Goal: Find contact information: Find contact information

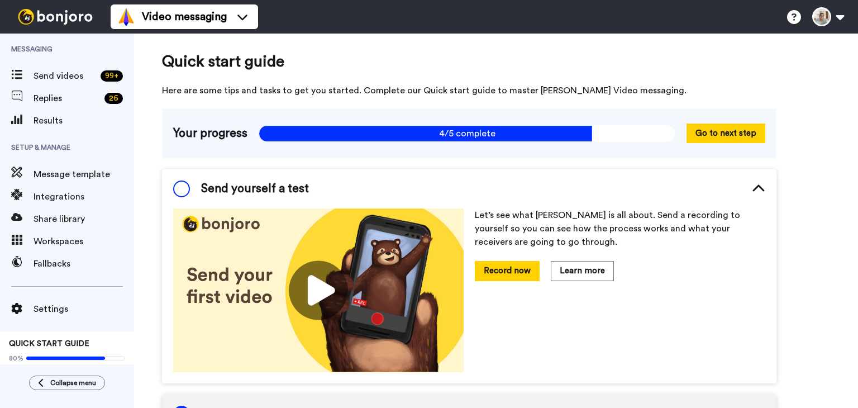
scroll to position [10, 0]
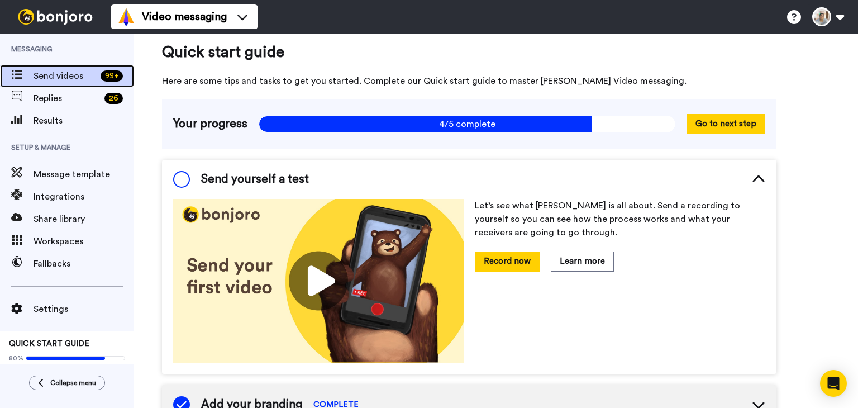
click at [66, 80] on span "Send videos" at bounding box center [65, 75] width 63 height 13
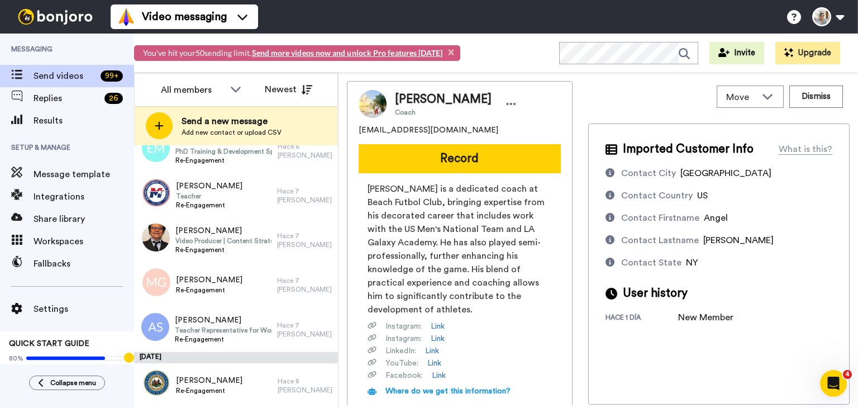
scroll to position [2677, 0]
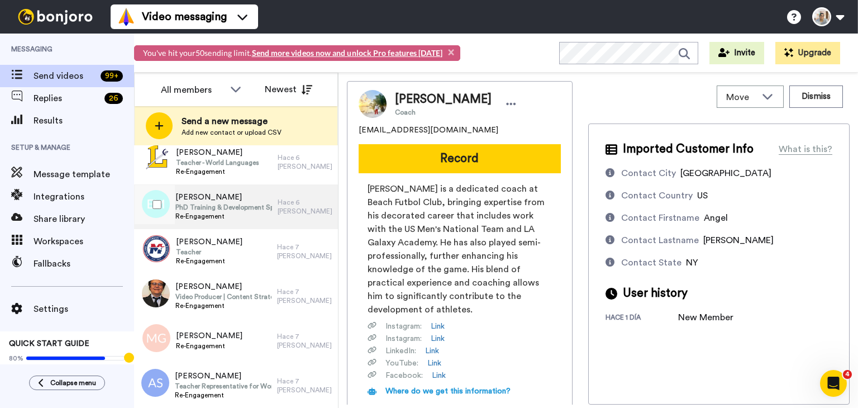
click at [225, 208] on span "PhD Training & Development Specialist" at bounding box center [223, 207] width 97 height 9
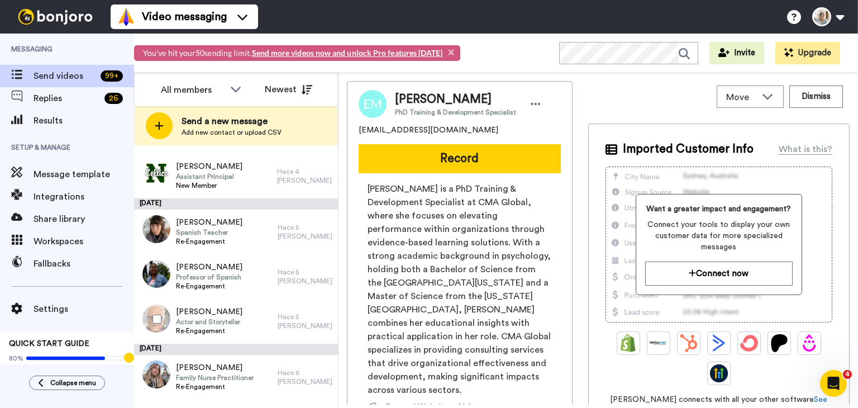
scroll to position [2342, 0]
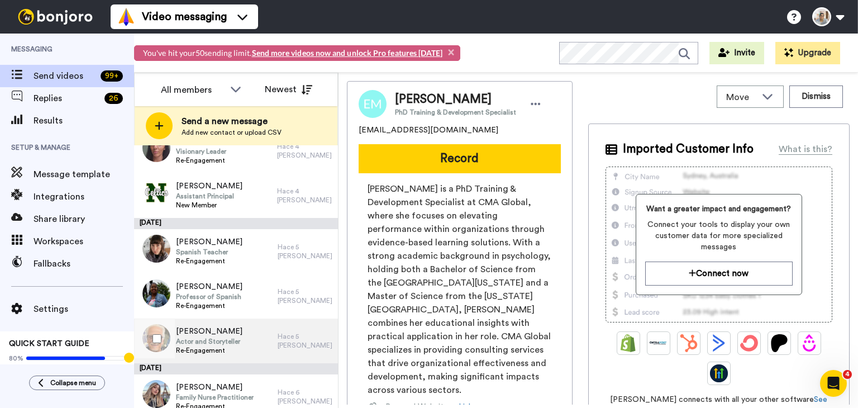
click at [210, 351] on span "Re-Engagement" at bounding box center [209, 350] width 67 height 9
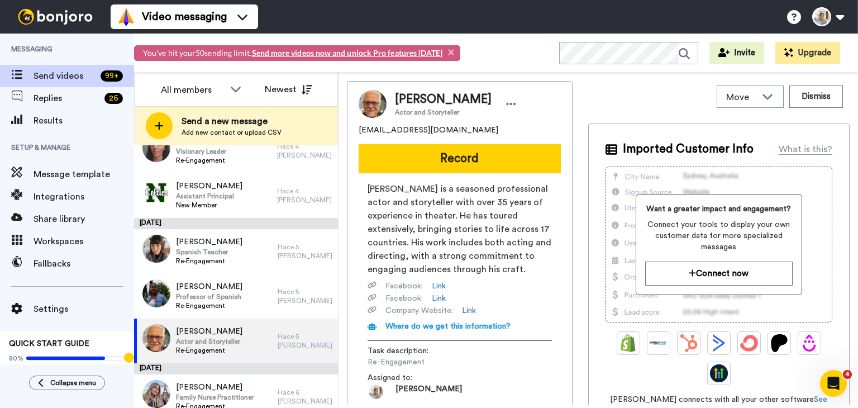
scroll to position [94, 0]
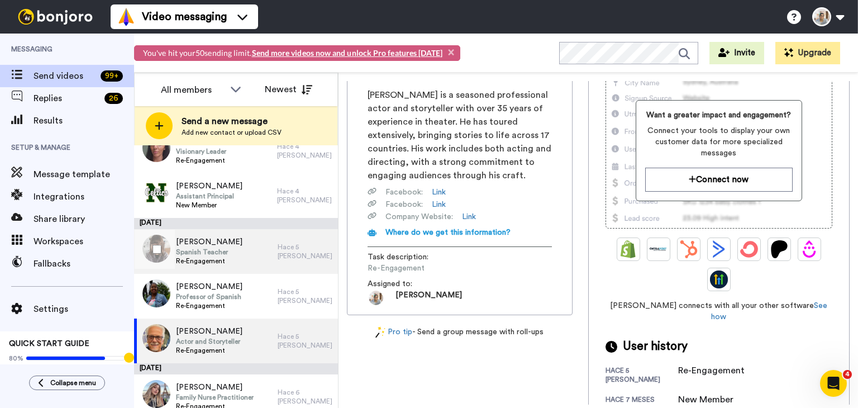
click at [231, 245] on div "Ana PFENDER Spanish Teacher Re-Engagement" at bounding box center [206, 251] width 144 height 45
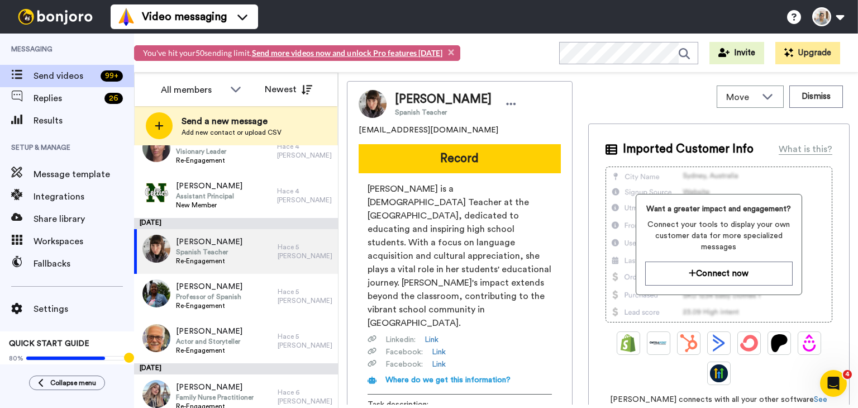
scroll to position [72, 0]
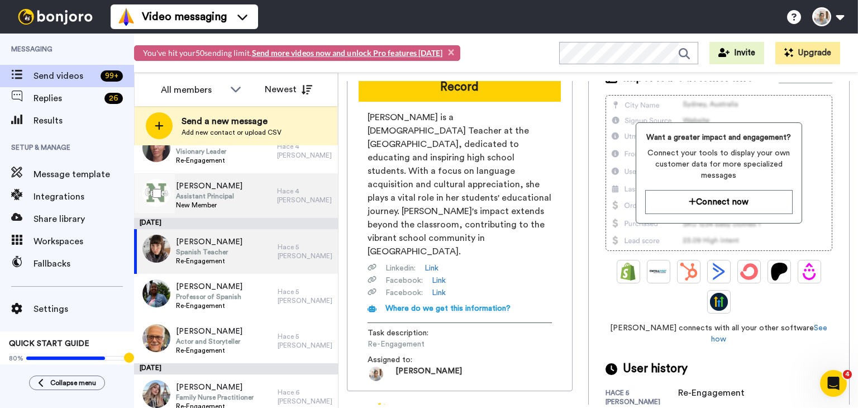
click at [230, 190] on span "Donna Noonan" at bounding box center [209, 186] width 67 height 11
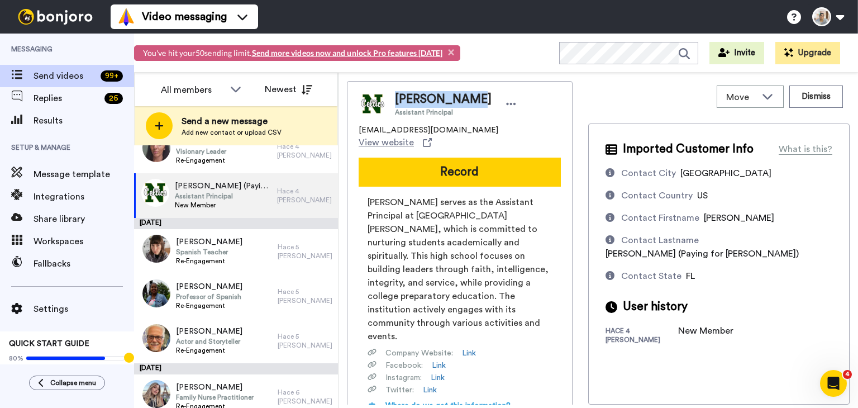
drag, startPoint x: 473, startPoint y: 99, endPoint x: 392, endPoint y: 97, distance: 81.1
click at [392, 97] on div "Donna Noonan Assistant Principal" at bounding box center [453, 104] width 133 height 26
copy span "Donna Noonan"
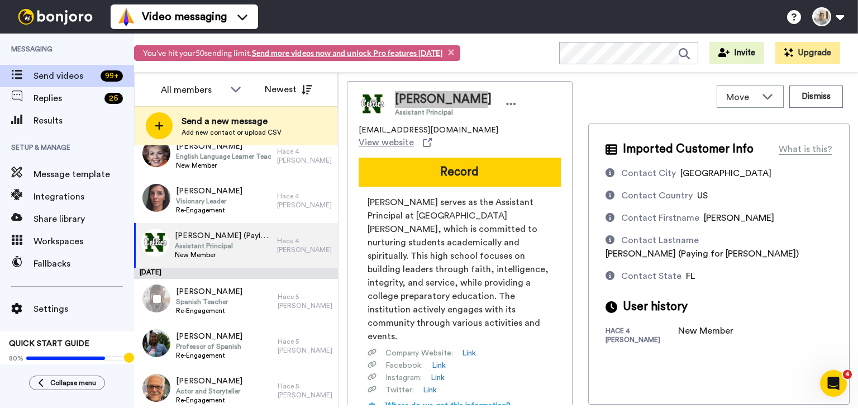
scroll to position [2286, 0]
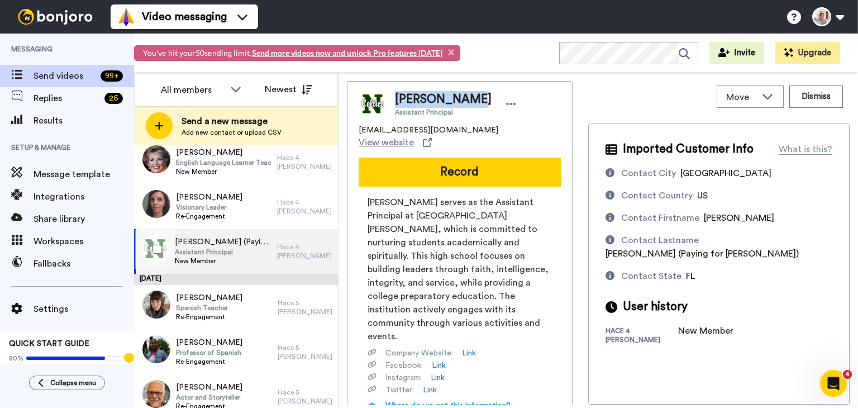
click at [246, 248] on span "Assistant Principal" at bounding box center [223, 252] width 97 height 9
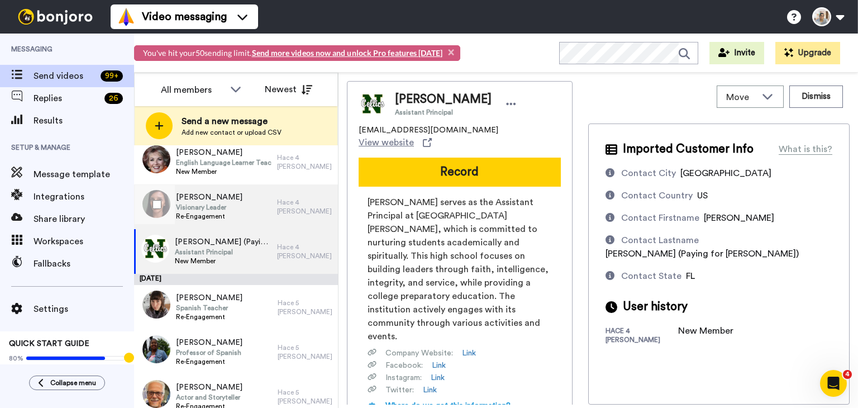
click at [254, 207] on div "Ana Codino Visionary Leader Re-Engagement" at bounding box center [205, 206] width 143 height 45
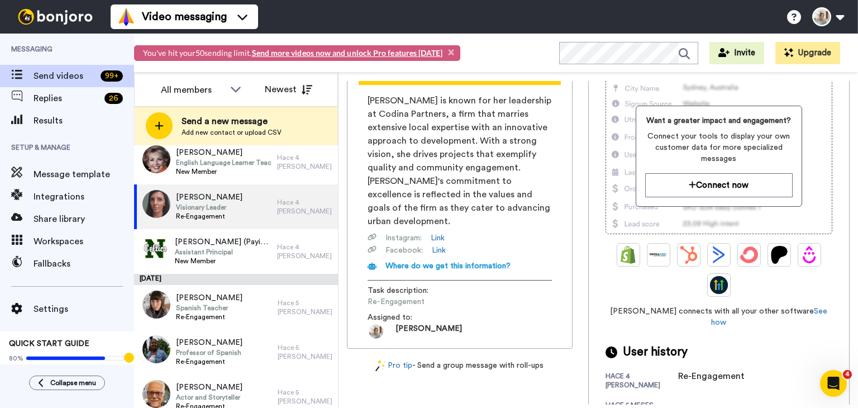
scroll to position [165, 0]
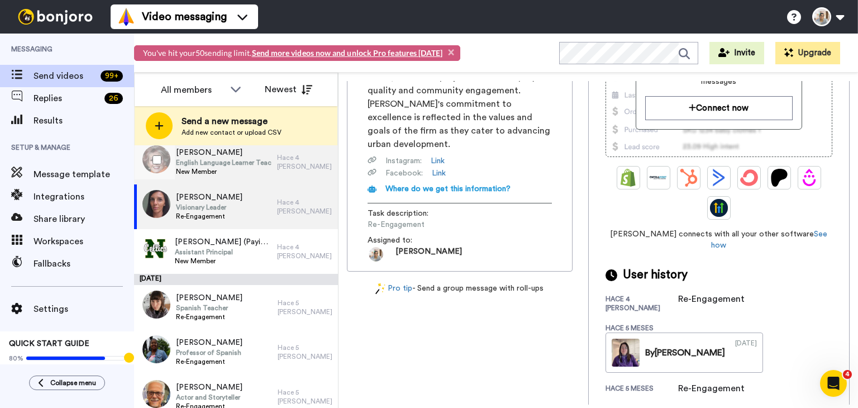
click at [228, 173] on span "New Member" at bounding box center [224, 171] width 96 height 9
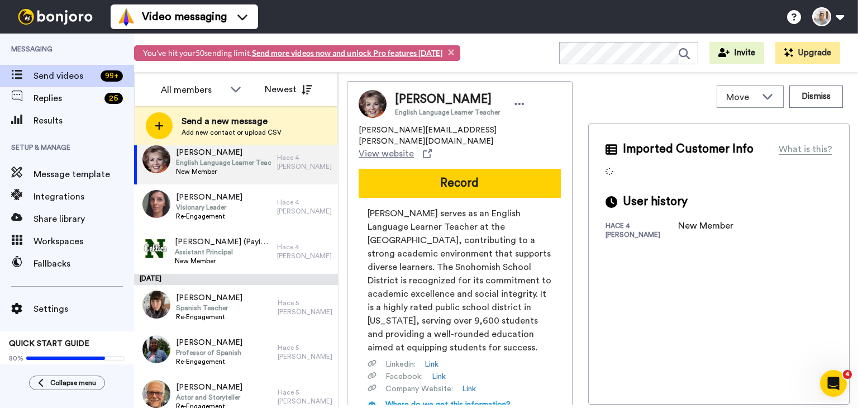
click at [423, 100] on span "Staci Tuck" at bounding box center [447, 99] width 105 height 17
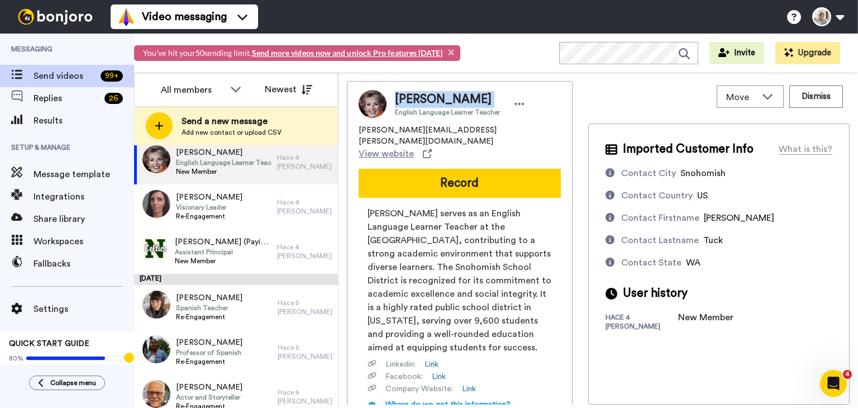
copy span "Staci Tuck"
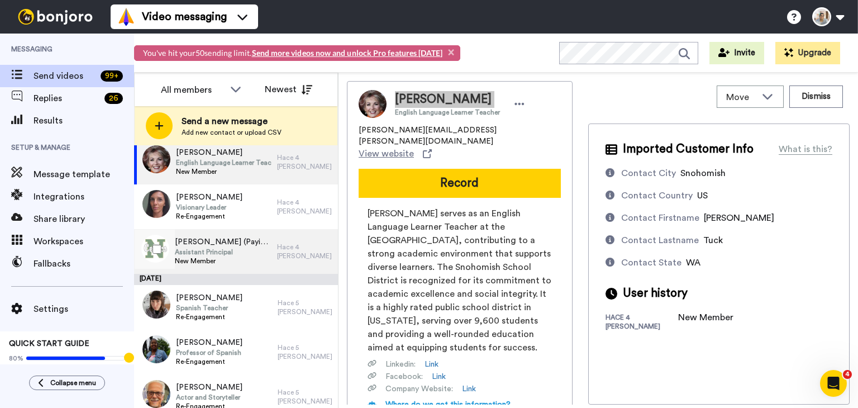
scroll to position [2230, 0]
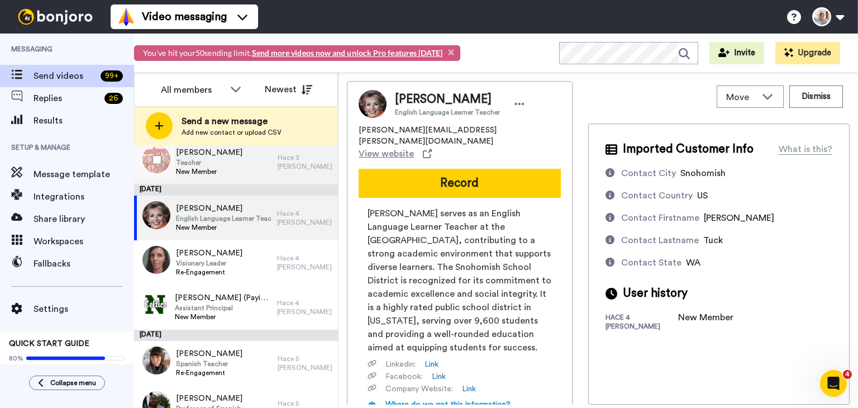
click at [236, 163] on div "Adriana Zuniga Teacher New Member" at bounding box center [206, 162] width 144 height 45
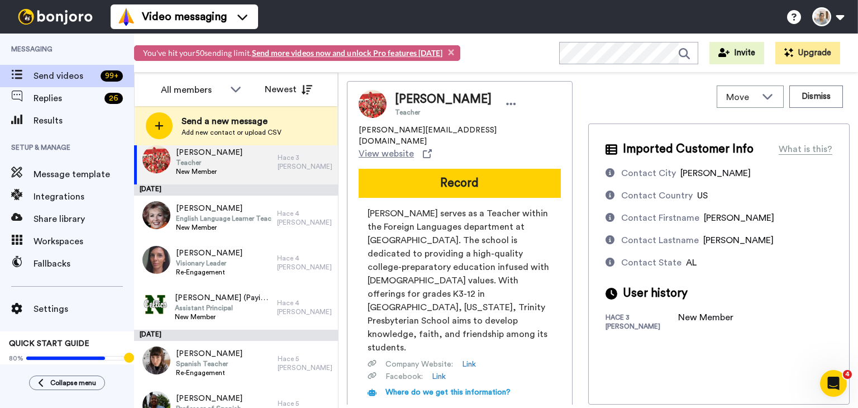
click at [399, 127] on span "agomez-zuniga@trinitywildcats.com" at bounding box center [460, 136] width 202 height 22
copy span "agomez-zuniga@trinitywildcats.com"
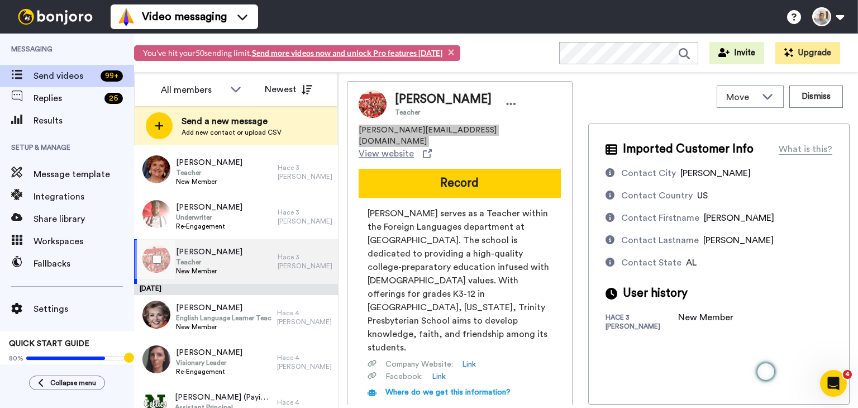
scroll to position [2118, 0]
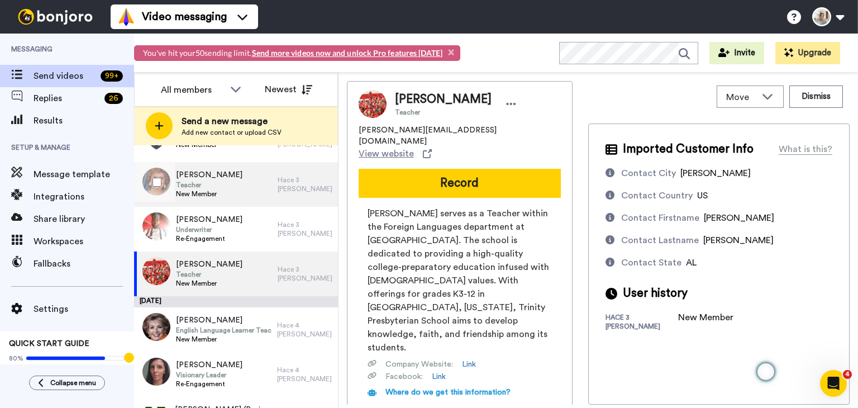
click at [243, 178] on span "Mary Leon-Sweeney" at bounding box center [209, 174] width 67 height 11
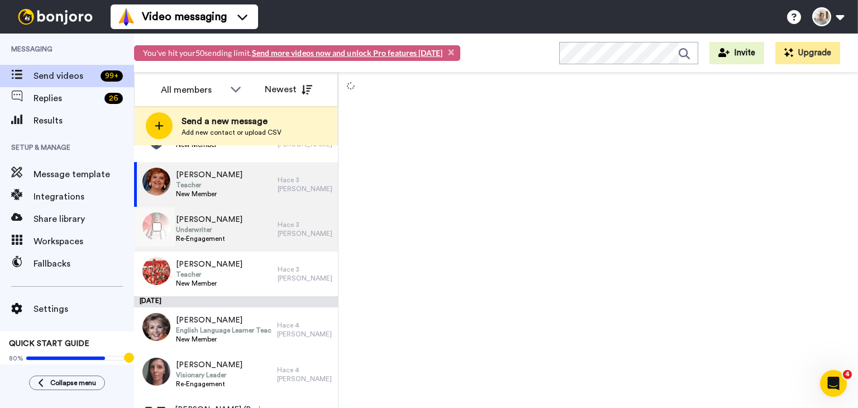
click at [212, 240] on span "Re-Engagement" at bounding box center [209, 238] width 67 height 9
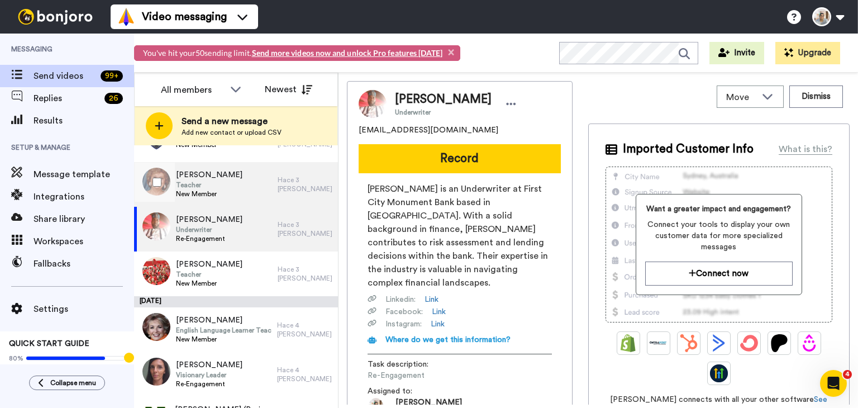
click at [260, 182] on div "Mary Leon-Sweeney Teacher New Member" at bounding box center [206, 184] width 144 height 45
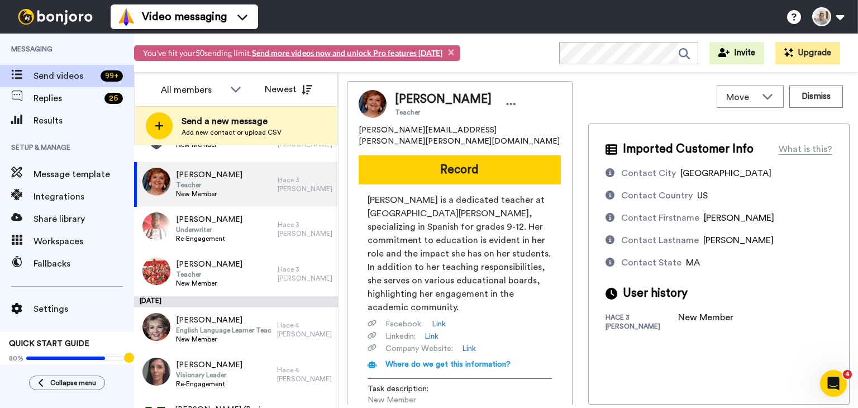
click at [619, 98] on div "Move WORKSPACES View all Default Task List Onboarding New Member + Add a new wo…" at bounding box center [719, 96] width 262 height 31
click at [436, 131] on span "mary.leon.sweeney@gmail.com" at bounding box center [460, 136] width 202 height 22
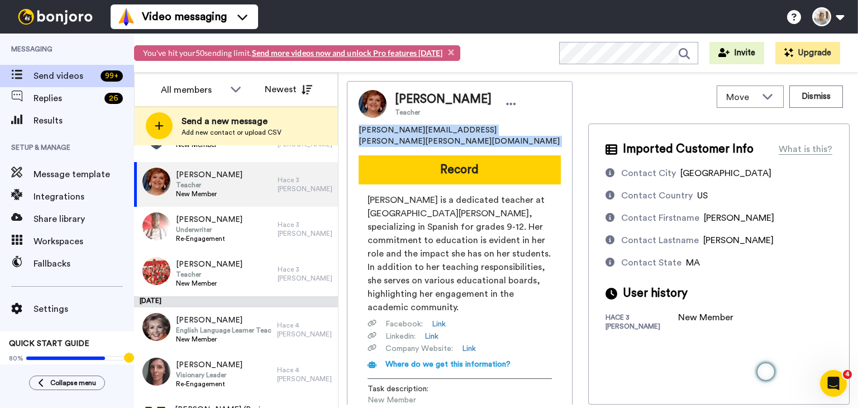
copy span "mary.leon.sweeney@gmail.com"
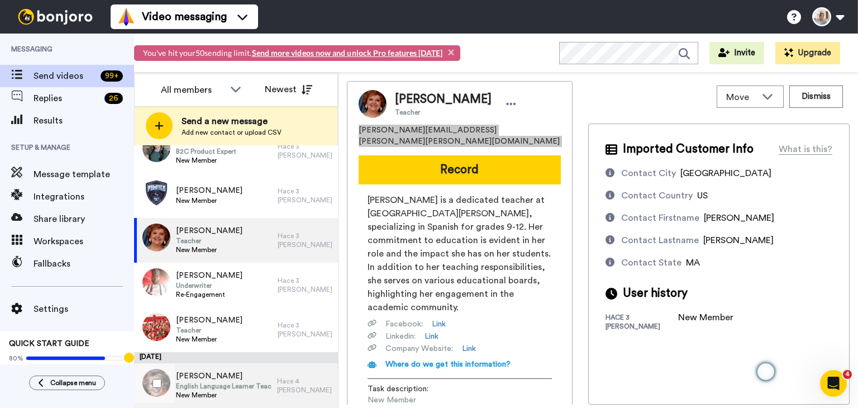
scroll to position [2006, 0]
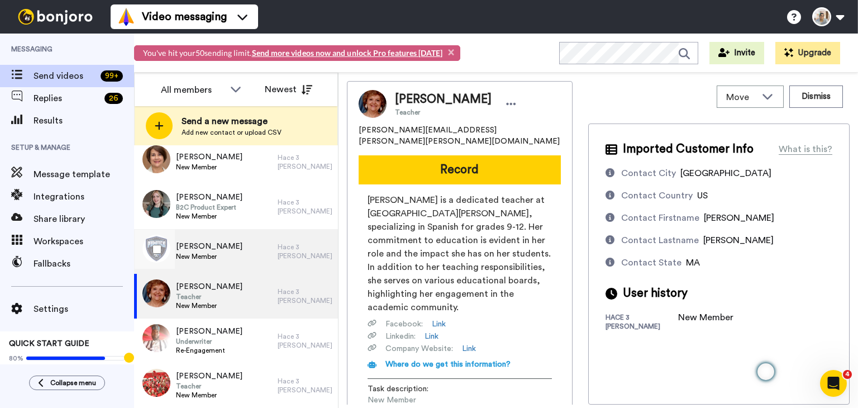
click at [245, 260] on div "Kara McCandless New Member" at bounding box center [206, 251] width 144 height 45
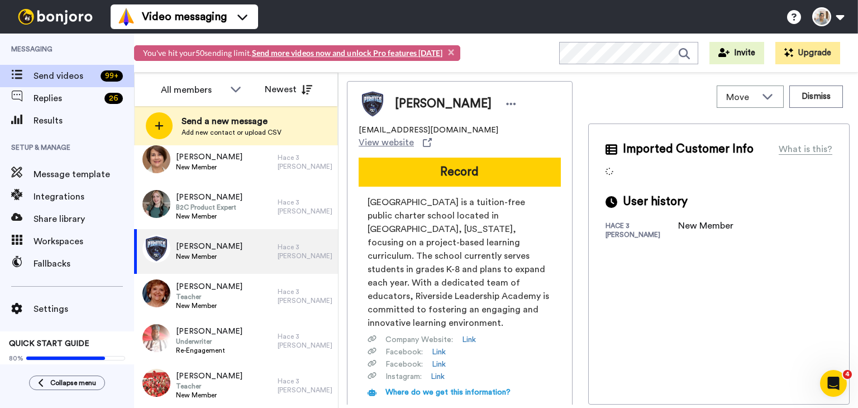
click at [455, 128] on span "kmccandless@riversideleadershipacademy.org" at bounding box center [429, 130] width 140 height 11
copy span "kmccandless@riversideleadershipacademy.org"
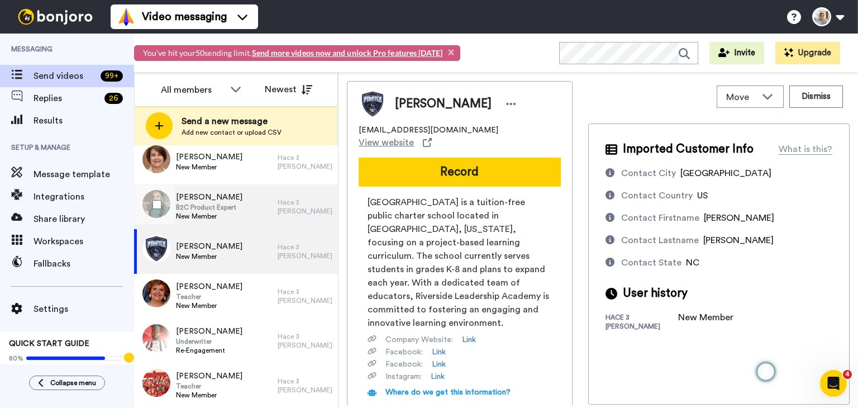
click at [201, 217] on span "New Member" at bounding box center [209, 216] width 67 height 9
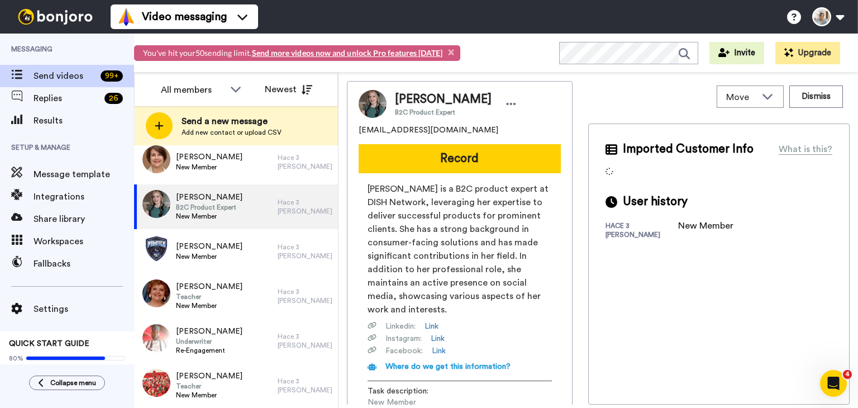
click at [407, 132] on span "crhansen3@gmail.com" at bounding box center [429, 130] width 140 height 11
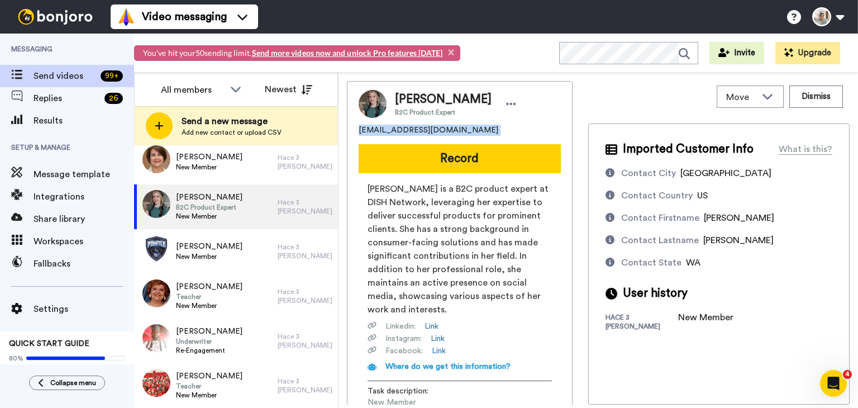
copy span "crhansen3@gmail.com"
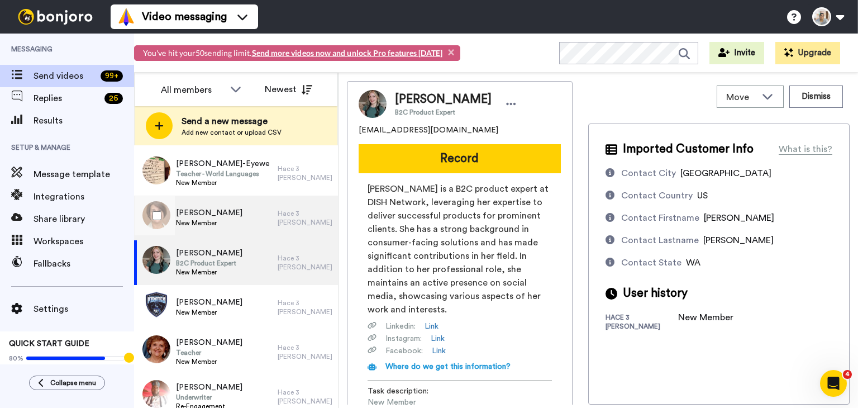
click at [251, 215] on div "Annie Ortega- Shyne New Member" at bounding box center [206, 218] width 144 height 45
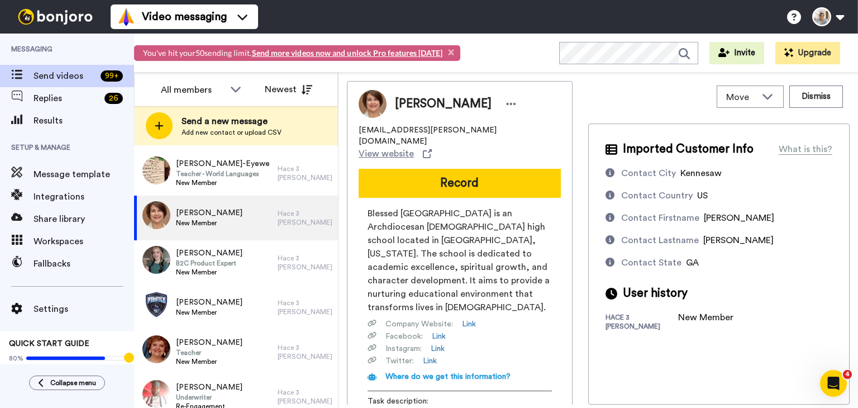
click at [416, 130] on span "aortega-shyne@btcatholic.org" at bounding box center [460, 136] width 202 height 22
copy span "aortega-shyne@btcatholic.org"
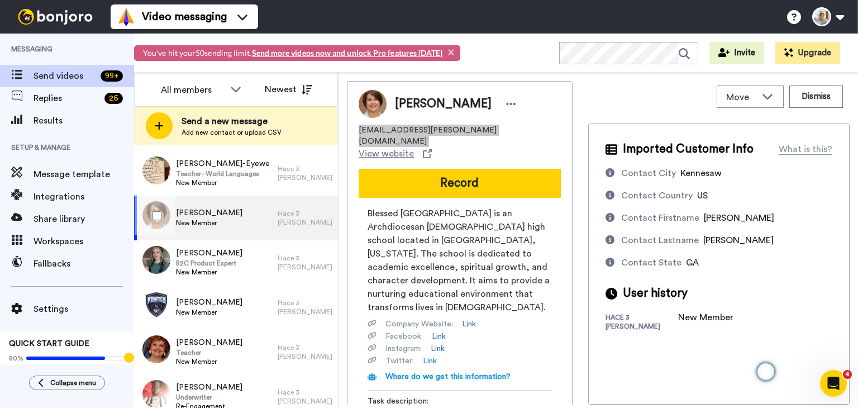
scroll to position [1895, 0]
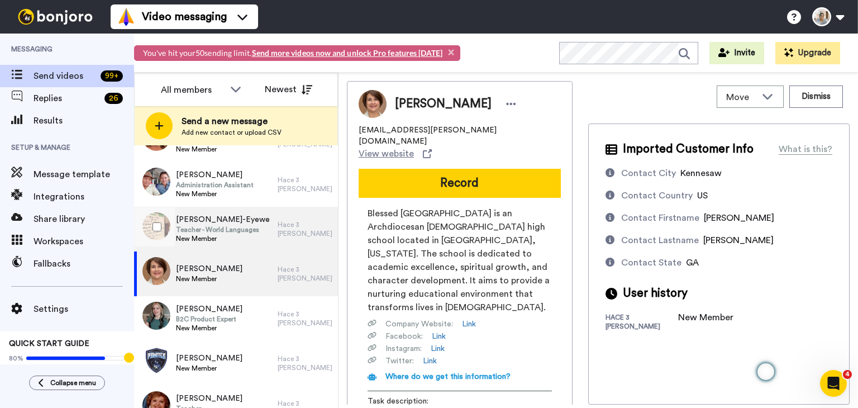
click at [270, 219] on div "Karen Lord-Eyewe Teacher - World Languages New Member" at bounding box center [206, 229] width 144 height 45
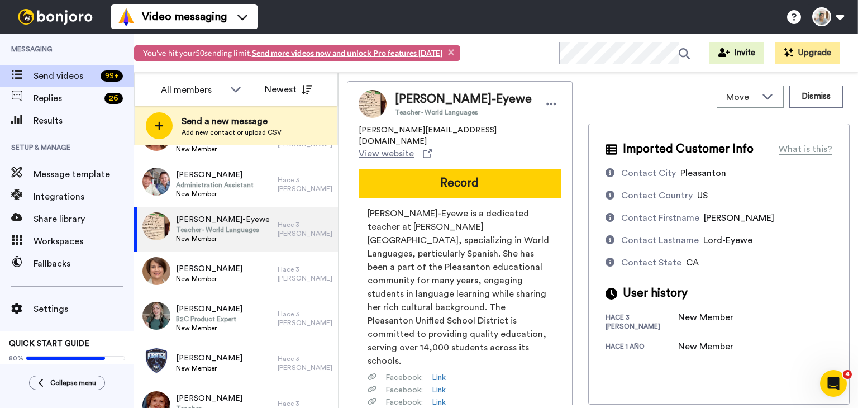
click at [421, 133] on span "klord-eyewe@pleasantonusd.net" at bounding box center [460, 136] width 202 height 22
click at [422, 132] on span "klord-eyewe@pleasantonusd.net" at bounding box center [460, 136] width 202 height 22
copy span "klord-eyewe@pleasantonusd.net"
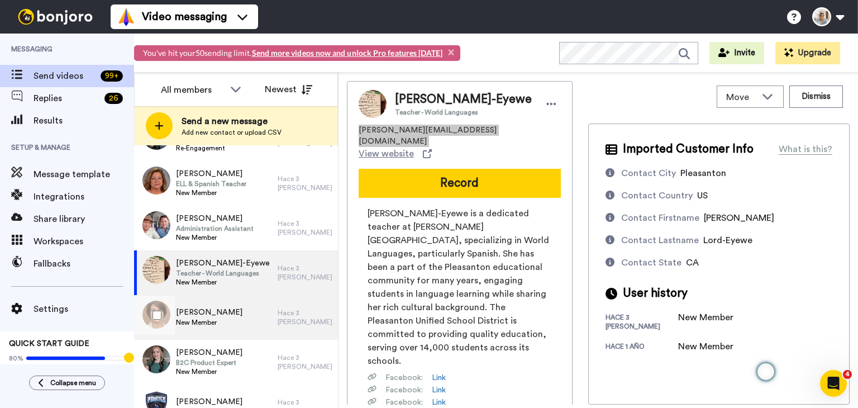
scroll to position [1839, 0]
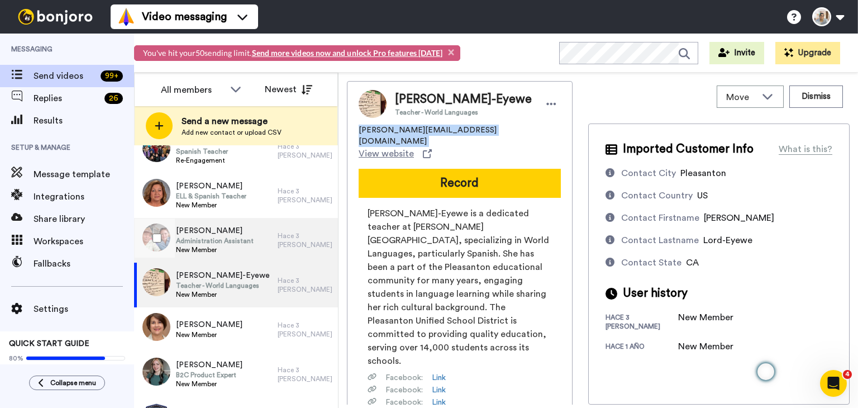
click at [244, 235] on span "Elizabeth Suraty" at bounding box center [215, 230] width 78 height 11
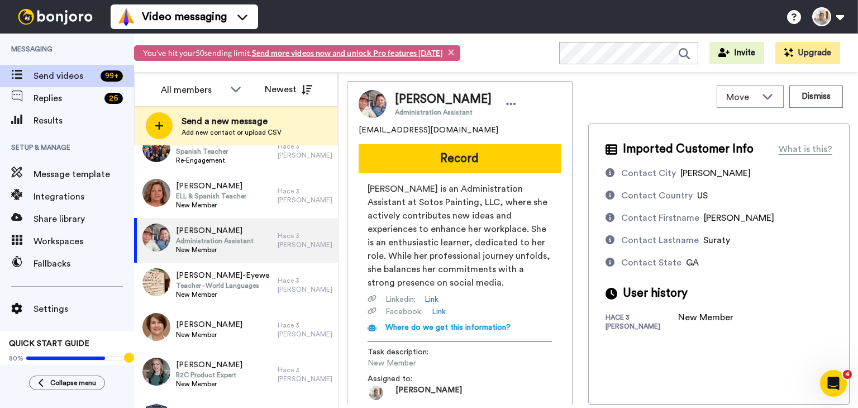
click at [391, 134] on span "suratypa82@gmail.com" at bounding box center [429, 130] width 140 height 11
copy span "suratypa82@gmail.com"
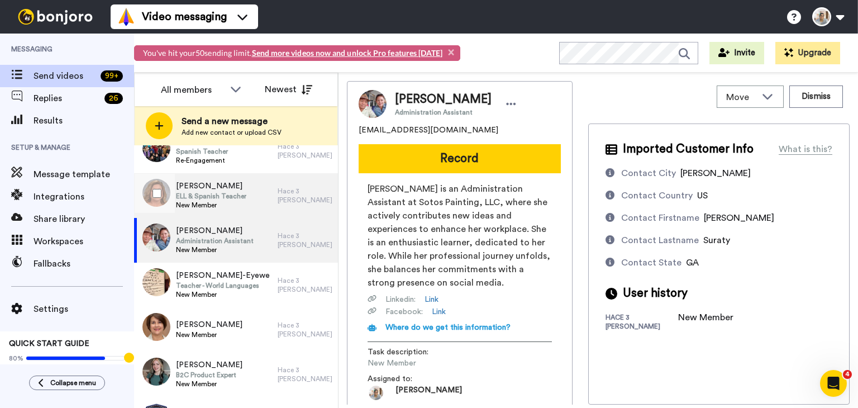
click at [227, 189] on span "Charlotte Cardenas-Hanekom" at bounding box center [211, 186] width 70 height 11
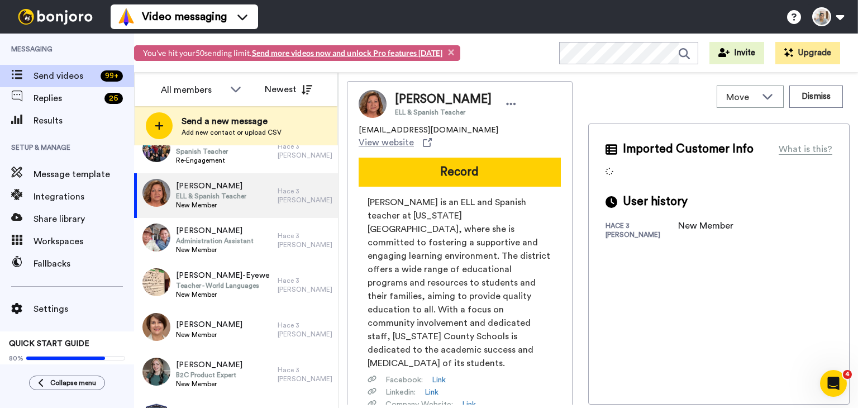
click at [448, 98] on span "Charlotte Cardenas-Hanekom" at bounding box center [443, 99] width 97 height 17
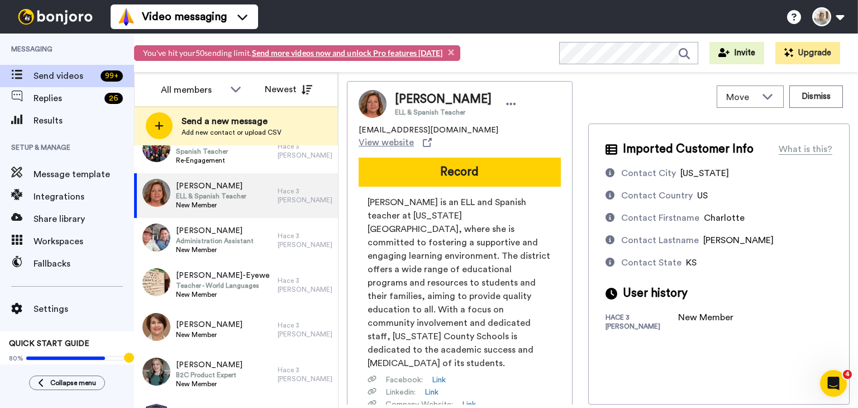
click at [381, 136] on span "ccardenas@usd108.org" at bounding box center [429, 130] width 140 height 11
copy span "ccardenas@usd108.org"
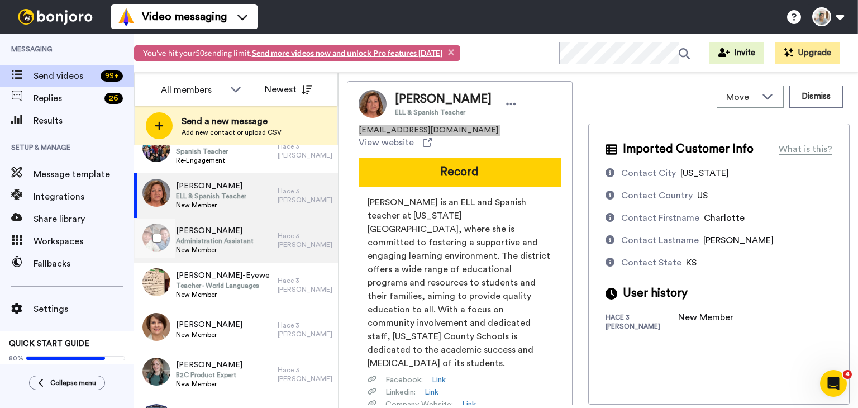
scroll to position [1783, 0]
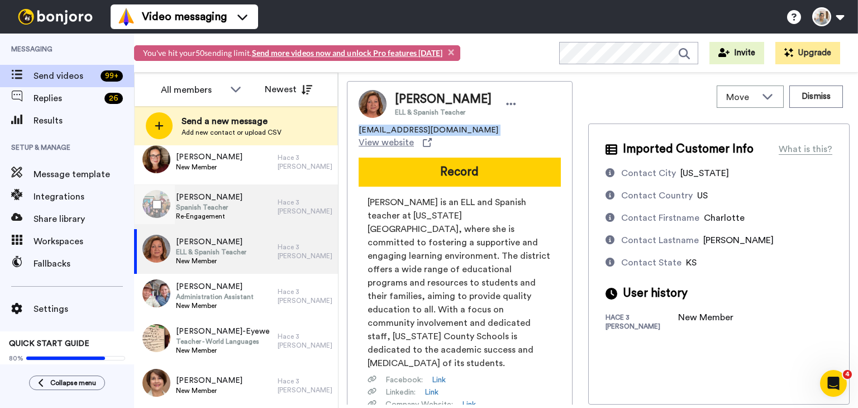
click at [246, 206] on div "Janelle Kaufer Spanish Teacher Re-Engagement" at bounding box center [206, 206] width 144 height 45
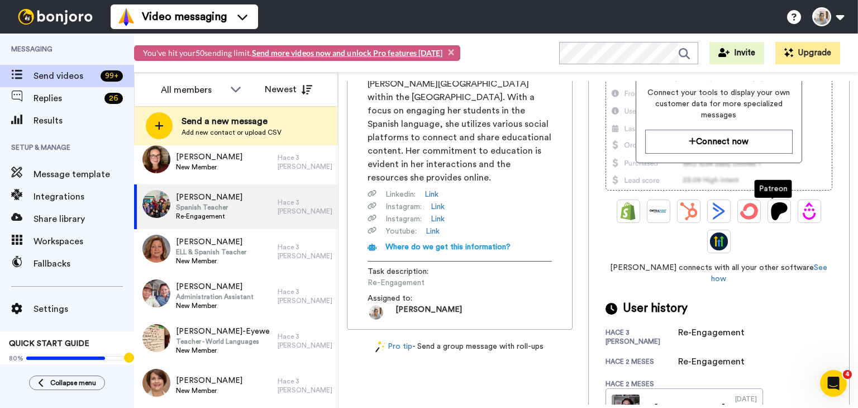
scroll to position [188, 0]
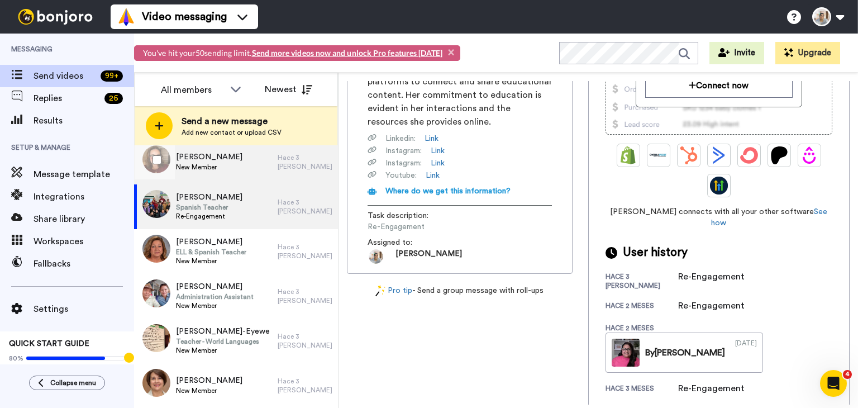
click at [257, 175] on div "Julia Dolezal New Member" at bounding box center [206, 162] width 144 height 45
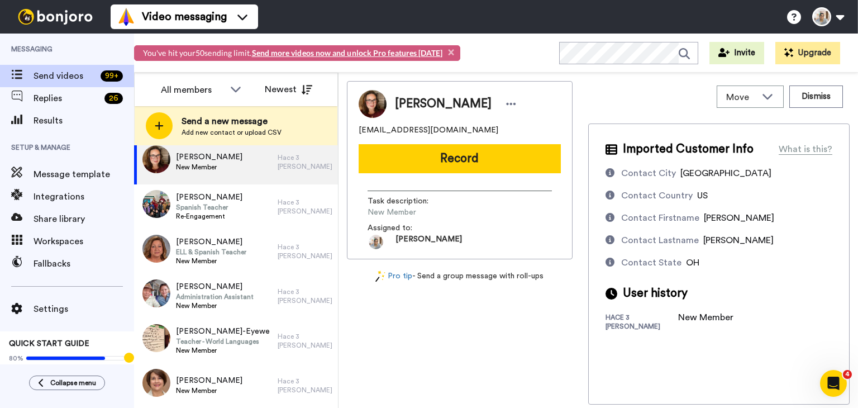
click at [416, 130] on span "jubilajt01@yahoo.com" at bounding box center [429, 130] width 140 height 11
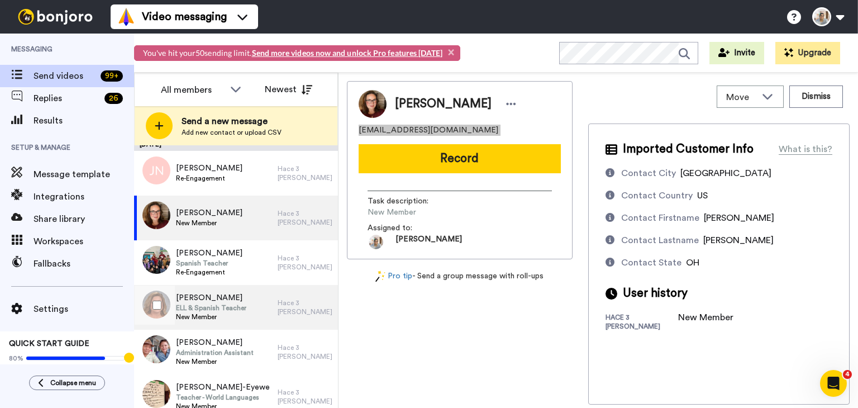
scroll to position [1671, 0]
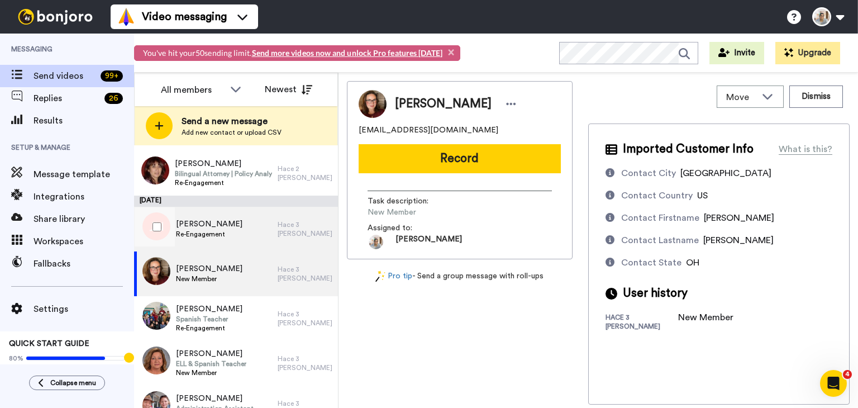
click at [226, 226] on span "Jackie Niffenegger" at bounding box center [209, 224] width 67 height 11
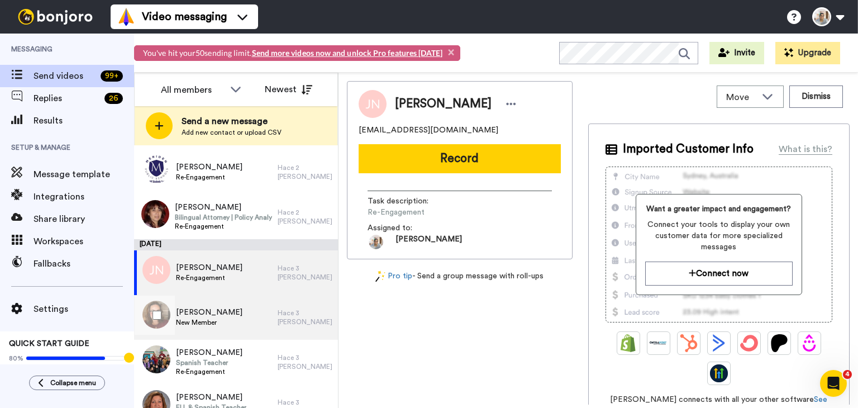
scroll to position [1615, 0]
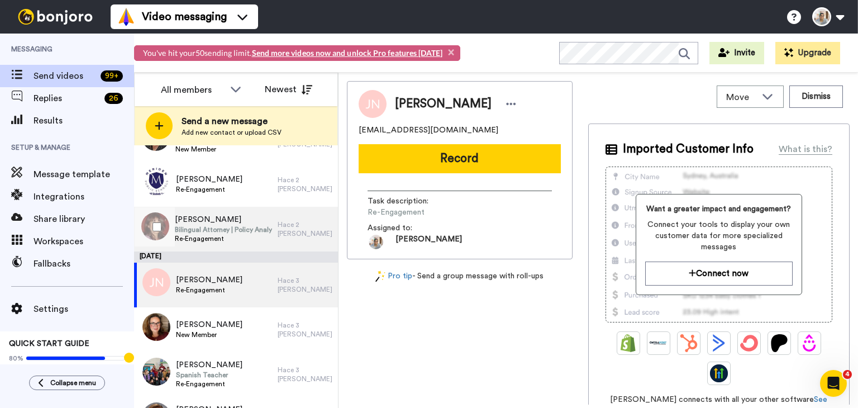
click at [210, 235] on span "Re-Engagement" at bounding box center [223, 238] width 97 height 9
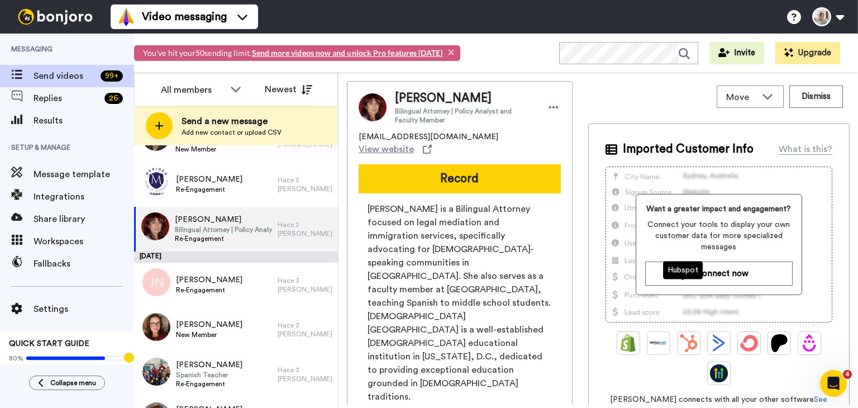
scroll to position [143, 0]
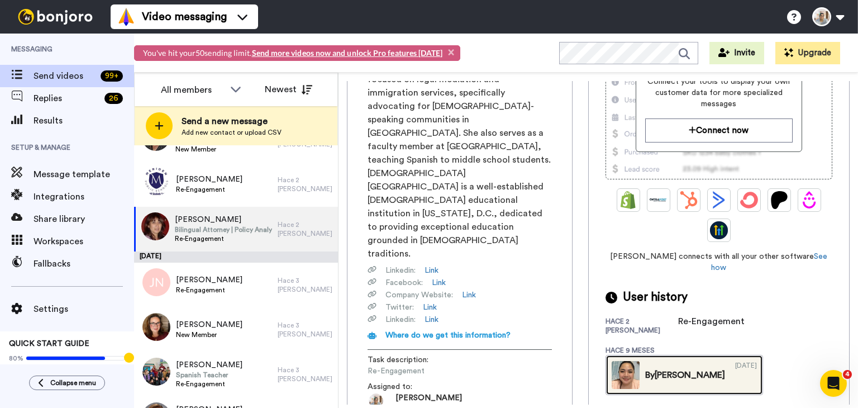
click at [709, 355] on link "By Nadya 11/15/2024" at bounding box center [685, 375] width 158 height 40
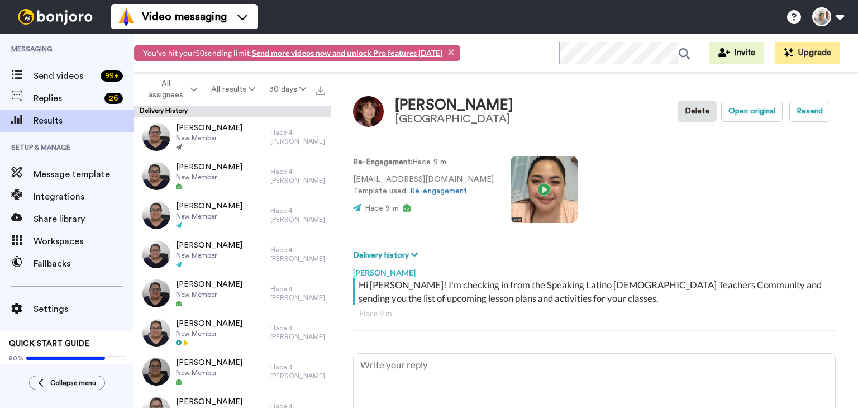
click at [520, 200] on video at bounding box center [544, 189] width 67 height 67
click at [769, 113] on button "Open original" at bounding box center [751, 111] width 61 height 21
type textarea "x"
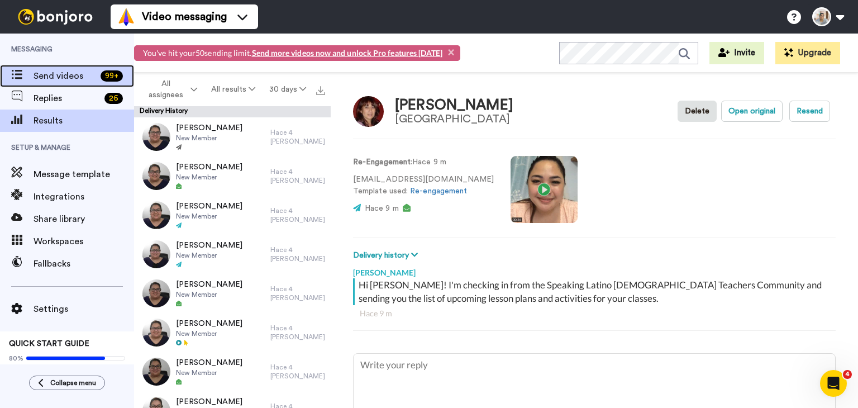
click at [75, 72] on span "Send videos" at bounding box center [65, 75] width 63 height 13
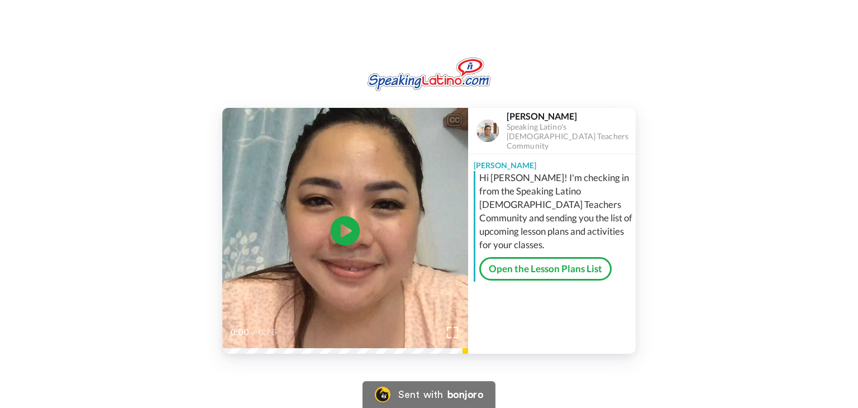
click at [352, 236] on icon at bounding box center [346, 231] width 30 height 30
click at [345, 234] on icon "Play/Pause" at bounding box center [346, 231] width 30 height 53
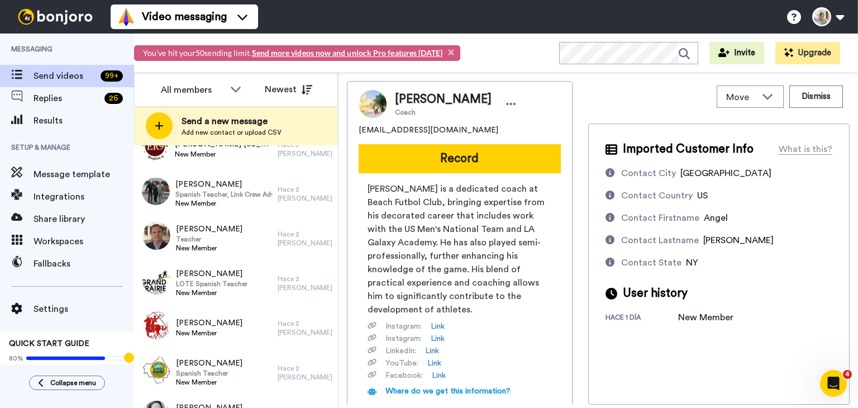
scroll to position [1101, 0]
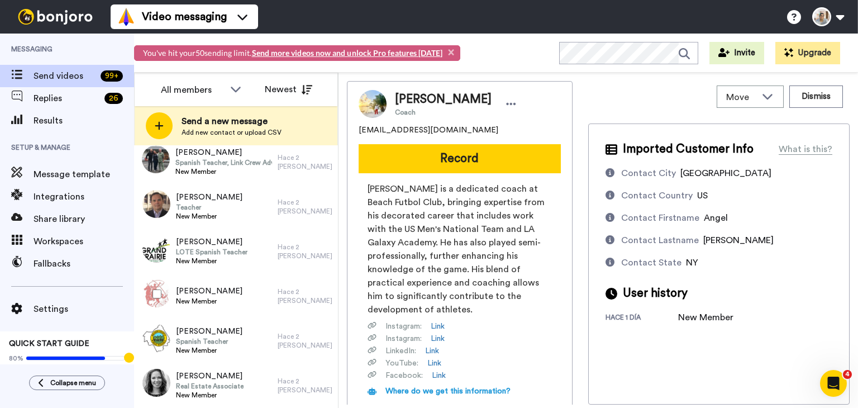
click at [250, 285] on div "Evelin Tarango New Member" at bounding box center [206, 296] width 144 height 45
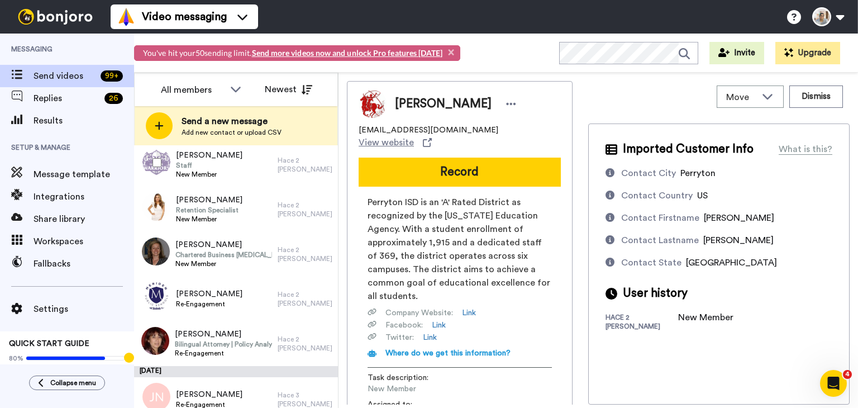
scroll to position [1548, 0]
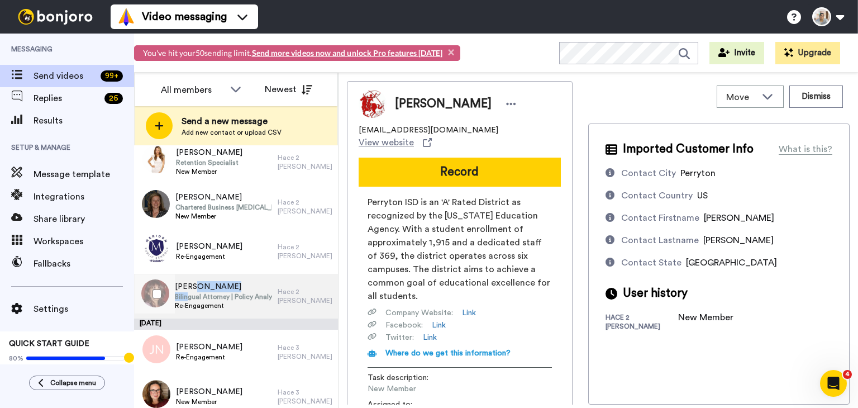
click at [188, 292] on div "Liliana Puppi-Redfern Bilingual Attorney | Policy Analyst and Faculty Member Re…" at bounding box center [223, 296] width 97 height 30
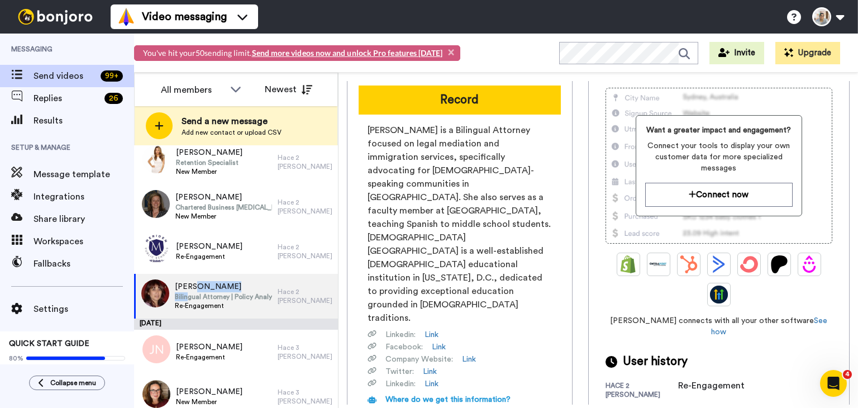
scroll to position [143, 0]
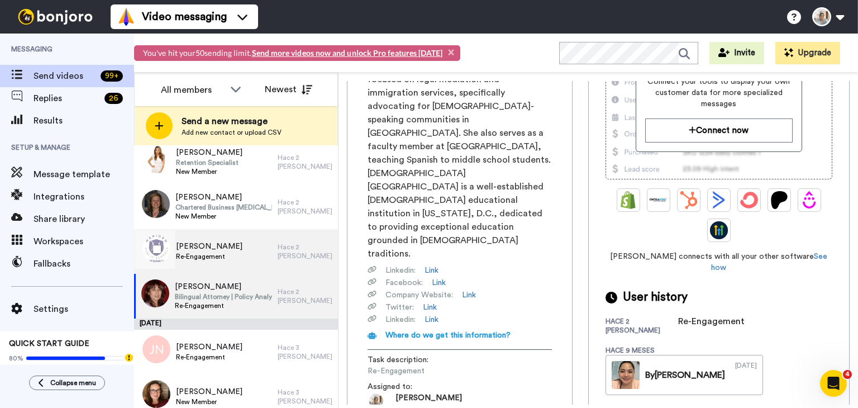
click at [190, 253] on span "Re-Engagement" at bounding box center [209, 256] width 67 height 9
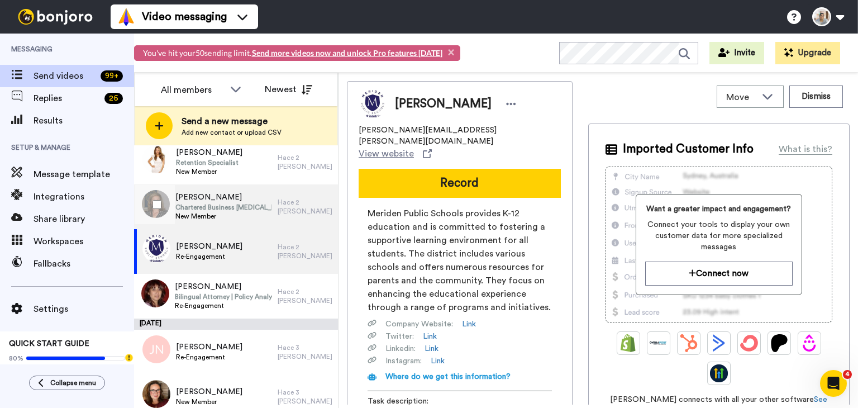
click at [203, 195] on span "[PERSON_NAME]" at bounding box center [223, 197] width 96 height 11
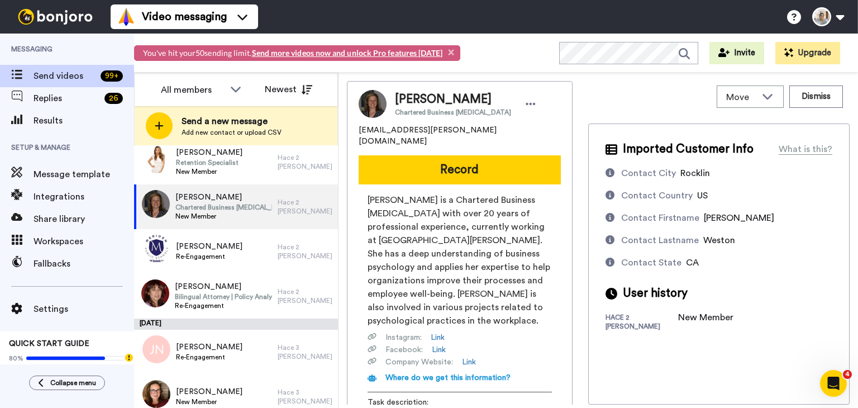
click at [393, 131] on span "weston.louise@gmail.com" at bounding box center [460, 136] width 202 height 22
copy span "weston.louise@gmail.com"
click at [613, 301] on div "User history" at bounding box center [719, 293] width 227 height 17
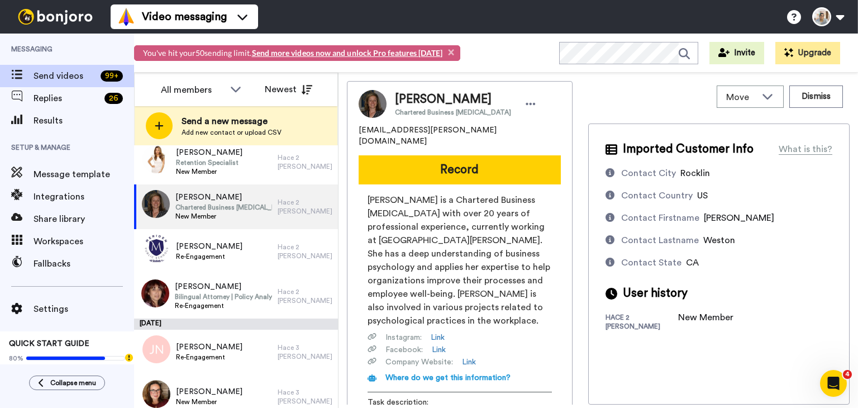
click at [659, 354] on div "Imported Customer Info What is this? Contact City Rocklin Contact Country US Co…" at bounding box center [719, 264] width 262 height 281
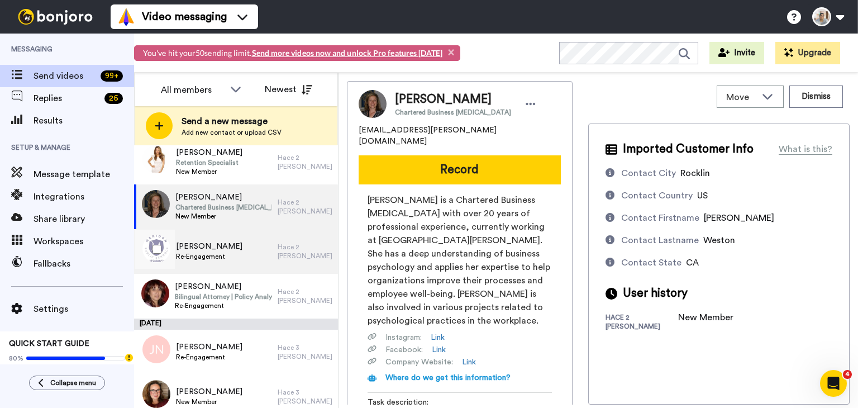
scroll to position [1492, 0]
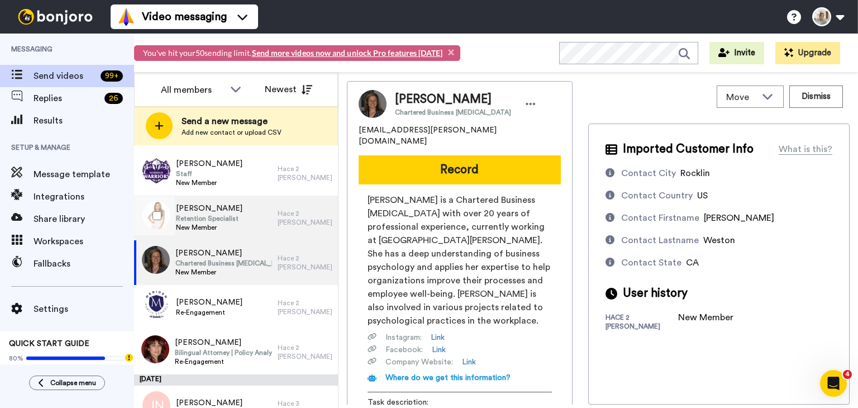
click at [243, 209] on div "Elisabeth Perez Retention Specialist New Member" at bounding box center [206, 218] width 144 height 45
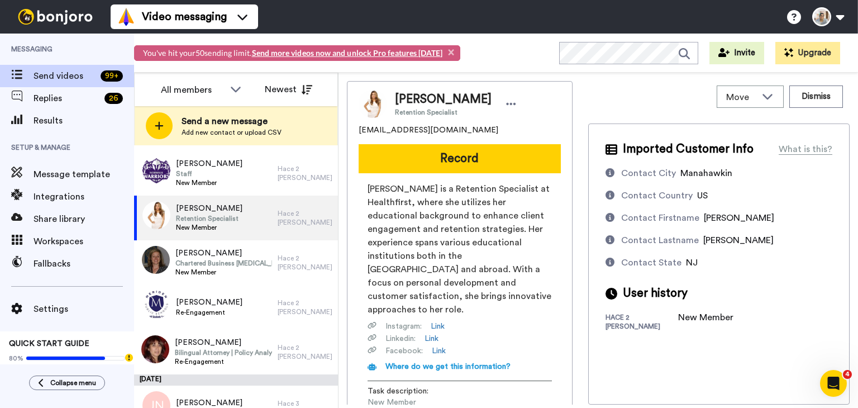
click at [425, 132] on span "elisabethdemyanperez@gmail.com" at bounding box center [429, 130] width 140 height 11
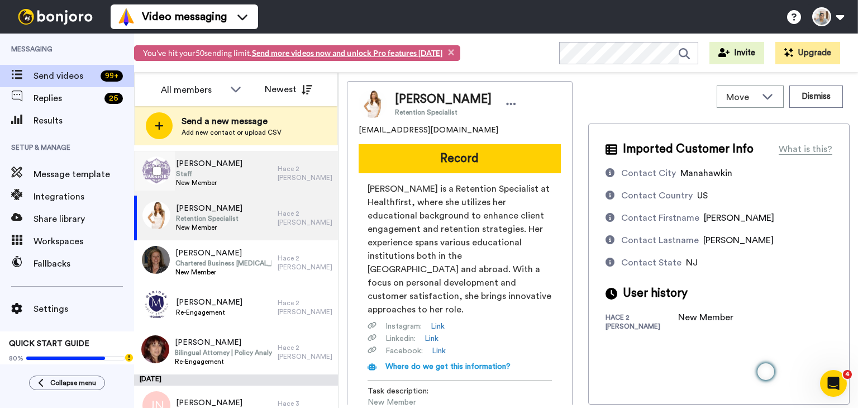
click at [232, 178] on div "Claudia Castillo Staff New Member" at bounding box center [206, 173] width 144 height 45
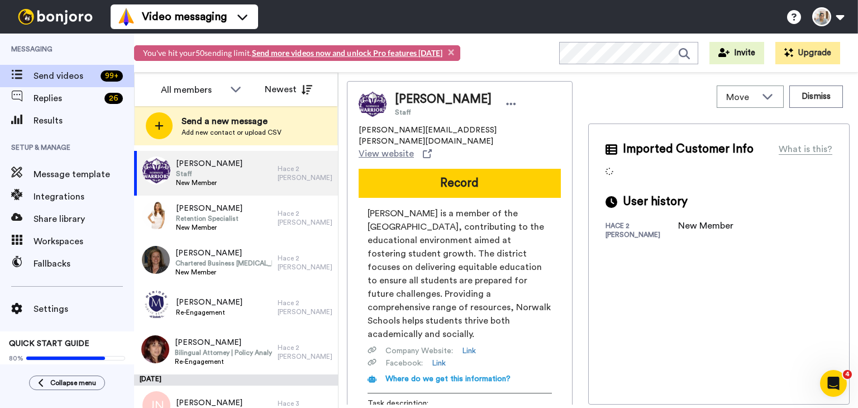
click at [427, 131] on span "claudia.castillo@norwalkschools.org" at bounding box center [460, 136] width 202 height 22
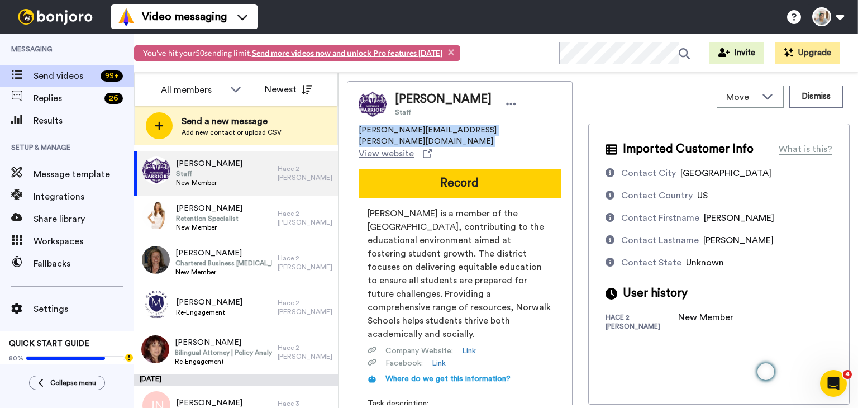
copy span "claudia.castillo@norwalkschools.org"
click at [827, 99] on button "Dismiss" at bounding box center [817, 97] width 54 height 22
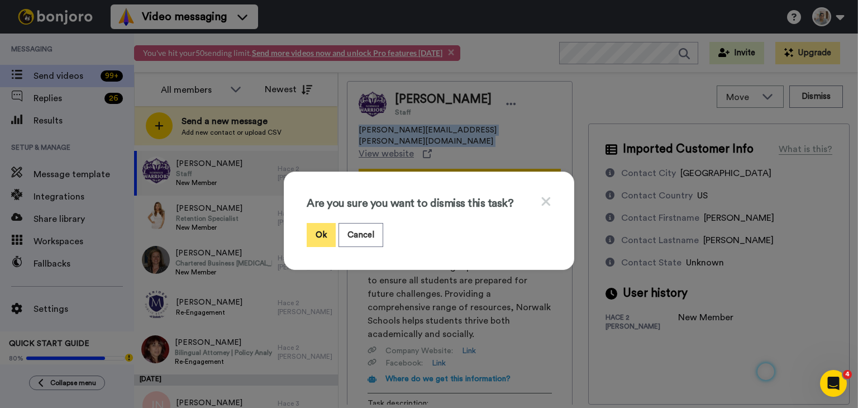
click at [315, 235] on button "Ok" at bounding box center [321, 235] width 29 height 24
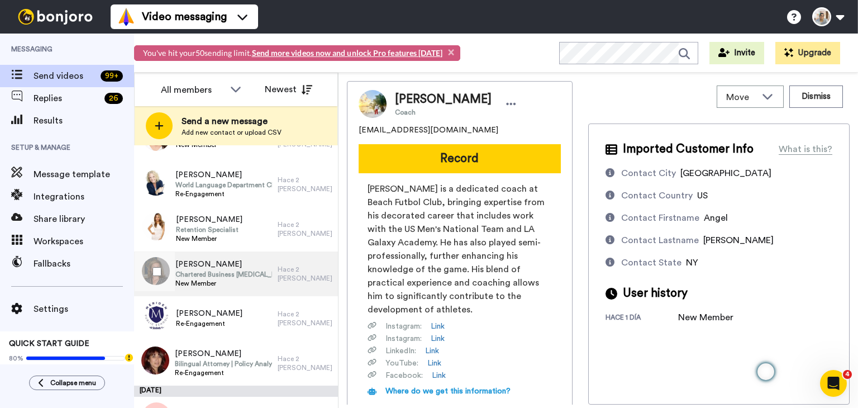
scroll to position [1380, 0]
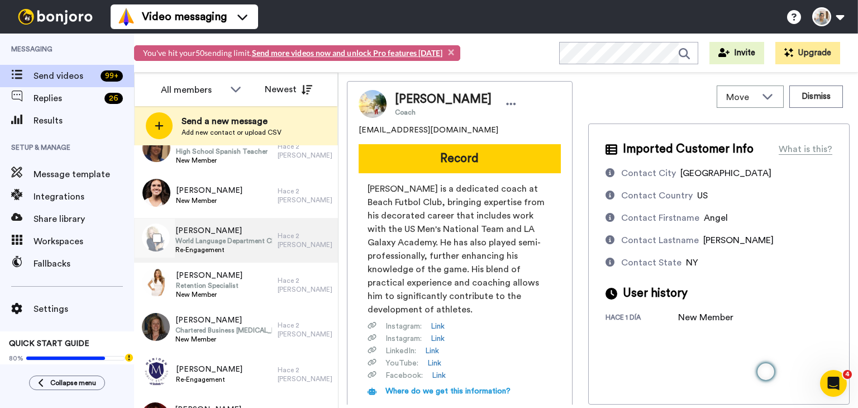
click at [268, 234] on span "Jessica Kaplan" at bounding box center [223, 230] width 96 height 11
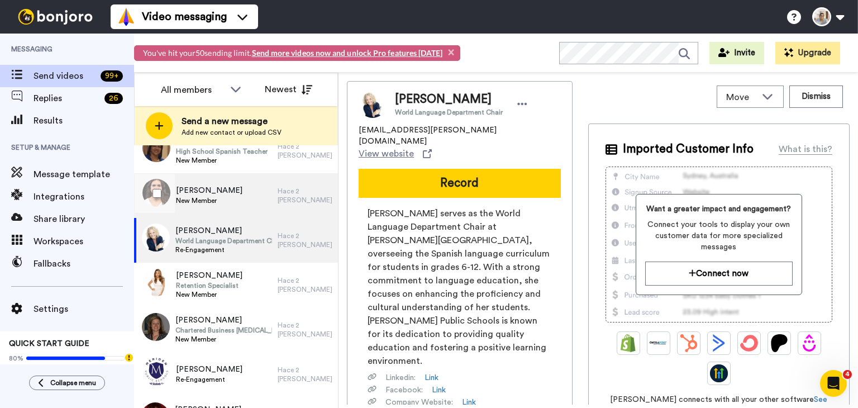
click at [289, 213] on div "Kylie Towle New Member Hace 2 días" at bounding box center [236, 195] width 204 height 45
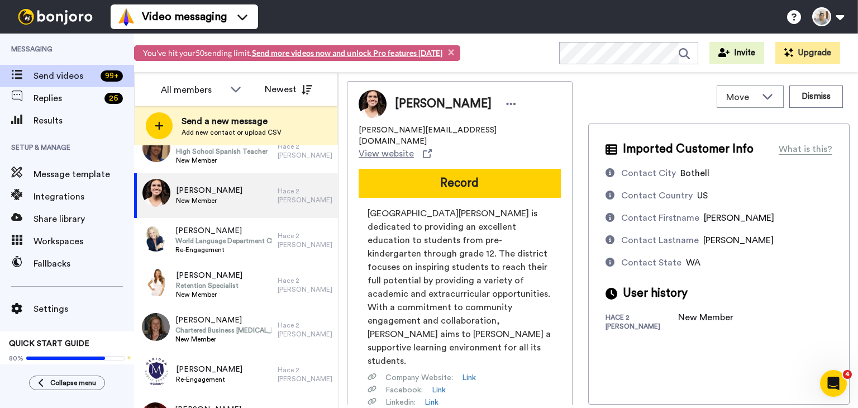
click at [426, 133] on span "kylie_towle@lkstevens.wednet.edu" at bounding box center [460, 136] width 202 height 22
copy span "kylie_towle@lkstevens.wednet.edu"
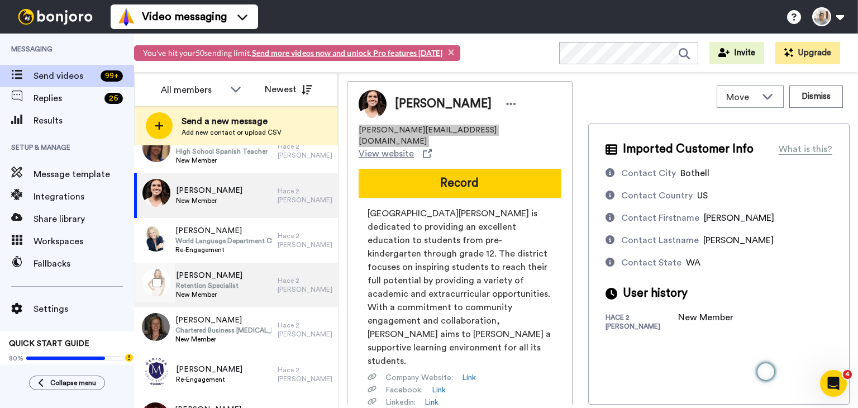
scroll to position [1269, 0]
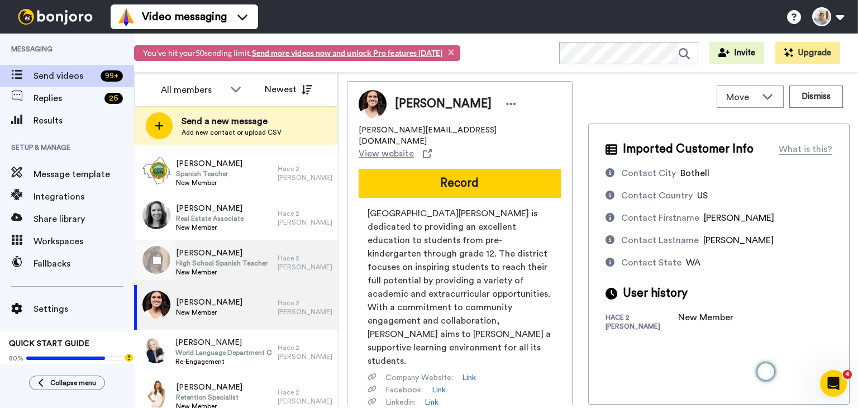
click at [219, 259] on span "High School Spanish Teacher" at bounding box center [222, 263] width 92 height 9
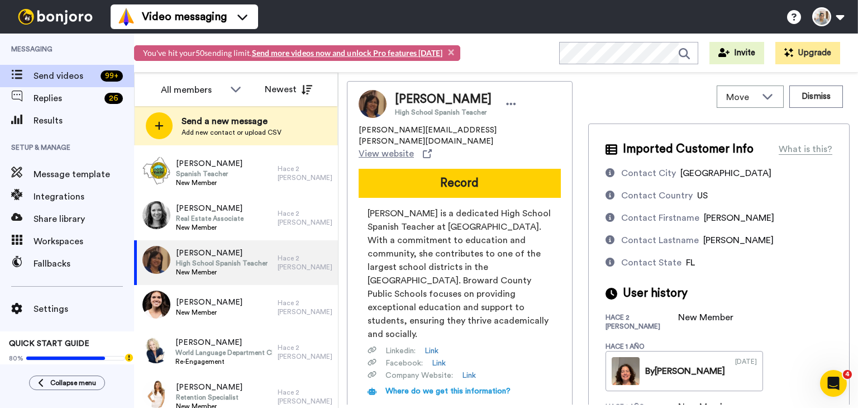
click at [446, 101] on span "Jacqueline Taveras" at bounding box center [443, 99] width 97 height 17
copy span "Jacqueline Taveras"
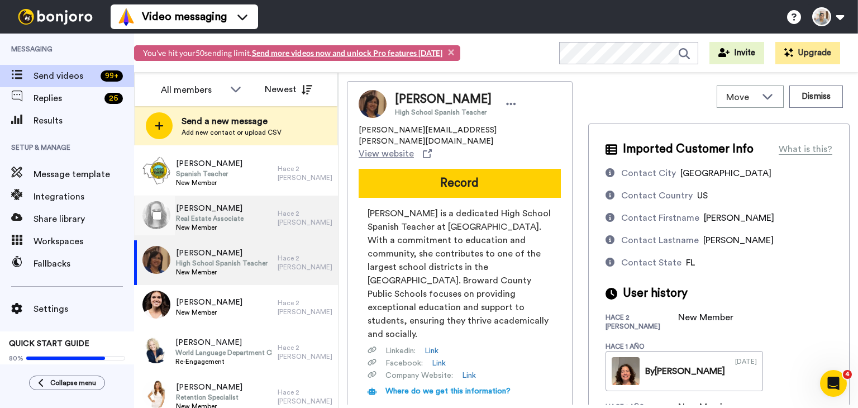
click at [202, 215] on span "Real Estate Associate" at bounding box center [210, 218] width 68 height 9
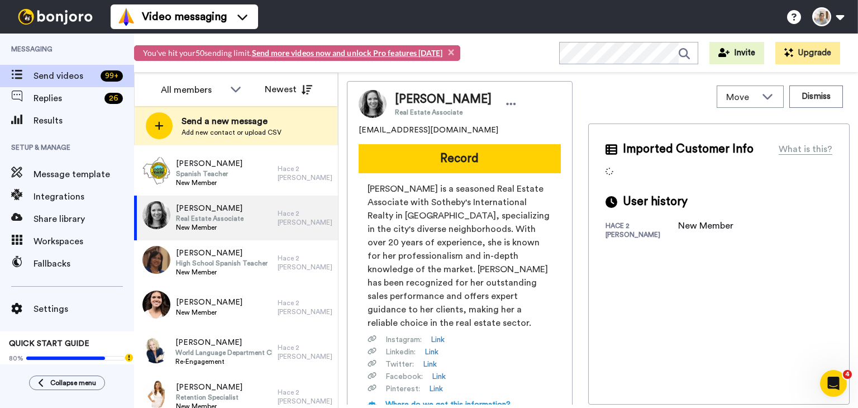
click at [405, 125] on span "jillbhare@gmail.com" at bounding box center [429, 130] width 140 height 11
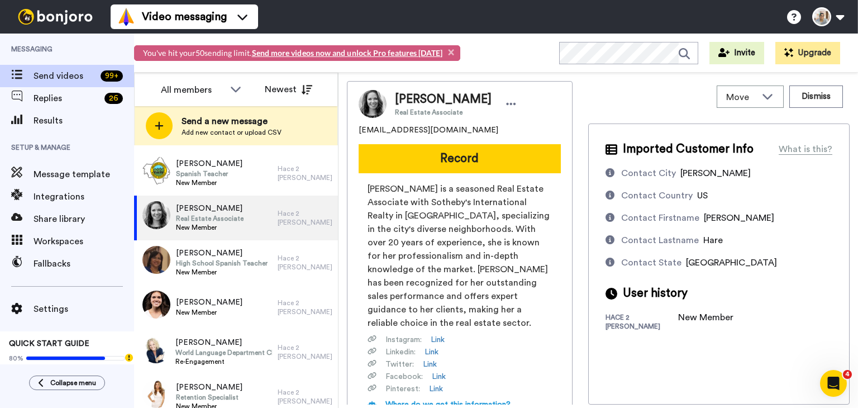
click at [402, 131] on span "jillbhare@gmail.com" at bounding box center [429, 130] width 140 height 11
copy span "jillbhare@gmail.com"
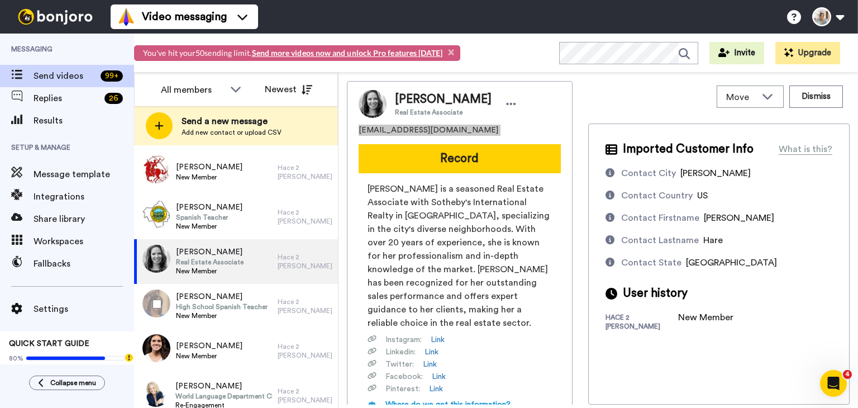
scroll to position [1213, 0]
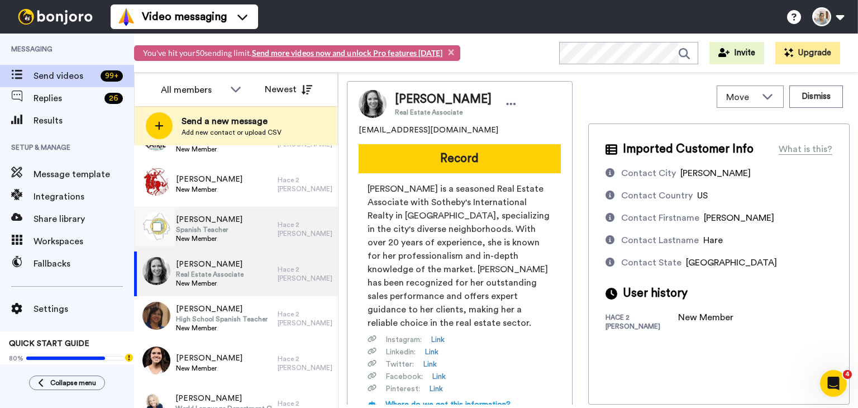
click at [238, 233] on div "Lorinda Massie Spanish Teacher New Member" at bounding box center [206, 229] width 144 height 45
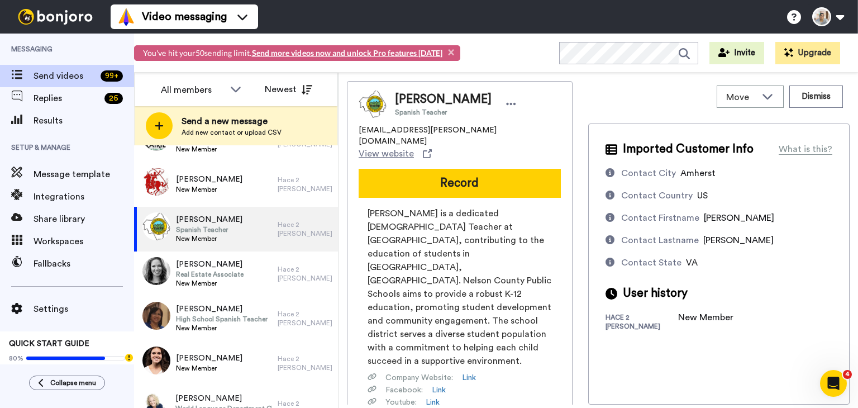
click at [388, 128] on span "lkmassie@nelson.k12.va.us" at bounding box center [460, 136] width 202 height 22
copy span "lkmassie@nelson.k12.va.us"
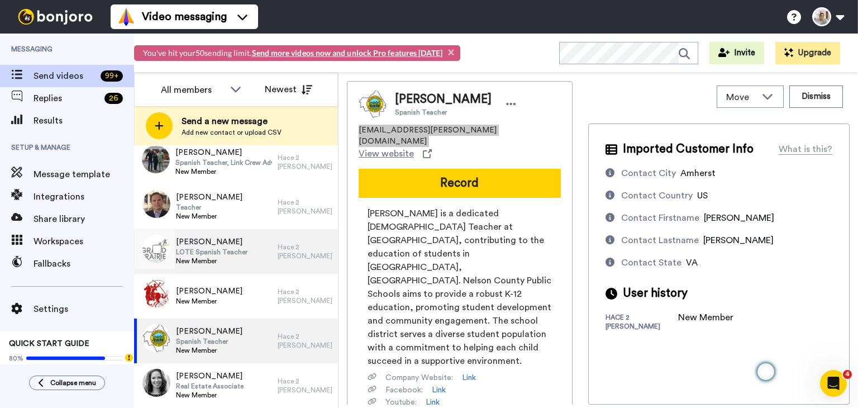
scroll to position [1045, 0]
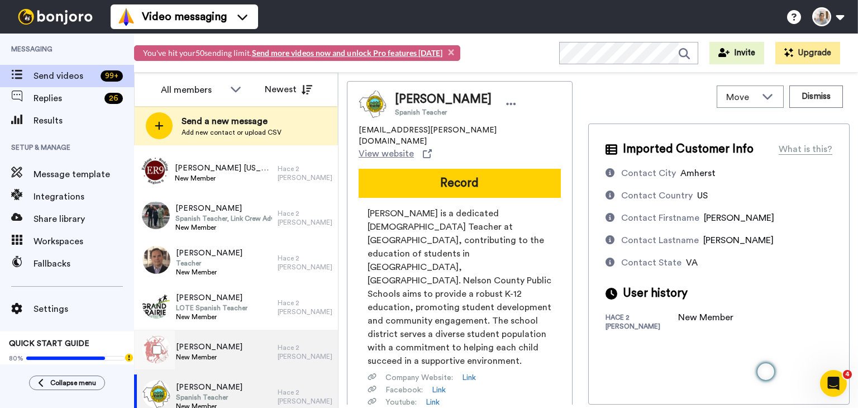
click at [248, 356] on div "Evelin Tarango New Member" at bounding box center [206, 352] width 144 height 45
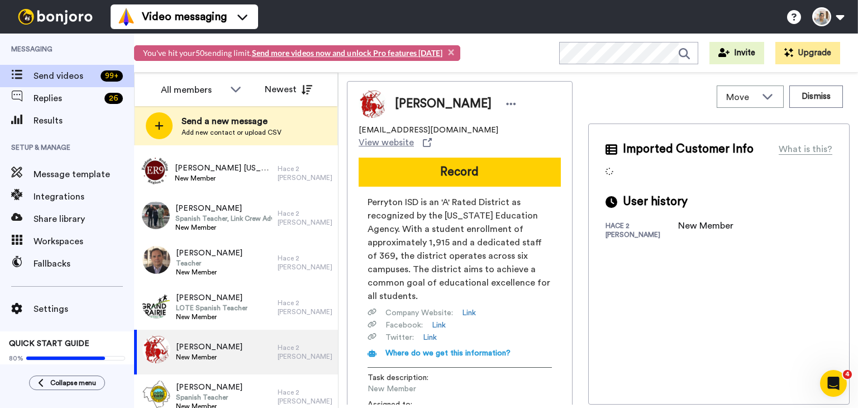
click at [401, 129] on span "etarango@perrytonisd.com" at bounding box center [429, 130] width 140 height 11
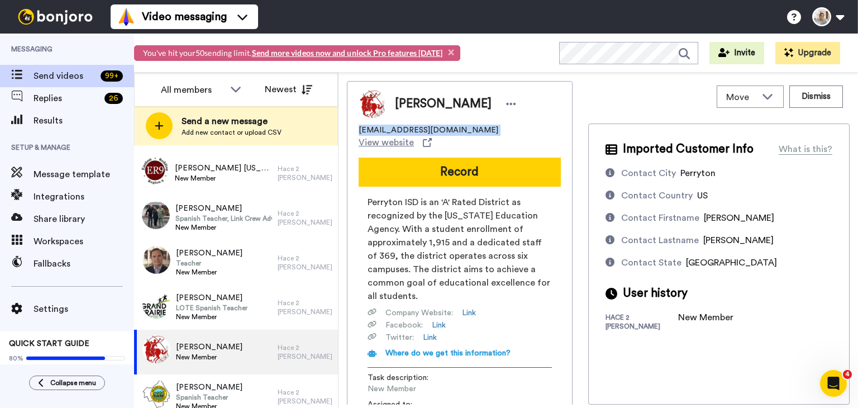
copy span "etarango@perrytonisd.com"
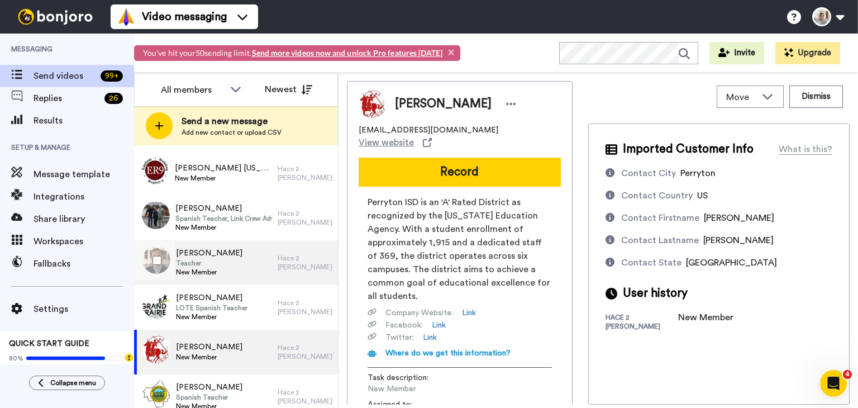
click at [217, 260] on span "Teacher" at bounding box center [209, 263] width 67 height 9
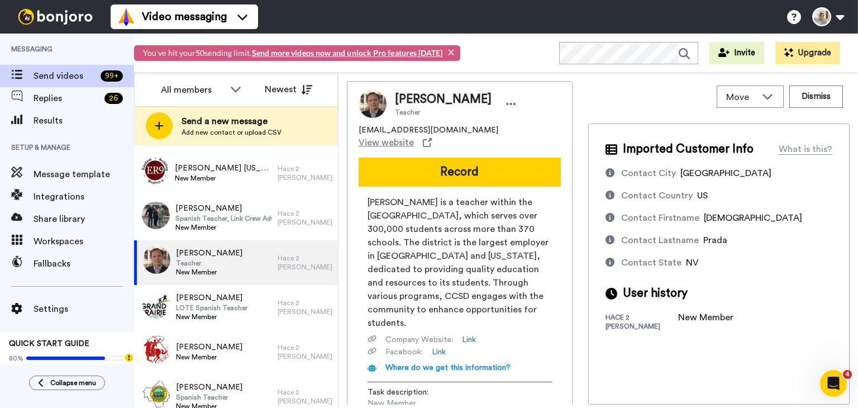
click at [406, 130] on span "pradaco@nv.ccsd.net" at bounding box center [429, 130] width 140 height 11
copy span "pradaco@nv.ccsd.net"
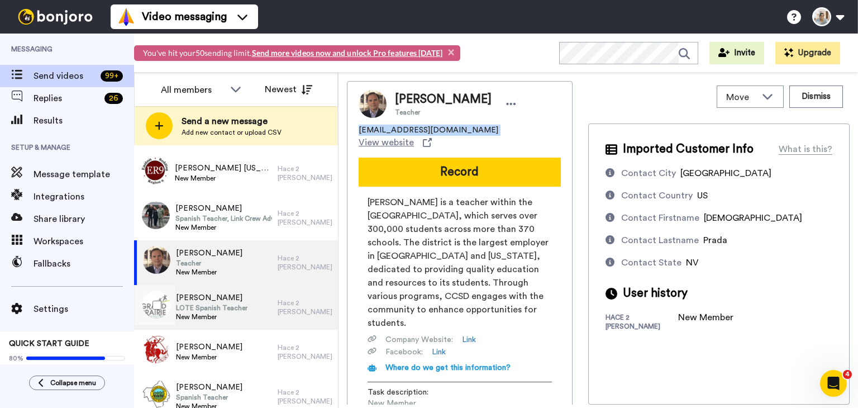
click at [245, 315] on div "Norma Gutierrez LOTE Spanish Teacher New Member" at bounding box center [206, 307] width 144 height 45
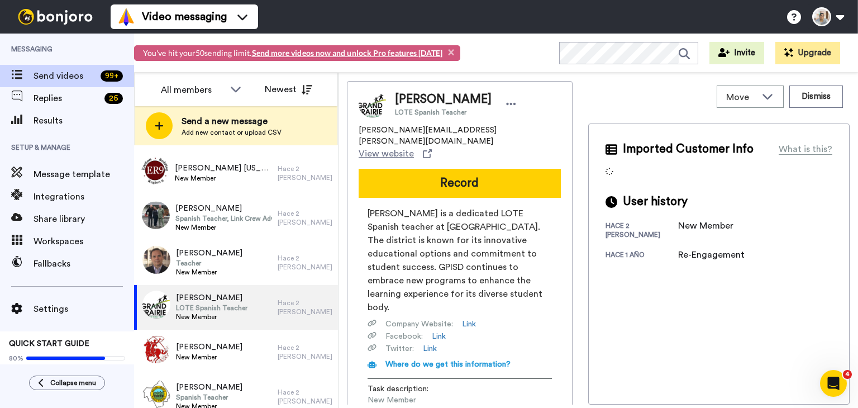
click at [409, 129] on span "norma.gutierrez@gpisd.org" at bounding box center [460, 136] width 202 height 22
copy span "norma.gutierrez@gpisd.org"
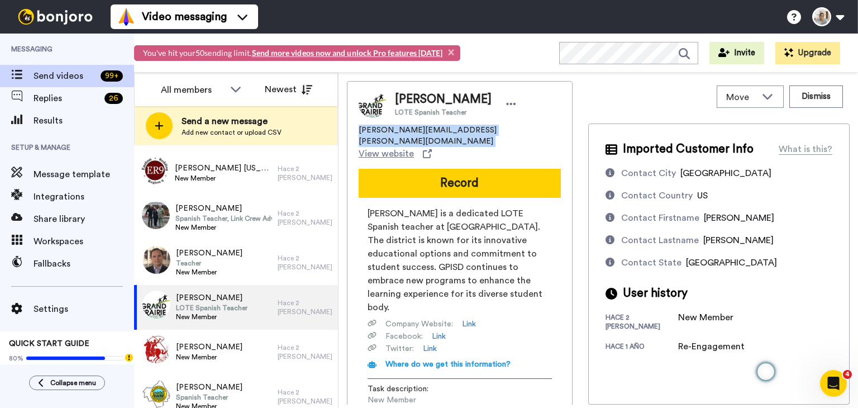
copy span "norma.gutierrez@gpisd.org"
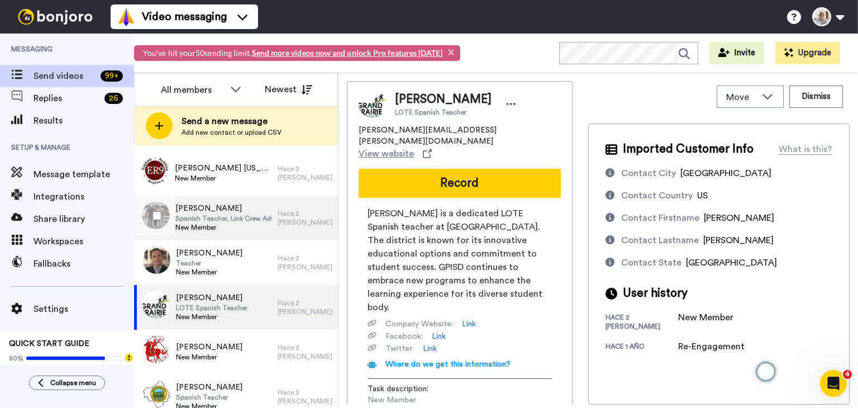
click at [234, 220] on span "Spanish Teacher, Link Crew Advisor" at bounding box center [223, 218] width 96 height 9
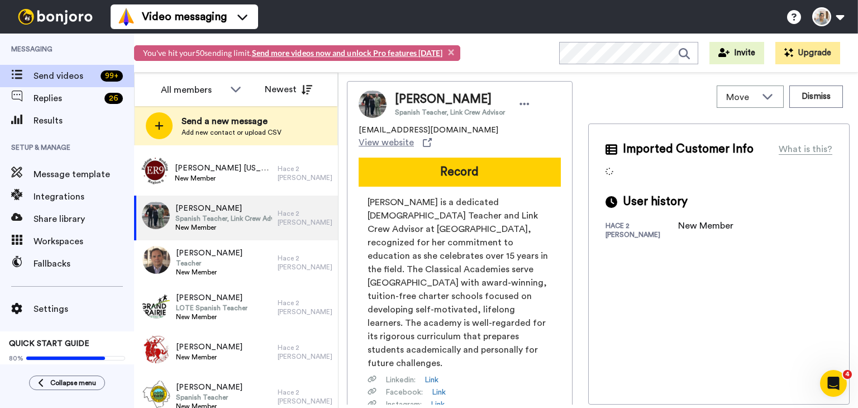
click at [391, 130] on span "slee@classicalacademy.com" at bounding box center [429, 130] width 140 height 11
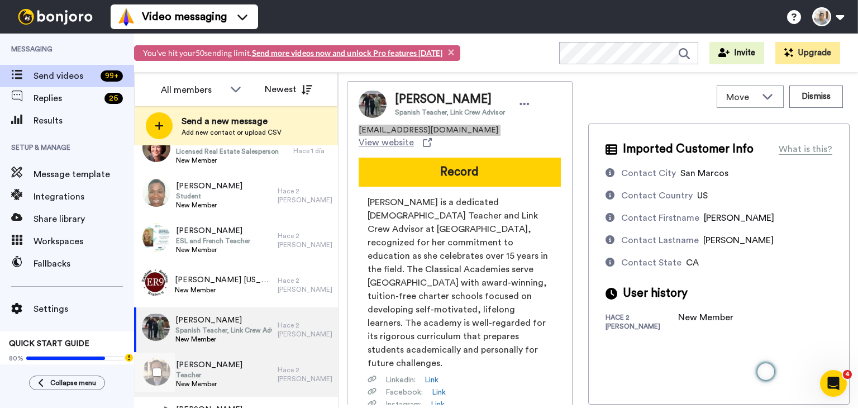
scroll to position [877, 0]
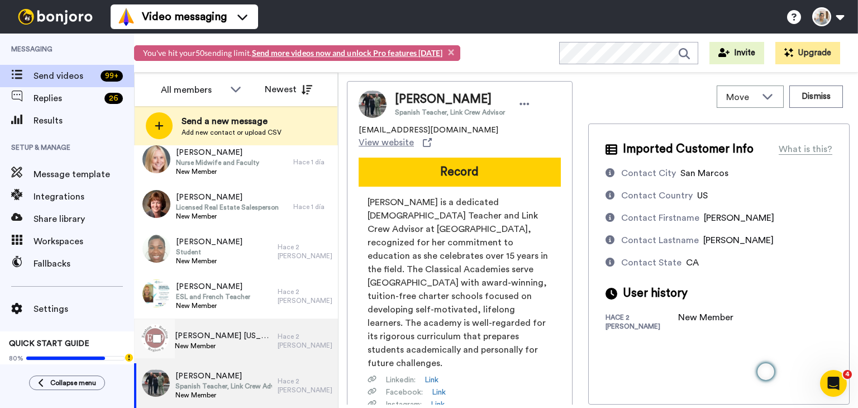
click at [224, 320] on div "Maria Virginia Gilmore New Member" at bounding box center [206, 341] width 144 height 45
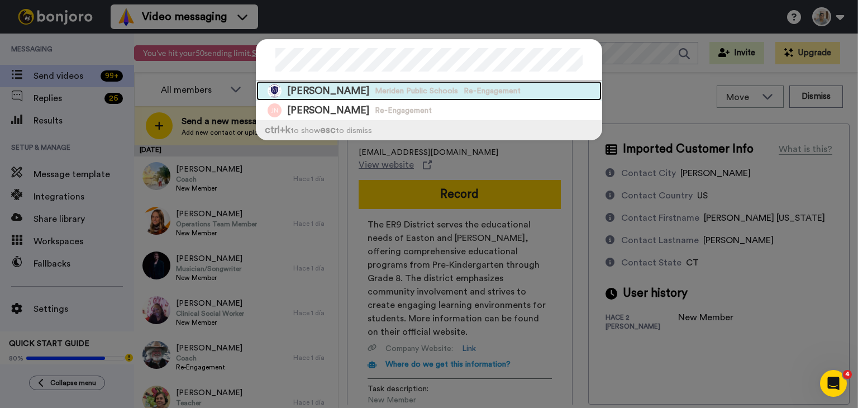
click at [344, 92] on span "Jackie McNeil" at bounding box center [328, 91] width 82 height 14
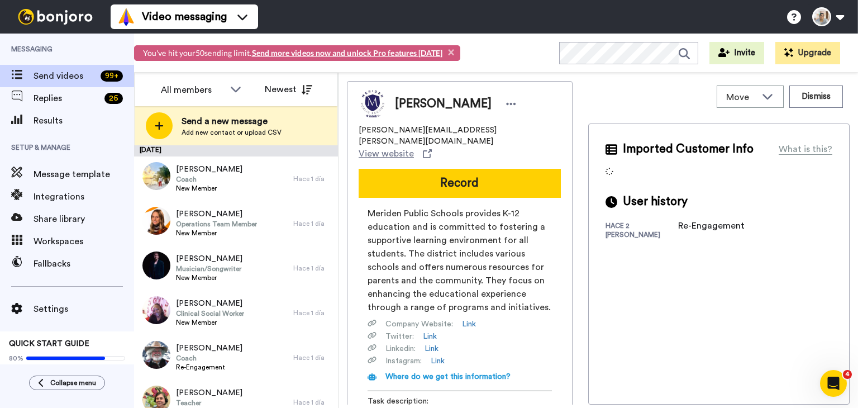
click at [395, 130] on span "jacqueline.mcneil@meridenk12.org" at bounding box center [460, 136] width 202 height 22
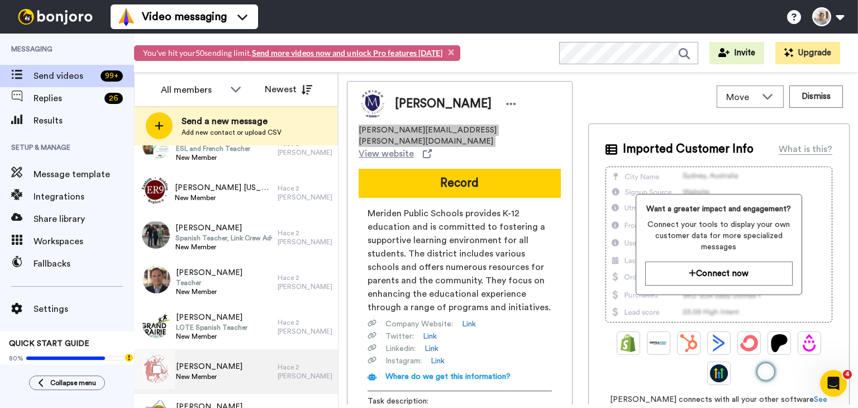
scroll to position [1006, 0]
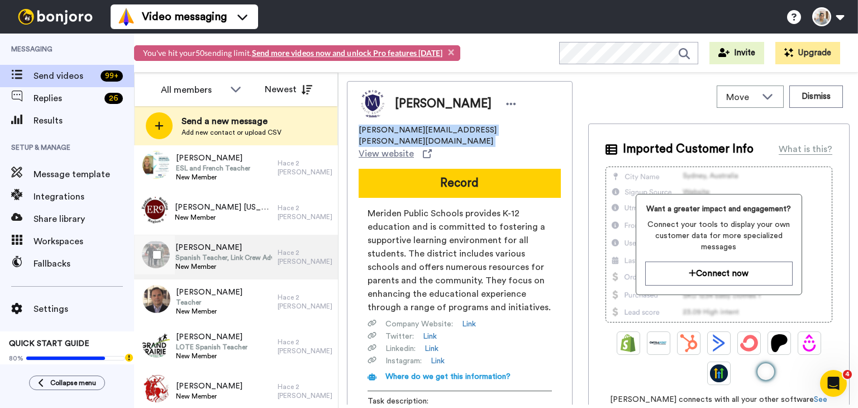
click at [245, 258] on span "Spanish Teacher, Link Crew Advisor" at bounding box center [223, 257] width 96 height 9
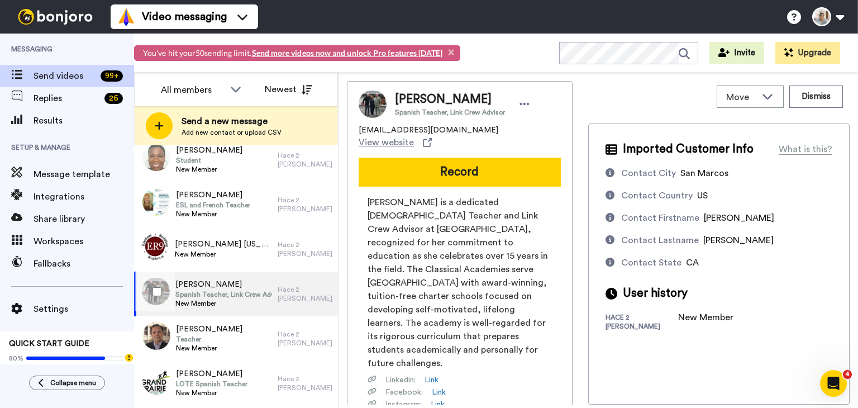
scroll to position [1006, 0]
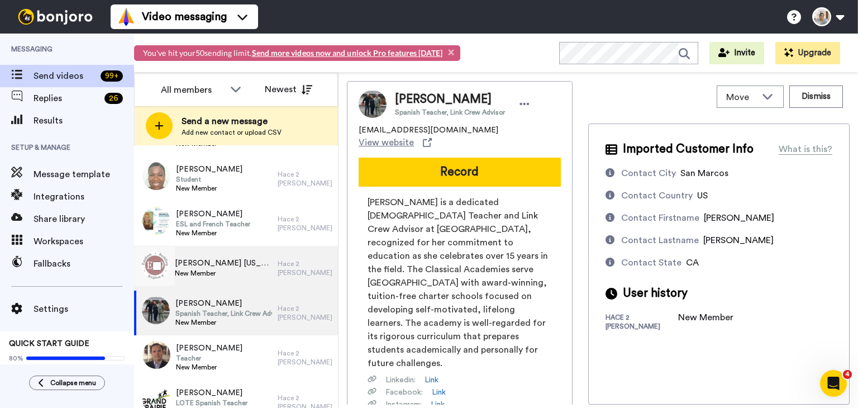
click at [241, 259] on span "[PERSON_NAME] [US_STATE][PERSON_NAME]" at bounding box center [223, 263] width 97 height 11
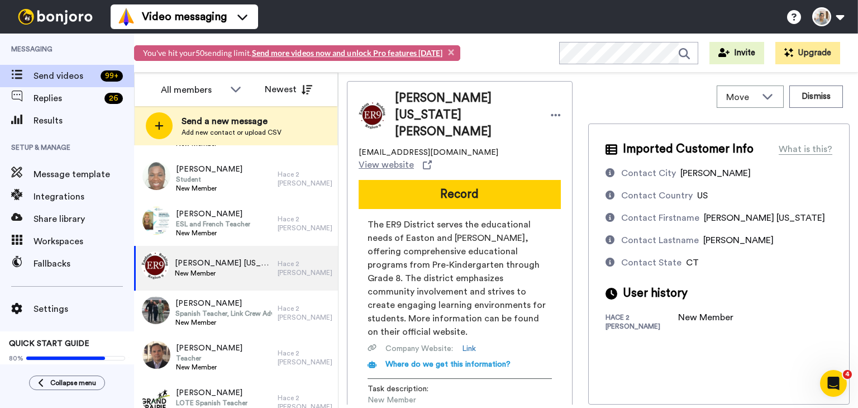
click at [380, 147] on span "mgilmore@er9.org" at bounding box center [429, 152] width 140 height 11
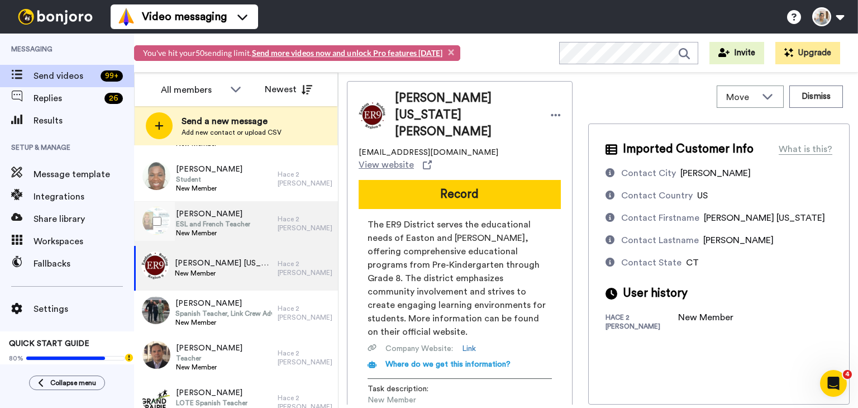
click at [236, 222] on span "ESL and French Teacher" at bounding box center [213, 224] width 74 height 9
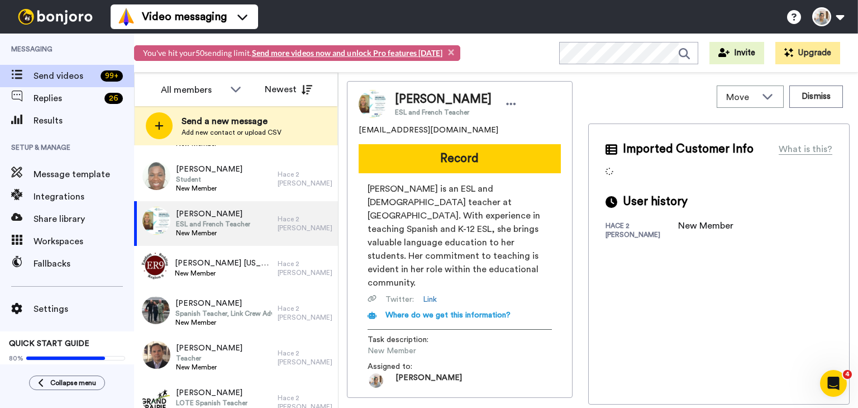
click at [393, 132] on span "gaebeamy@gmail.com" at bounding box center [429, 130] width 140 height 11
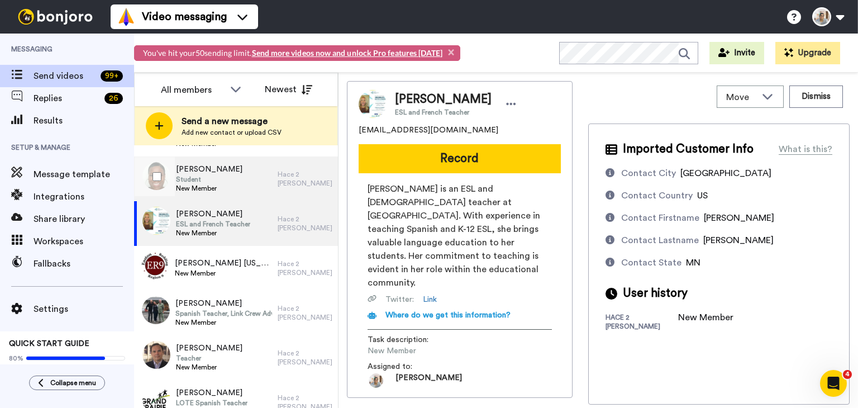
click at [221, 173] on span "[PERSON_NAME]" at bounding box center [209, 169] width 67 height 11
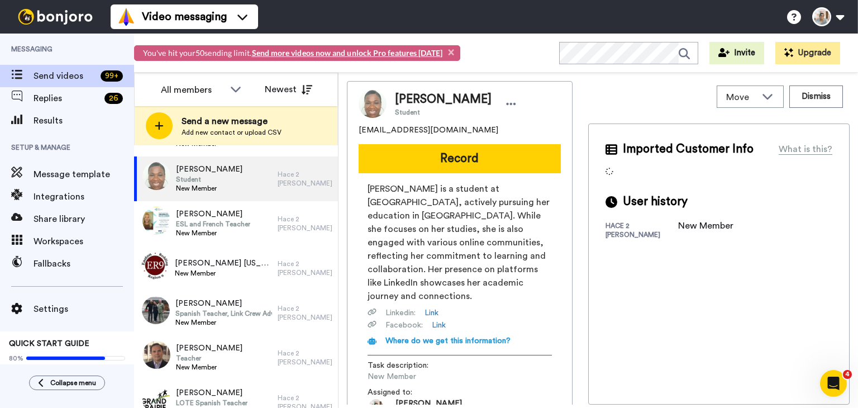
click at [422, 132] on span "indira0727@yahoo.com" at bounding box center [429, 130] width 140 height 11
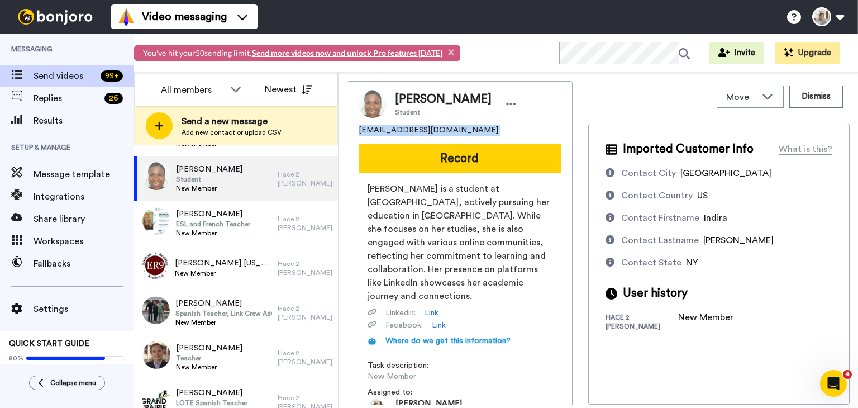
click at [422, 132] on span "indira0727@yahoo.com" at bounding box center [429, 130] width 140 height 11
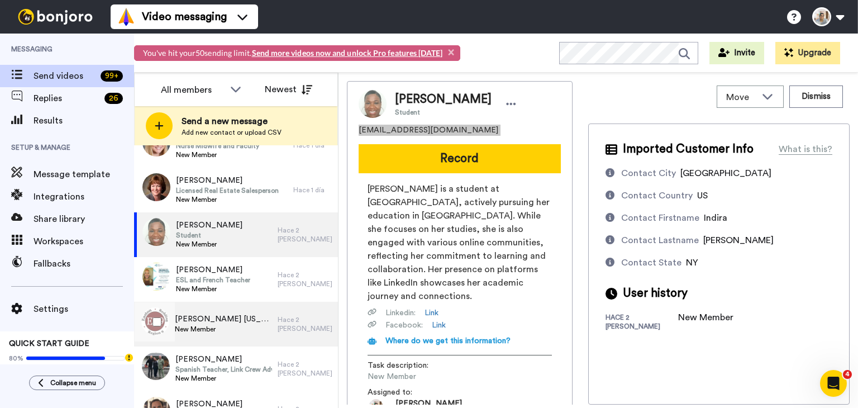
scroll to position [894, 0]
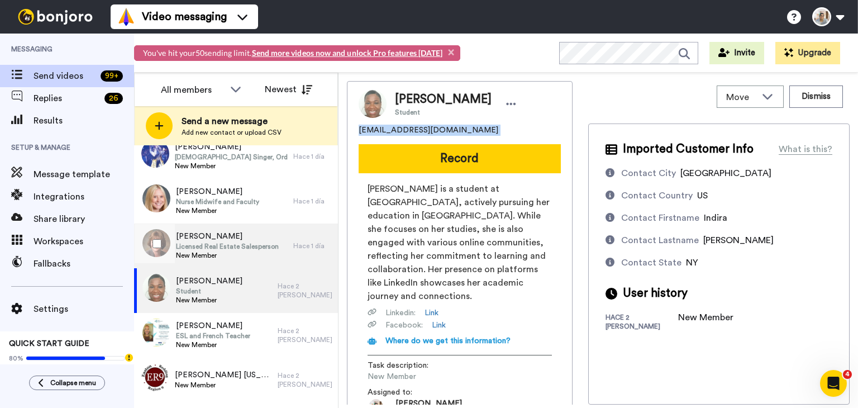
click at [217, 246] on span "Licensed Real Estate Salesperson" at bounding box center [227, 246] width 103 height 9
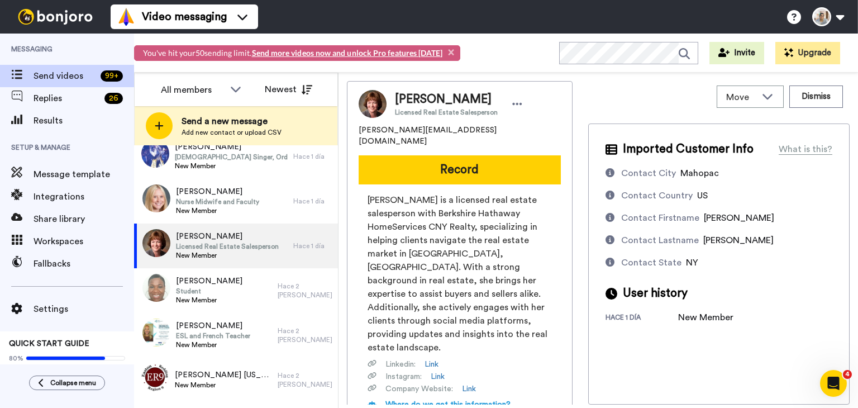
click at [405, 131] on span "melissawidrick@gmail.com" at bounding box center [460, 136] width 202 height 22
drag, startPoint x: 835, startPoint y: 319, endPoint x: 243, endPoint y: 243, distance: 597.3
click at [835, 319] on div "Imported Customer Info What is this? Contact City Mahopac Contact Country US Co…" at bounding box center [719, 264] width 262 height 281
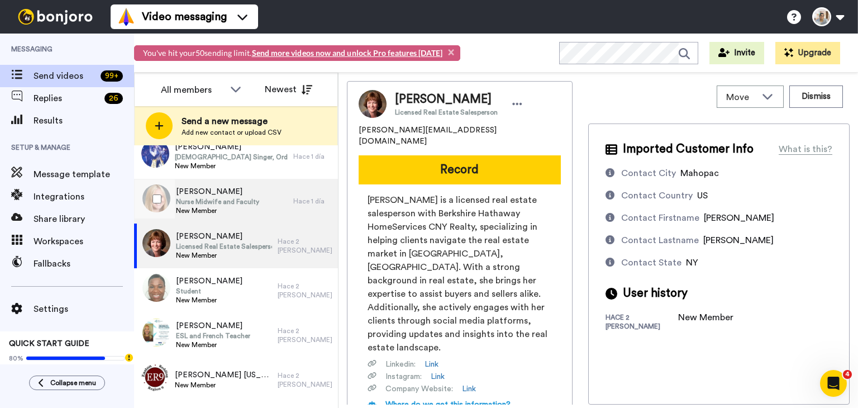
click at [214, 210] on span "New Member" at bounding box center [217, 210] width 83 height 9
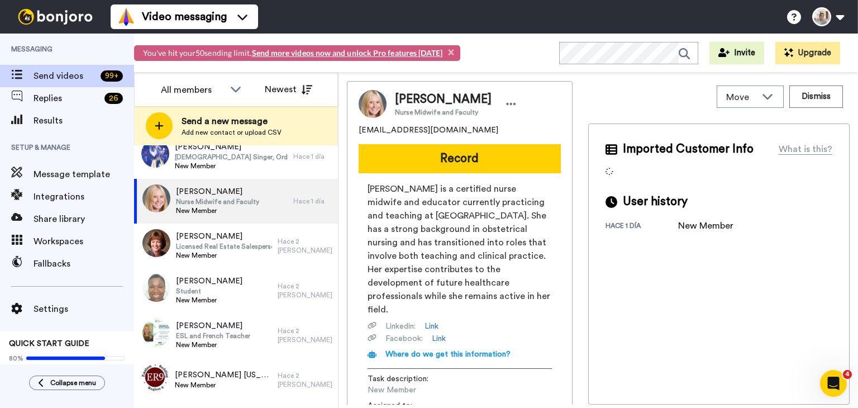
click at [402, 132] on span "rcobb121909@gmail.com" at bounding box center [429, 130] width 140 height 11
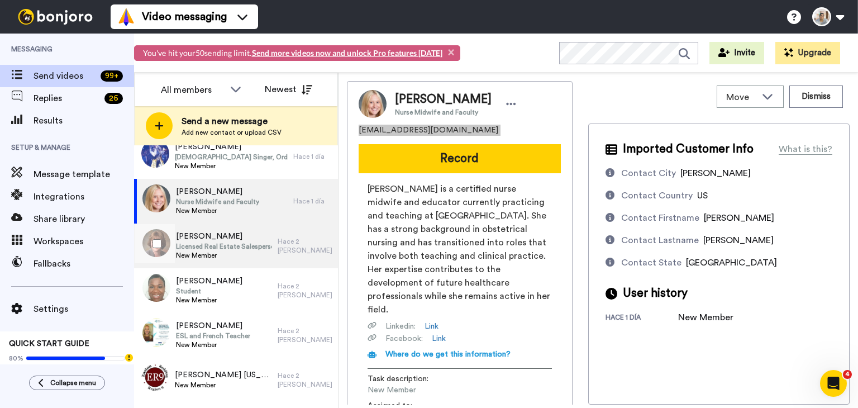
scroll to position [838, 0]
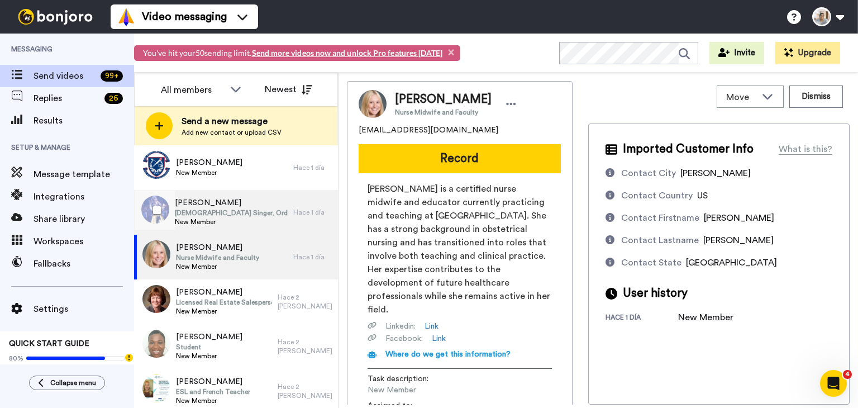
click at [240, 212] on span "[DEMOGRAPHIC_DATA] Singer, Ordained Minister, Producer" at bounding box center [231, 212] width 113 height 9
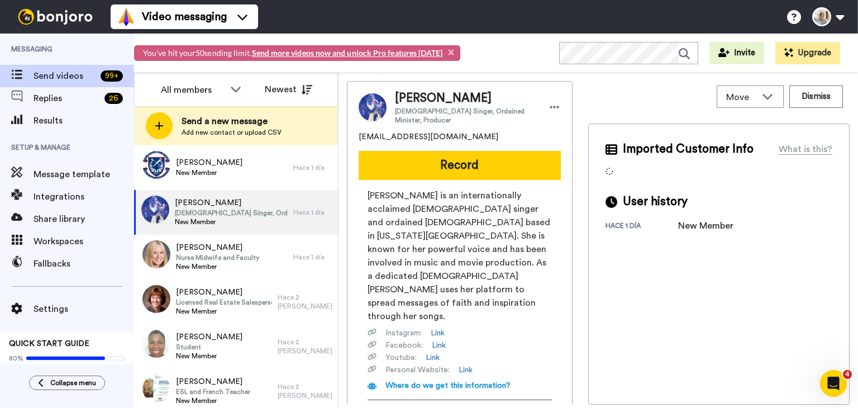
click at [405, 132] on span "riveraac@gmail.com" at bounding box center [429, 136] width 140 height 11
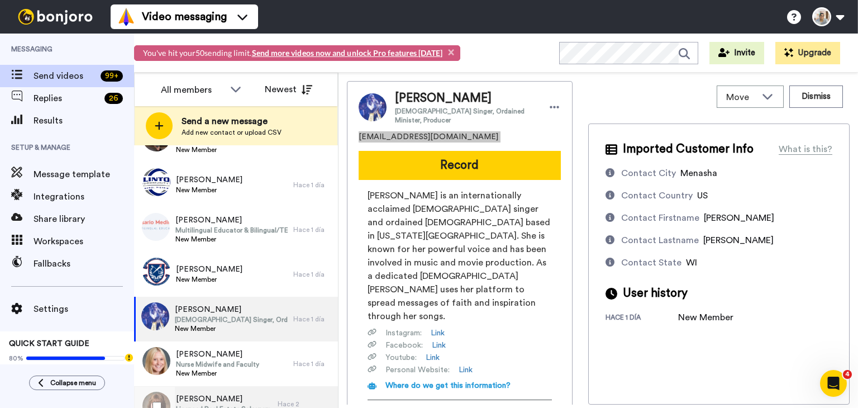
scroll to position [727, 0]
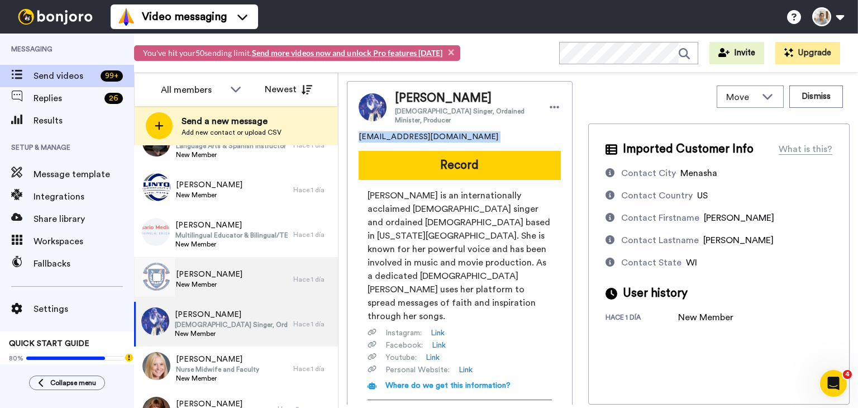
click at [235, 282] on div "Catie Murphy New Member" at bounding box center [213, 279] width 159 height 45
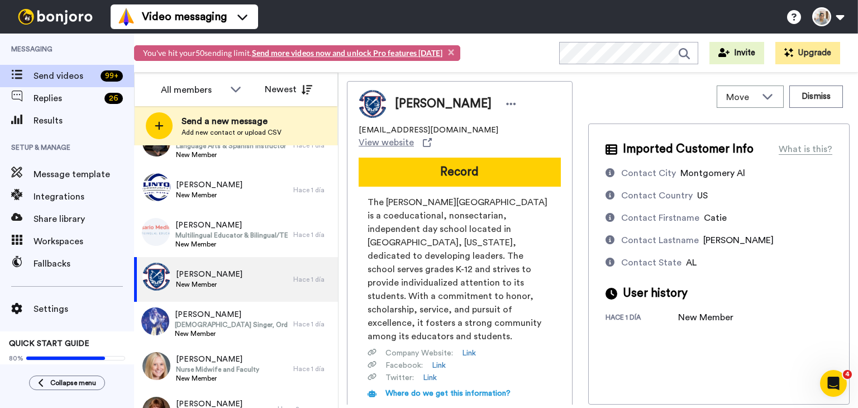
click at [445, 131] on span "catie_murphy@montgomeryacademy.org" at bounding box center [429, 130] width 140 height 11
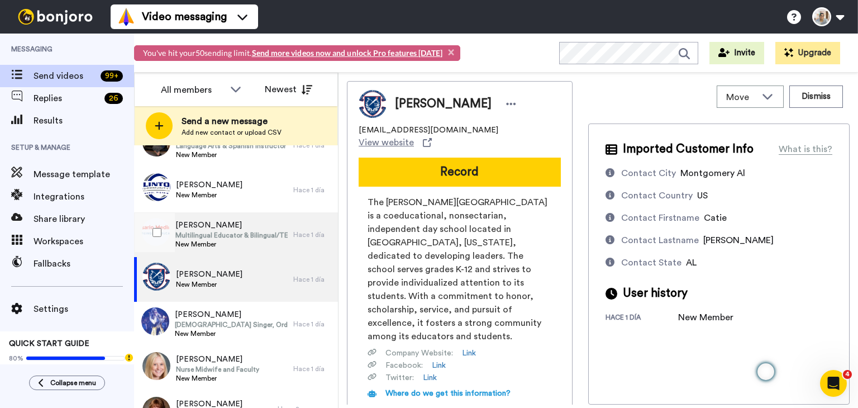
click at [244, 234] on span "Multilingual Educator & Bilingual/TESOL Specialist" at bounding box center [231, 235] width 112 height 9
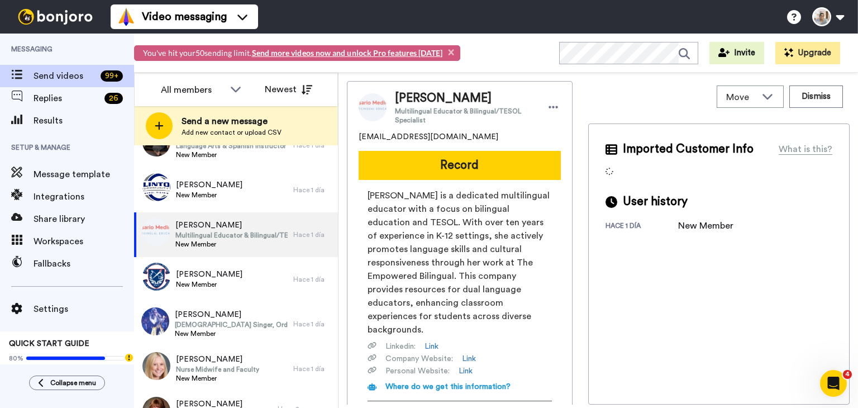
click at [403, 140] on span "ishbookworm95@gmail.com" at bounding box center [429, 136] width 140 height 11
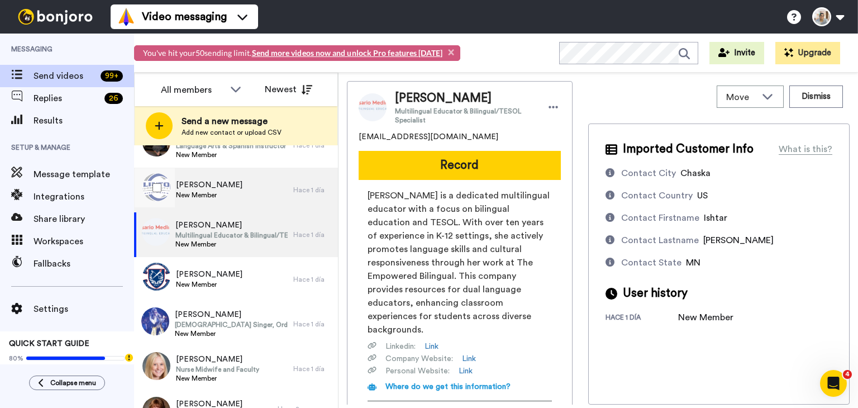
click at [227, 193] on span "New Member" at bounding box center [209, 195] width 67 height 9
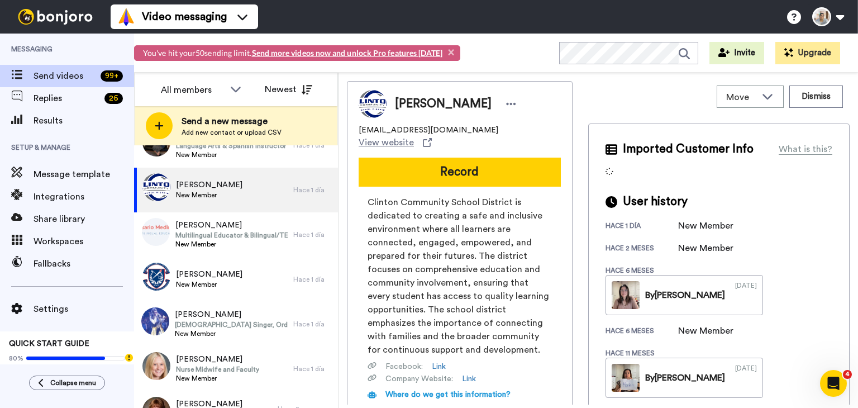
click at [422, 132] on span "mafernandez@clintonwis.com" at bounding box center [429, 130] width 140 height 11
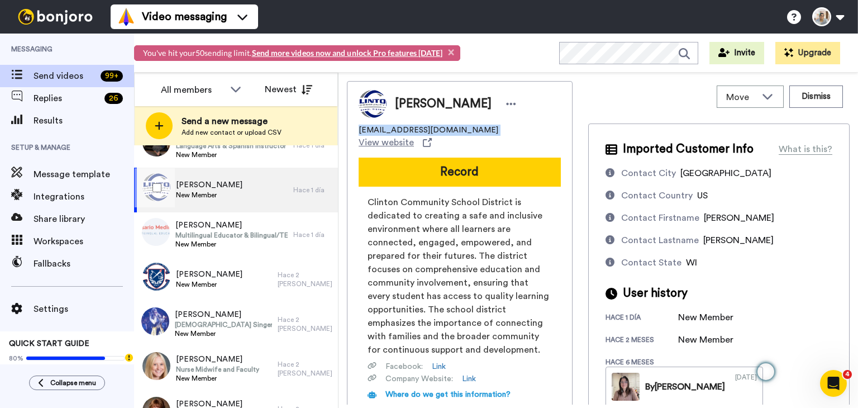
click at [238, 194] on span "New Member" at bounding box center [209, 195] width 67 height 9
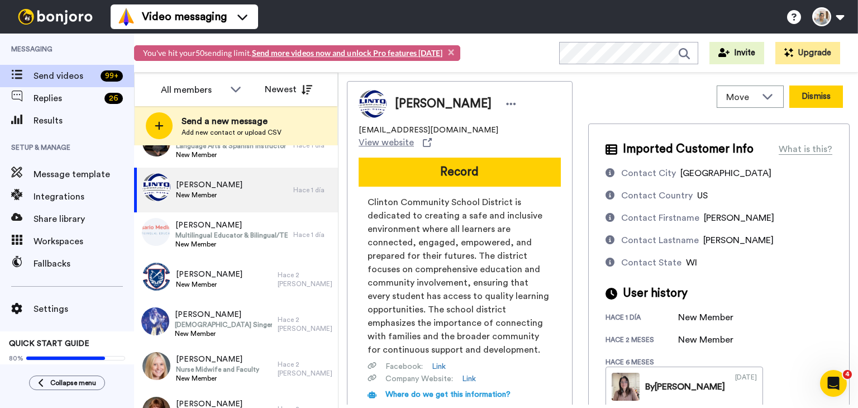
click at [819, 99] on button "Dismiss" at bounding box center [817, 97] width 54 height 22
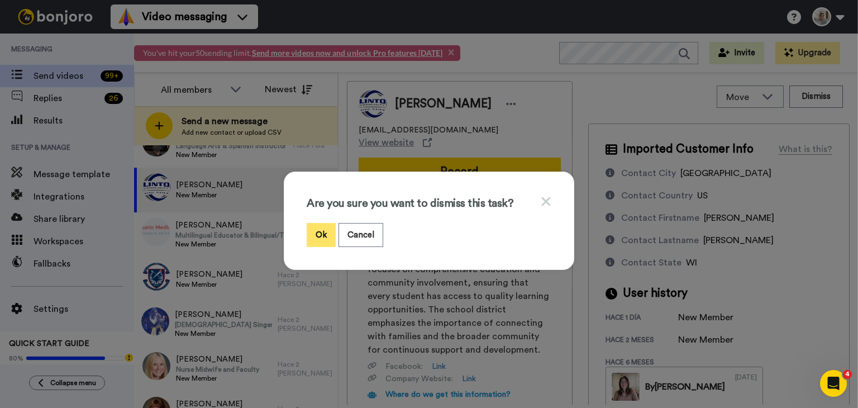
click at [314, 238] on button "Ok" at bounding box center [321, 235] width 29 height 24
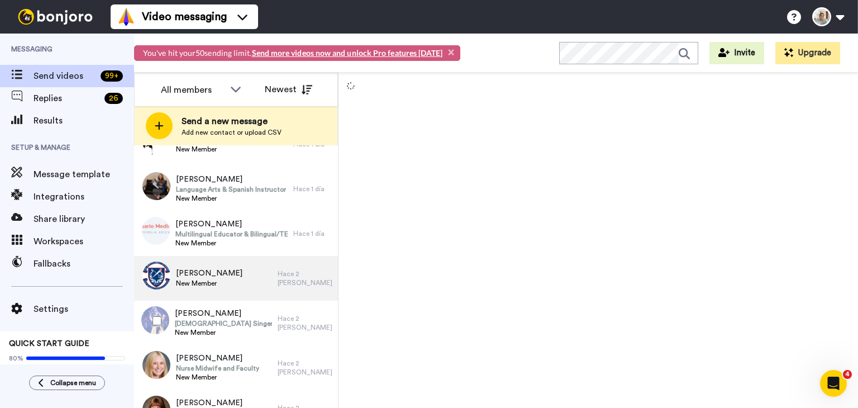
scroll to position [671, 0]
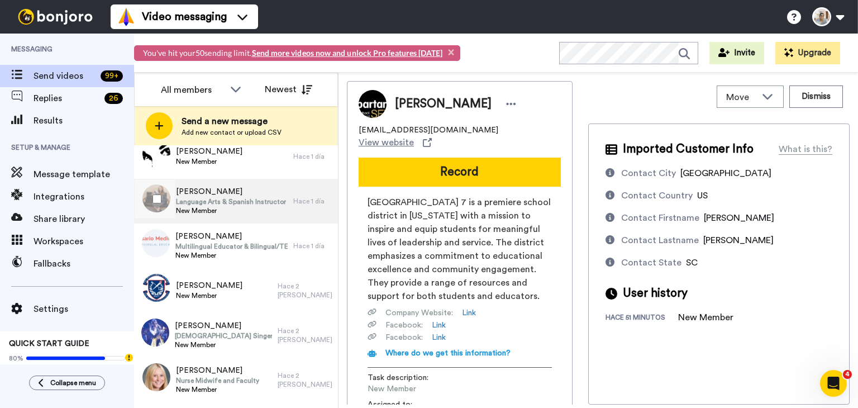
click at [232, 198] on span "Language Arts & Spanish Instructor" at bounding box center [231, 201] width 110 height 9
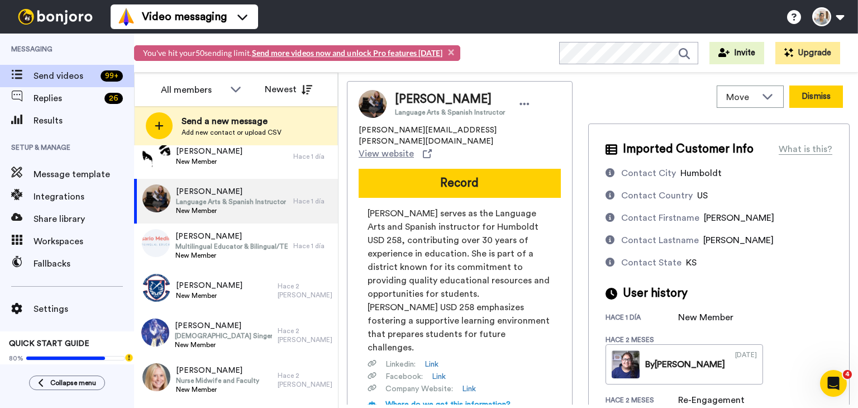
click at [816, 97] on button "Dismiss" at bounding box center [817, 97] width 54 height 22
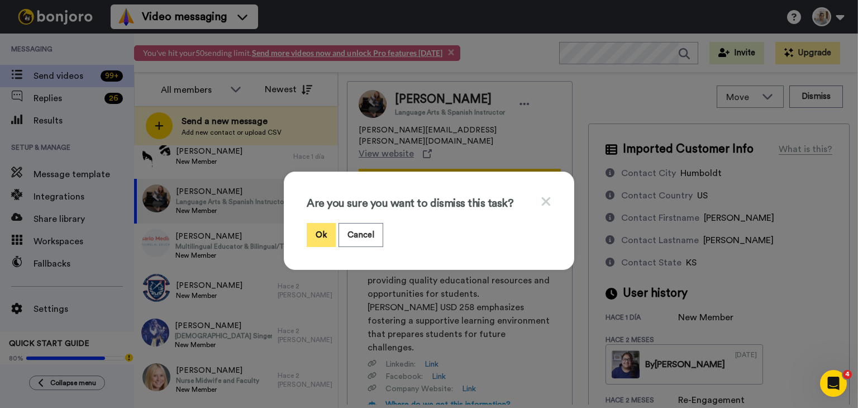
click at [314, 232] on button "Ok" at bounding box center [321, 235] width 29 height 24
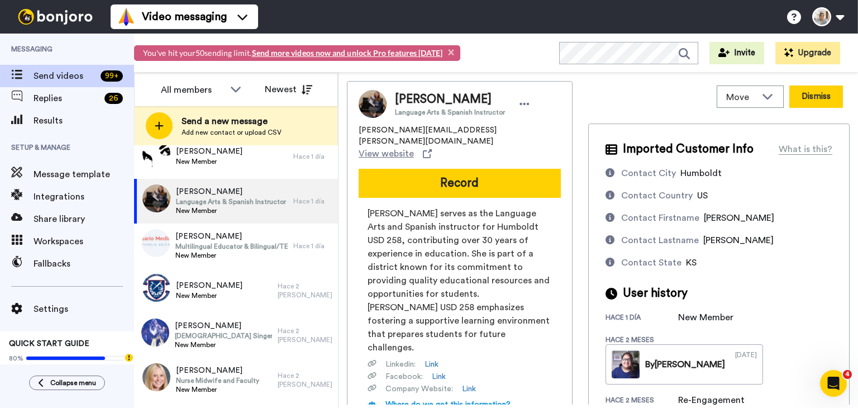
click at [816, 102] on button "Dismiss" at bounding box center [817, 97] width 54 height 22
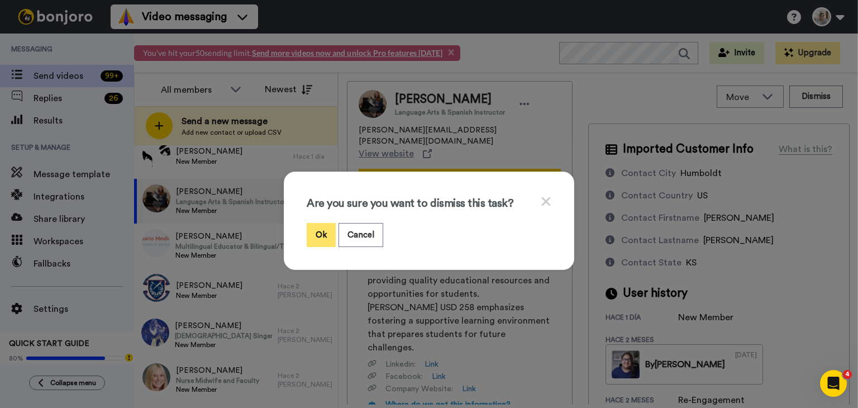
click at [322, 235] on button "Ok" at bounding box center [321, 235] width 29 height 24
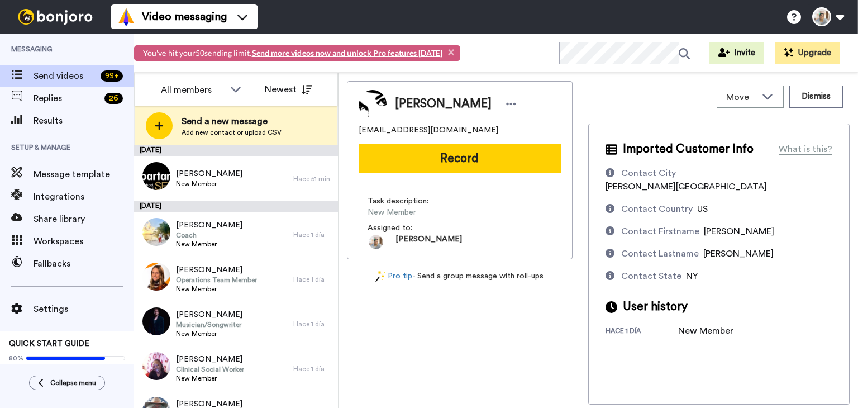
scroll to position [559, 0]
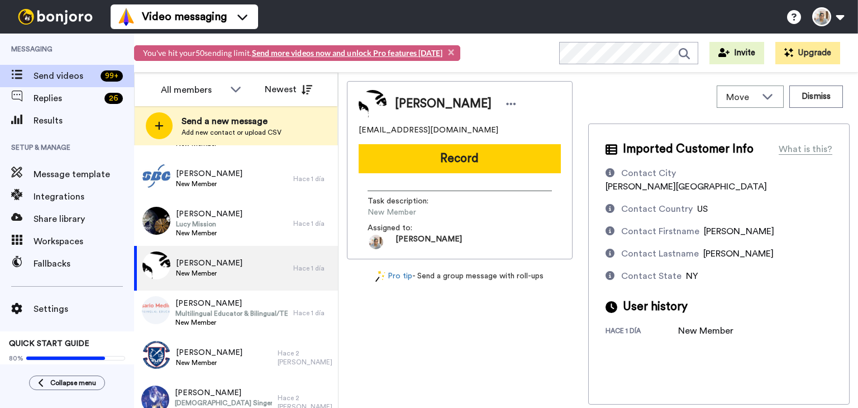
click at [417, 133] on span "[EMAIL_ADDRESS][DOMAIN_NAME]" at bounding box center [429, 130] width 140 height 11
click at [417, 133] on span "ca_teran1@yahoo.com" at bounding box center [429, 130] width 140 height 11
copy span "ca_teran1@yahoo.com"
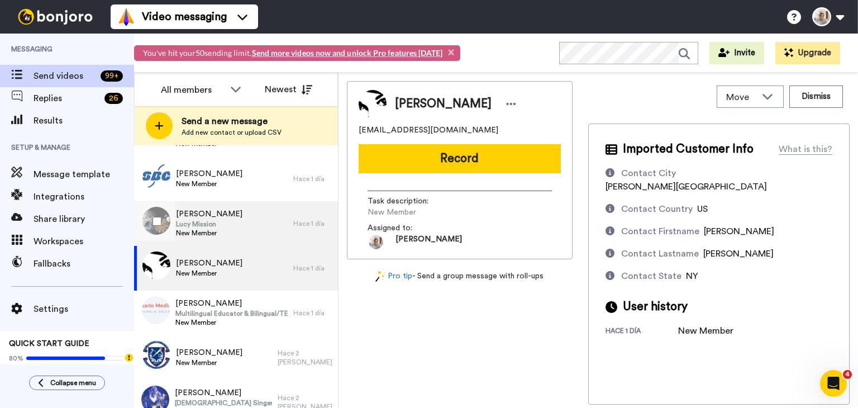
click at [232, 213] on div "Lucy Solar Lucy Mission New Member" at bounding box center [213, 223] width 159 height 45
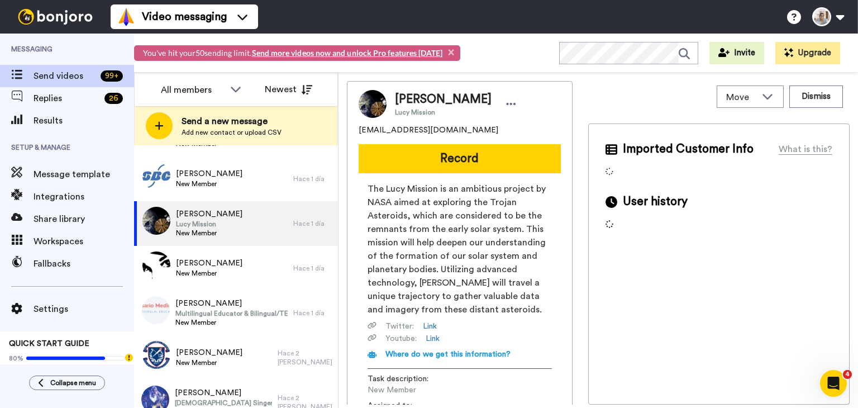
click at [379, 131] on span "llsolarv@yahoo.com" at bounding box center [429, 130] width 140 height 11
copy span "llsolarv@yahoo.com"
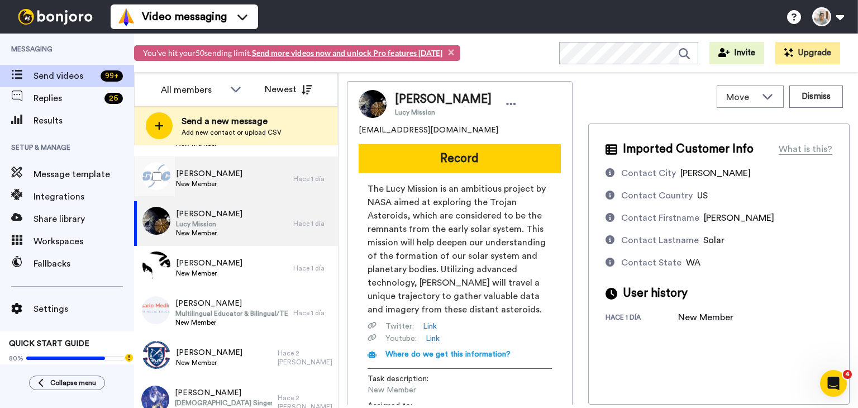
click at [250, 191] on div "Marbella Perez New Member" at bounding box center [213, 178] width 159 height 45
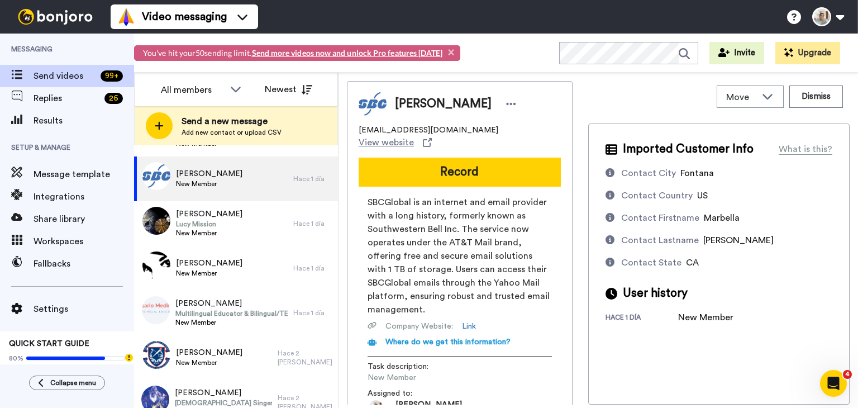
click at [407, 132] on span "mariagperez@sbcglobal.net" at bounding box center [429, 130] width 140 height 11
copy span "mariagperez@sbcglobal.net"
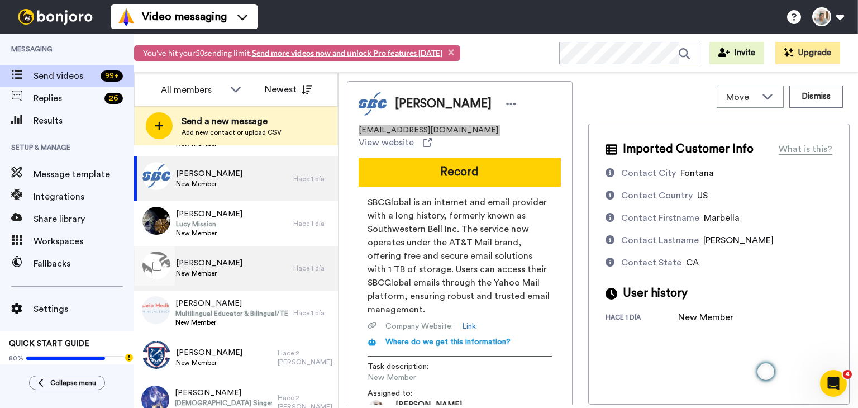
scroll to position [447, 0]
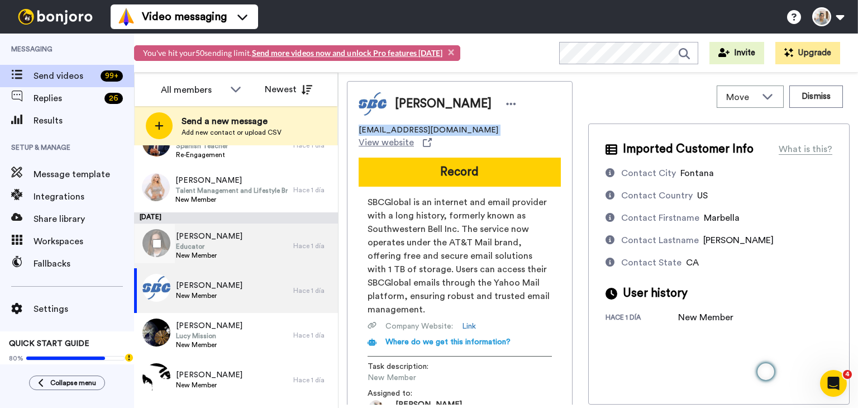
click at [206, 242] on span "Educator" at bounding box center [209, 246] width 67 height 9
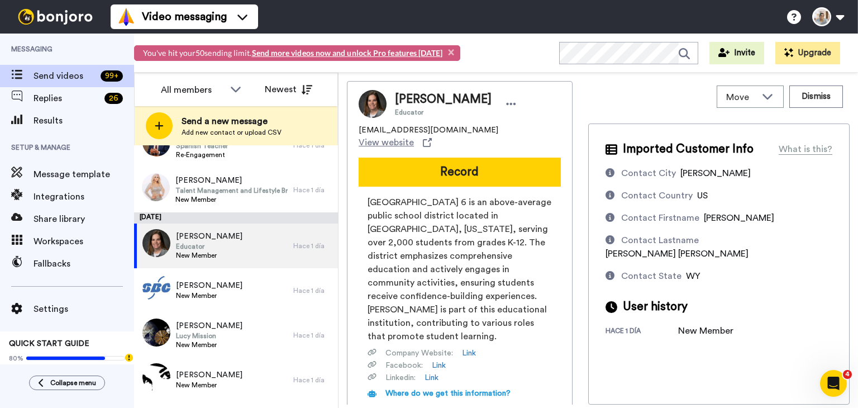
click at [409, 127] on span "nicolemaierreitz@park6.org" at bounding box center [429, 130] width 140 height 11
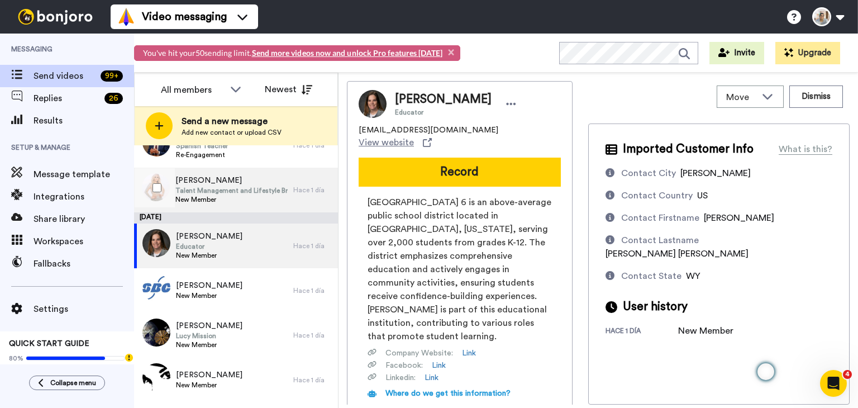
click at [214, 198] on span "New Member" at bounding box center [231, 199] width 112 height 9
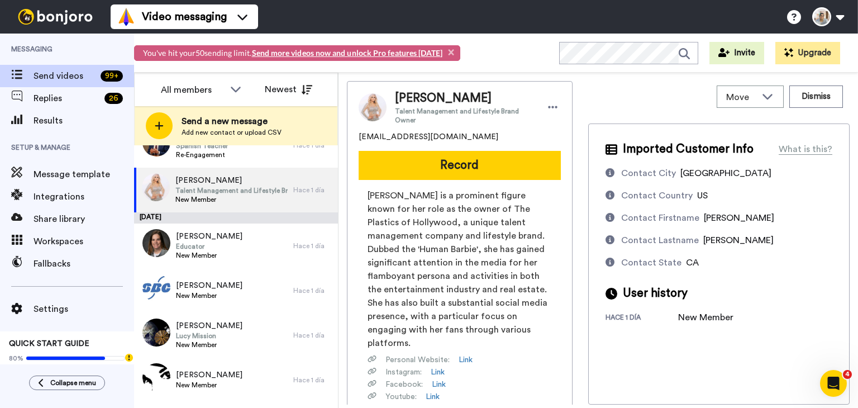
click at [409, 135] on span "marcelamiglesias@gmail.com" at bounding box center [429, 136] width 140 height 11
copy span "marcelamiglesias@gmail.com"
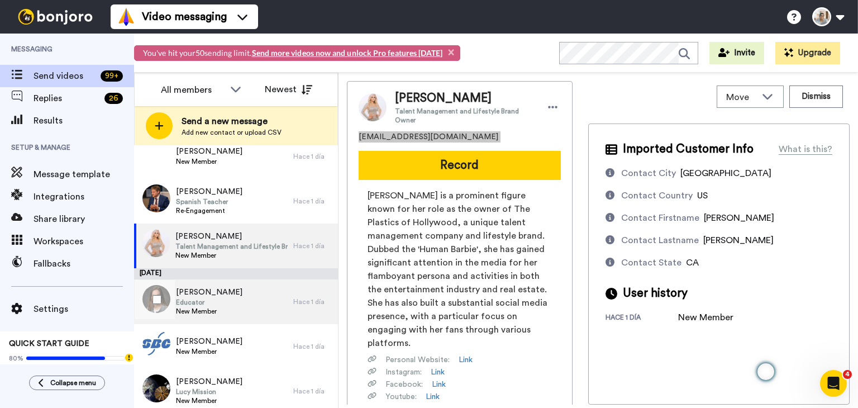
scroll to position [335, 0]
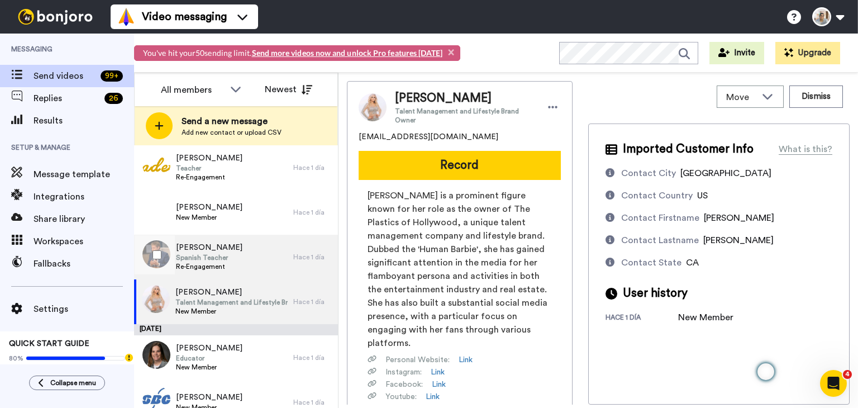
click at [230, 254] on div "Chad Martin Spanish Teacher Re-Engagement" at bounding box center [213, 257] width 159 height 45
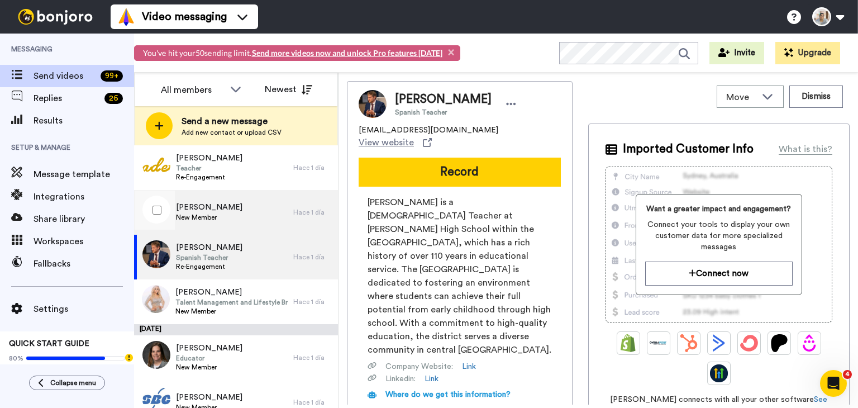
click at [229, 195] on div "Frances Buckley-Lawson New Member" at bounding box center [213, 212] width 159 height 45
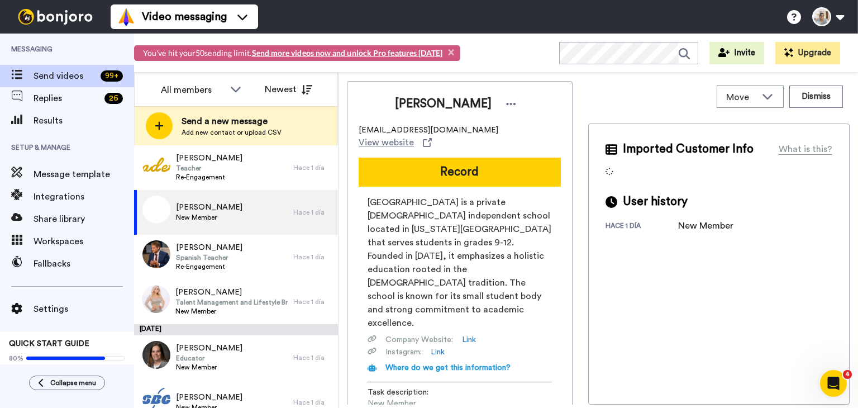
click at [449, 103] on span "Frances Buckley-Lawson" at bounding box center [443, 104] width 97 height 17
copy div "Frances Buckley-Lawson"
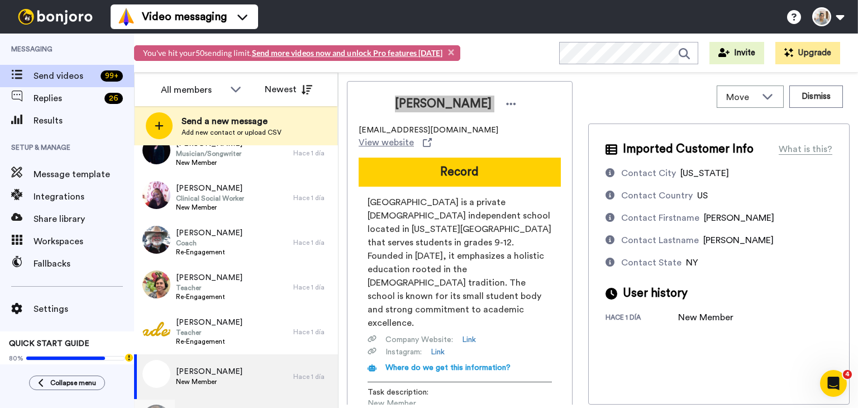
scroll to position [168, 0]
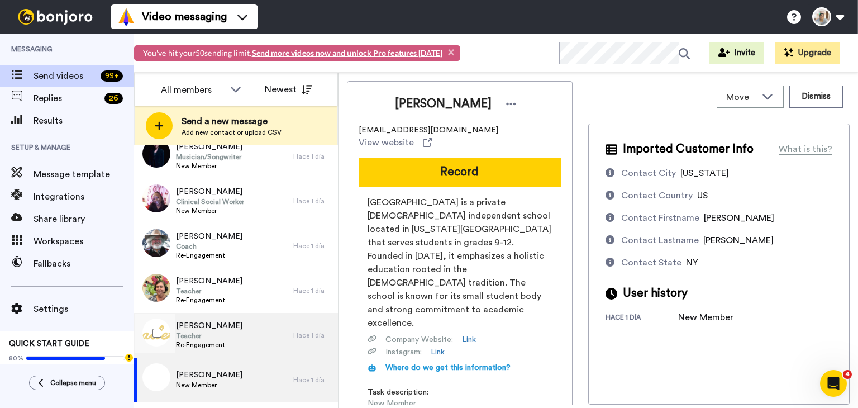
click at [225, 327] on span "Graciela Mancebo" at bounding box center [209, 325] width 67 height 11
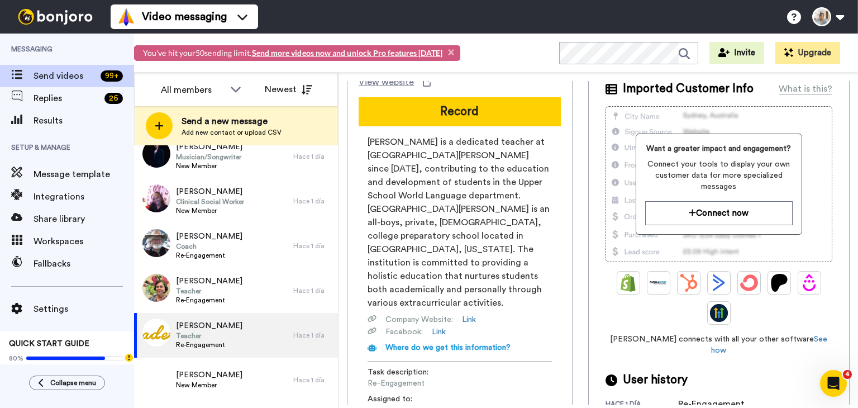
scroll to position [84, 0]
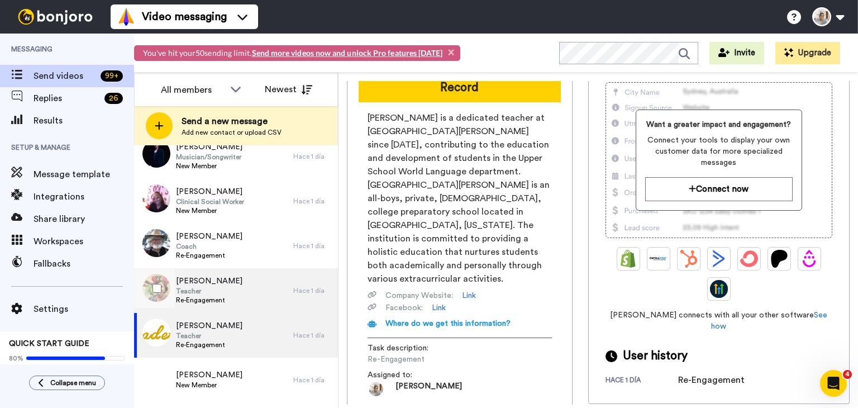
click at [208, 292] on span "Teacher" at bounding box center [209, 291] width 67 height 9
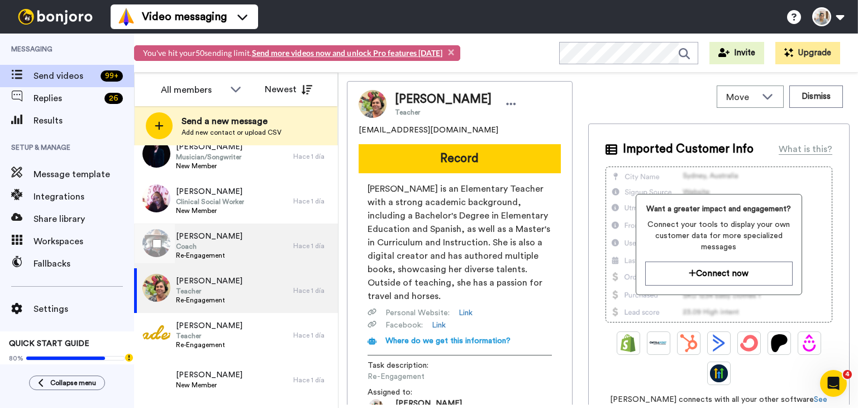
click at [251, 226] on div "Kevin McCloskey Coach Re-Engagement" at bounding box center [213, 246] width 159 height 45
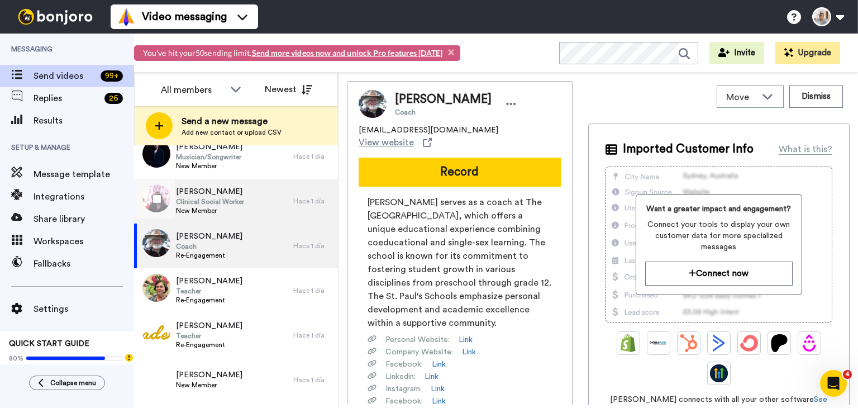
click at [258, 203] on div "Kim Carmona Clinical Social Worker New Member" at bounding box center [213, 201] width 159 height 45
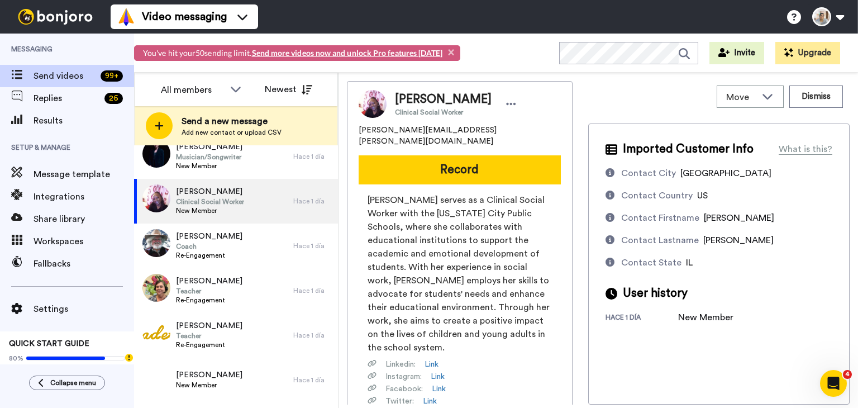
click at [412, 130] on span "kim.carmona@yahoo.com" at bounding box center [460, 136] width 202 height 22
copy span "kim.carmona@yahoo.com"
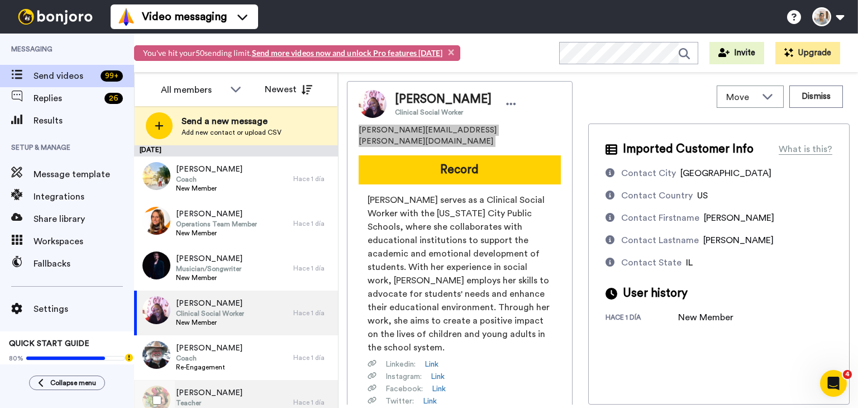
scroll to position [56, 0]
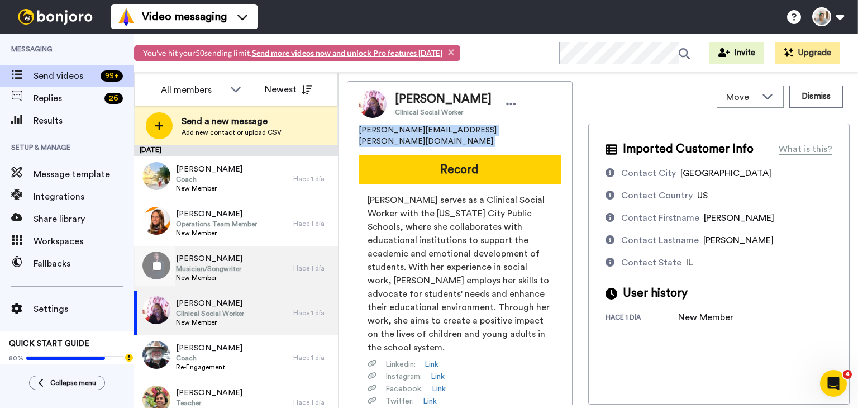
click at [231, 270] on span "Musician/Songwriter" at bounding box center [209, 268] width 67 height 9
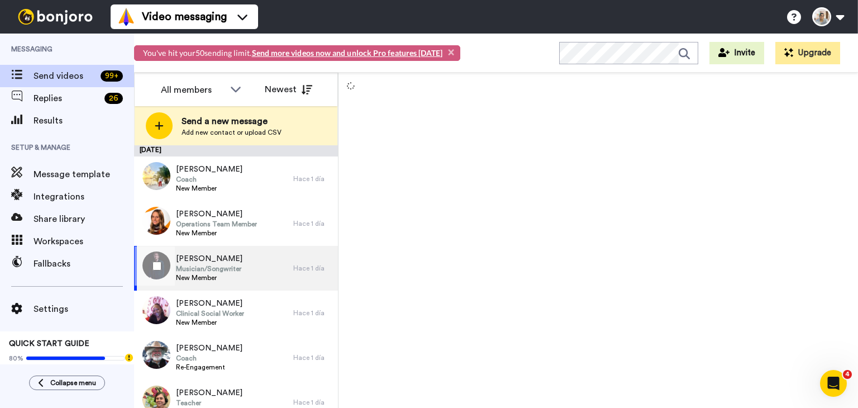
click at [214, 267] on span "Musician/Songwriter" at bounding box center [209, 268] width 67 height 9
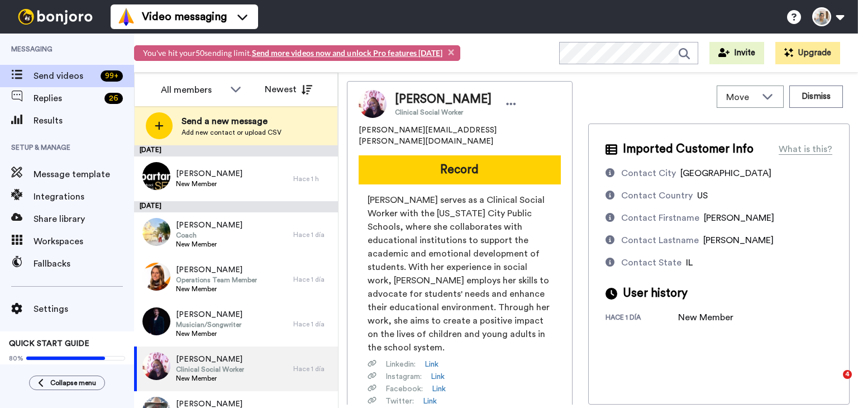
click at [419, 125] on span "[PERSON_NAME][EMAIL_ADDRESS][PERSON_NAME][DOMAIN_NAME]" at bounding box center [460, 136] width 202 height 22
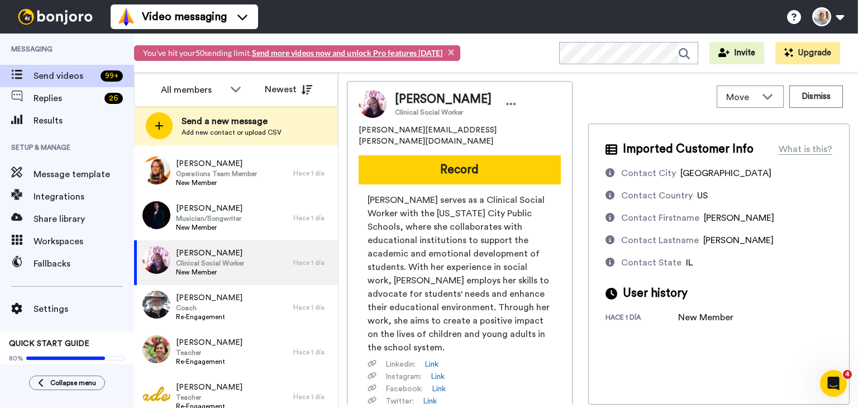
click at [415, 132] on span "[PERSON_NAME][EMAIL_ADDRESS][PERSON_NAME][DOMAIN_NAME]" at bounding box center [460, 136] width 202 height 22
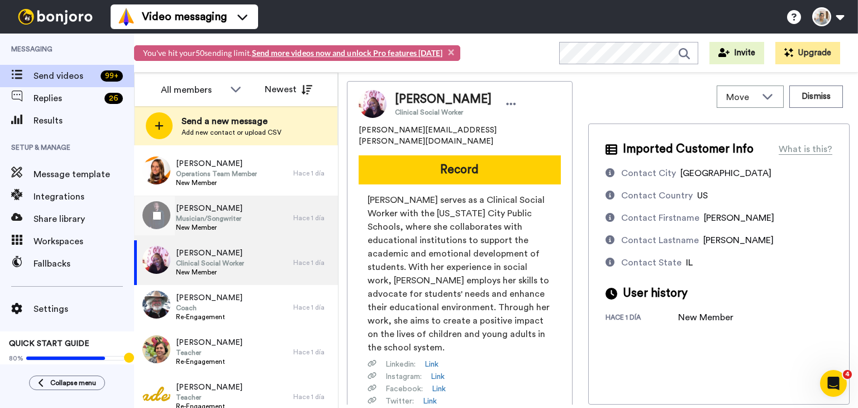
click at [247, 223] on div "[PERSON_NAME] Musician/Songwriter New Member" at bounding box center [213, 218] width 159 height 45
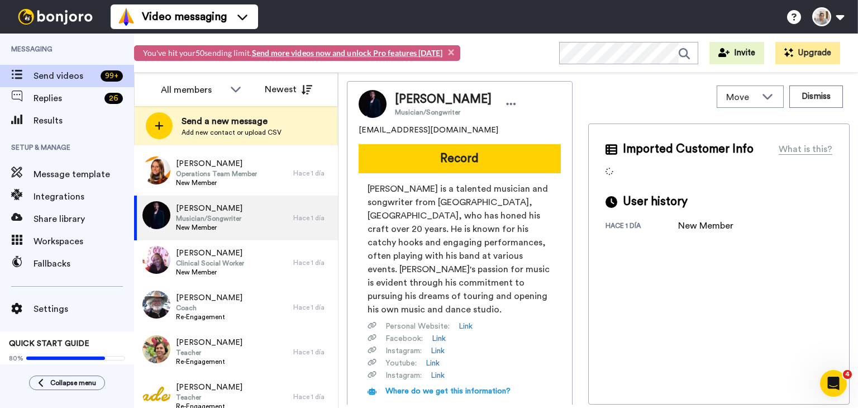
click at [412, 130] on span "[EMAIL_ADDRESS][DOMAIN_NAME]" at bounding box center [429, 130] width 140 height 11
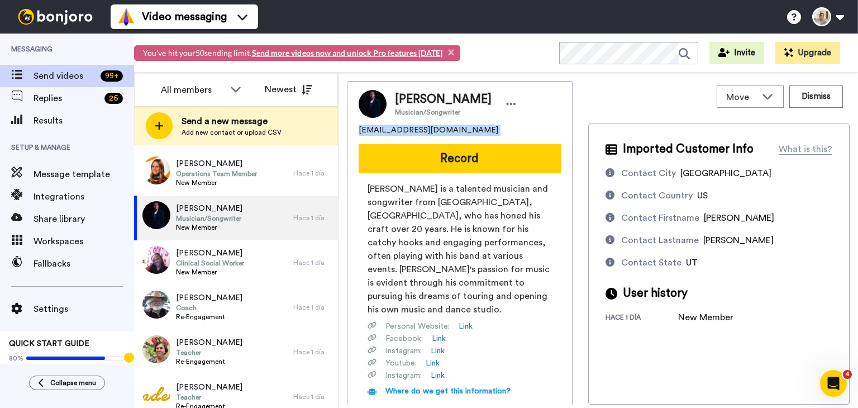
copy span "[EMAIL_ADDRESS][DOMAIN_NAME]"
click at [814, 97] on button "Dismiss" at bounding box center [817, 97] width 54 height 22
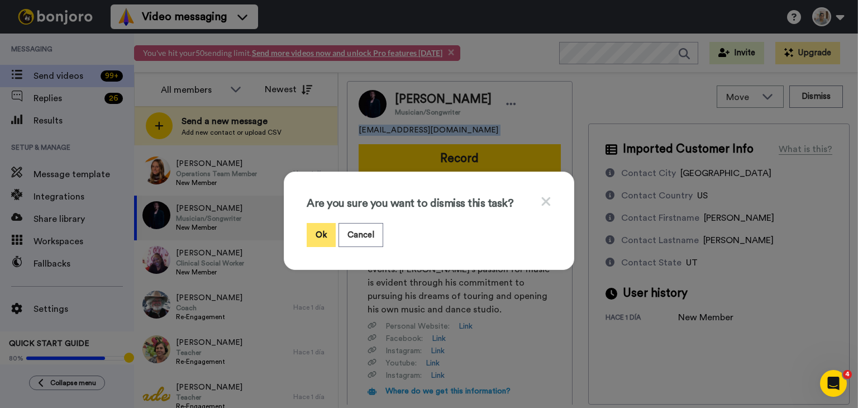
click at [312, 229] on button "Ok" at bounding box center [321, 235] width 29 height 24
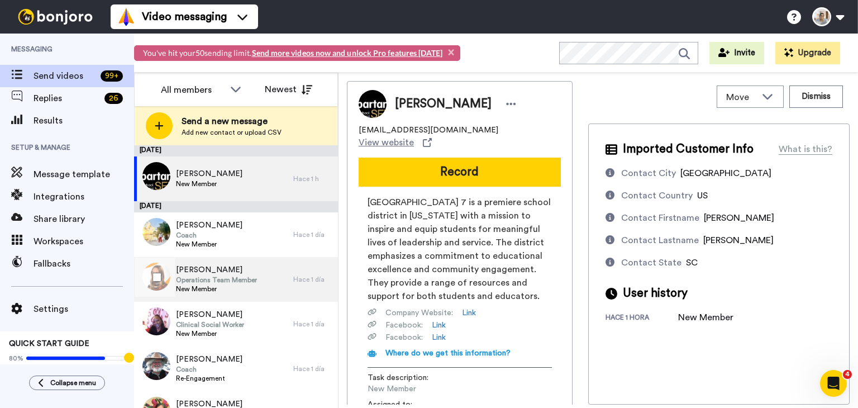
click at [264, 284] on div "[PERSON_NAME] Operations Team Member New Member" at bounding box center [213, 279] width 159 height 45
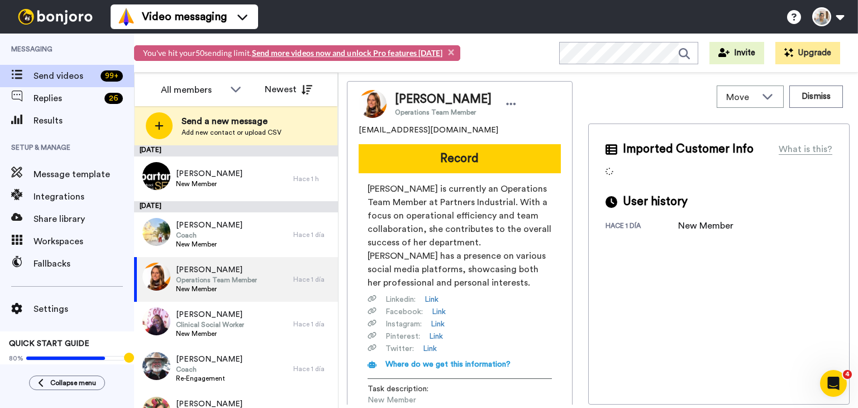
click at [415, 130] on span "[EMAIL_ADDRESS][DOMAIN_NAME]" at bounding box center [429, 130] width 140 height 11
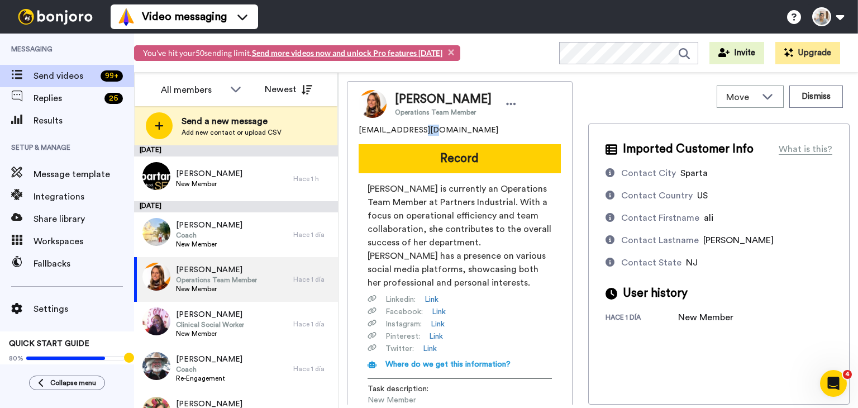
click at [415, 130] on span "[EMAIL_ADDRESS][DOMAIN_NAME]" at bounding box center [429, 130] width 140 height 11
copy span "[EMAIL_ADDRESS][DOMAIN_NAME]"
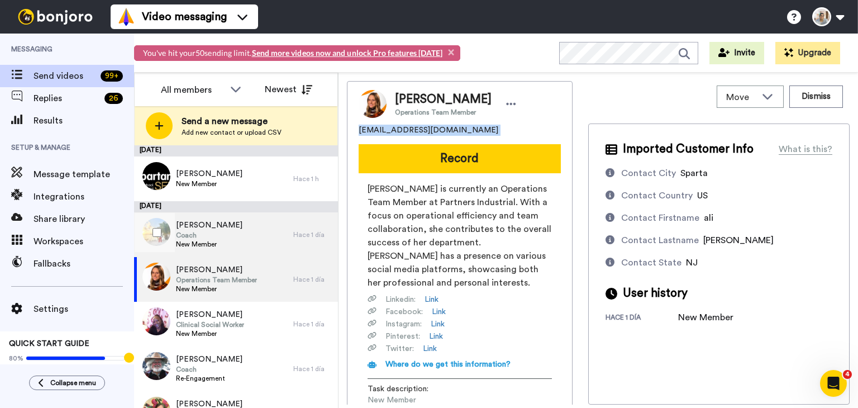
click at [232, 243] on div "[PERSON_NAME] Coach New Member" at bounding box center [213, 234] width 159 height 45
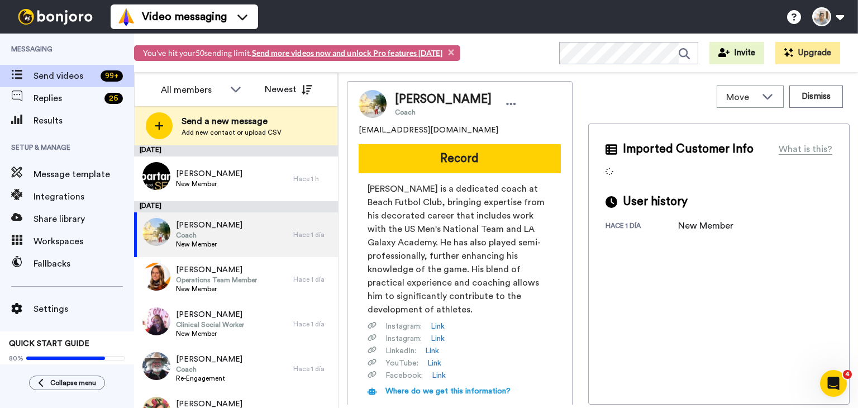
click at [417, 131] on span "[EMAIL_ADDRESS][DOMAIN_NAME]" at bounding box center [429, 130] width 140 height 11
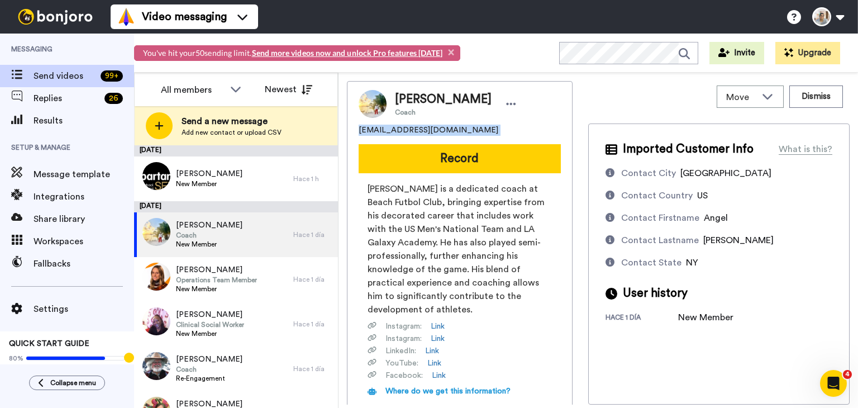
copy span "[EMAIL_ADDRESS][DOMAIN_NAME]"
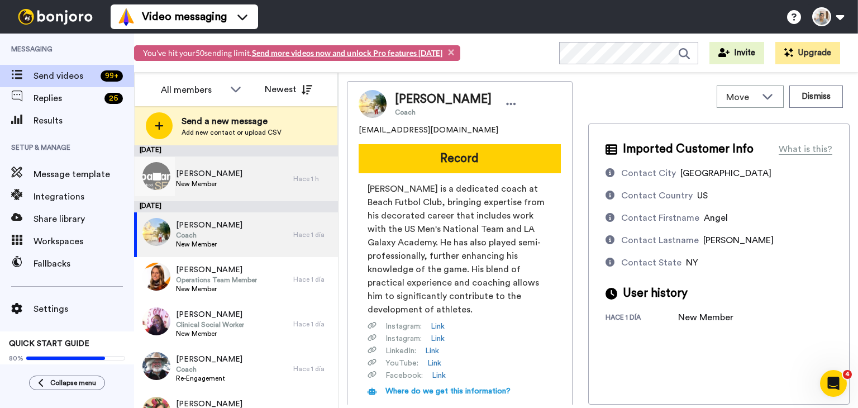
click at [241, 177] on div "[PERSON_NAME] New Member" at bounding box center [213, 178] width 159 height 45
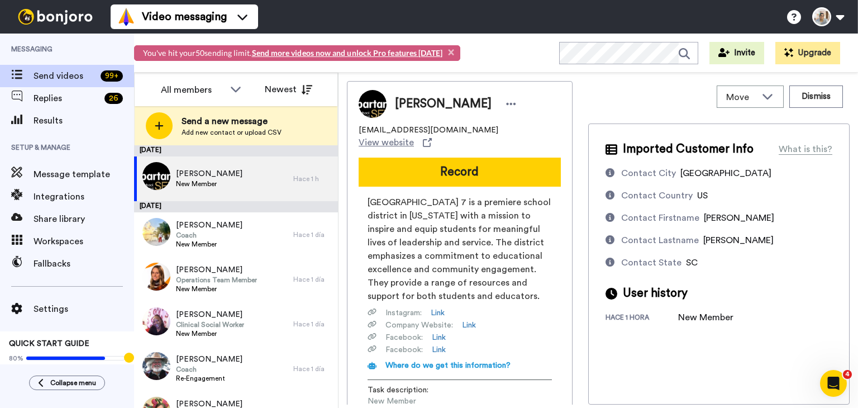
click at [407, 132] on span "[EMAIL_ADDRESS][DOMAIN_NAME]" at bounding box center [429, 130] width 140 height 11
copy span "[EMAIL_ADDRESS][DOMAIN_NAME]"
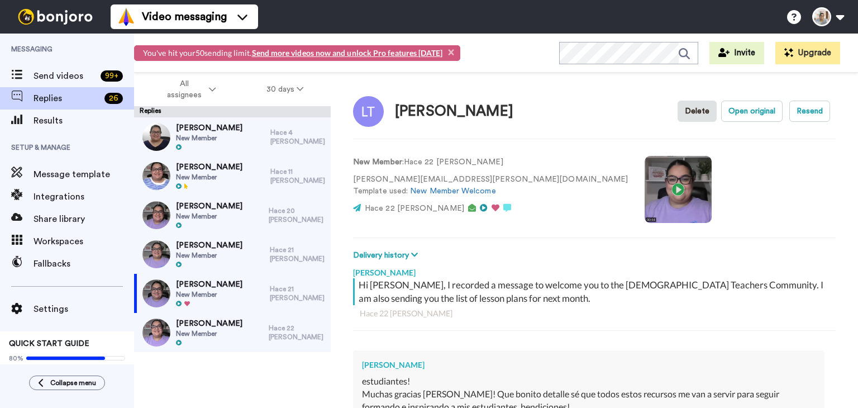
scroll to position [112, 0]
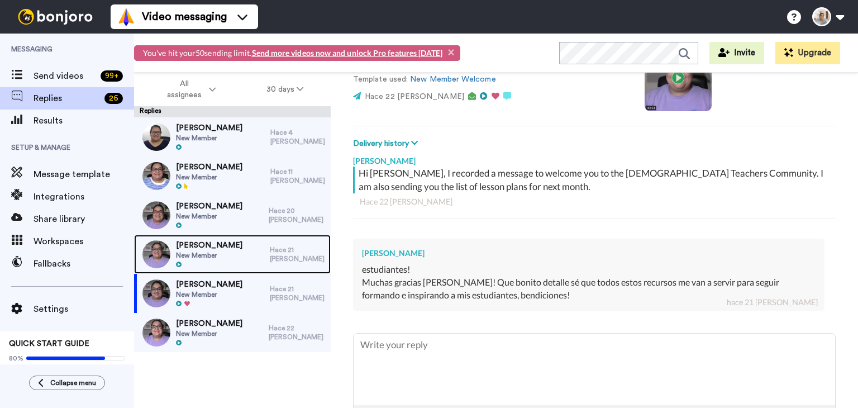
click at [208, 251] on span "New Member" at bounding box center [209, 255] width 67 height 9
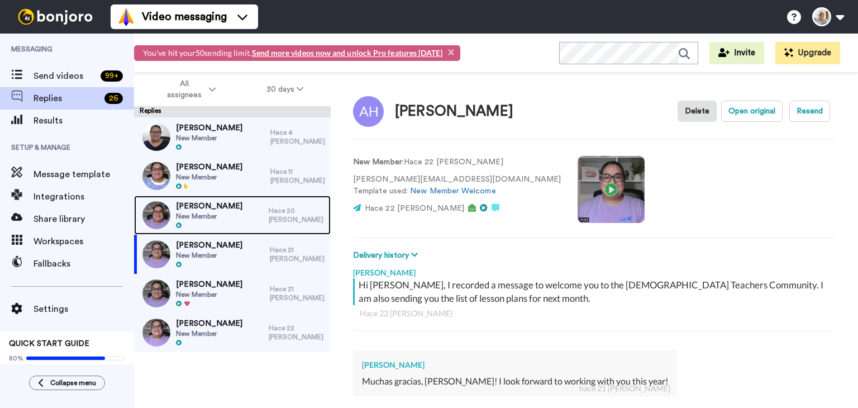
click at [228, 217] on span "New Member" at bounding box center [209, 216] width 67 height 9
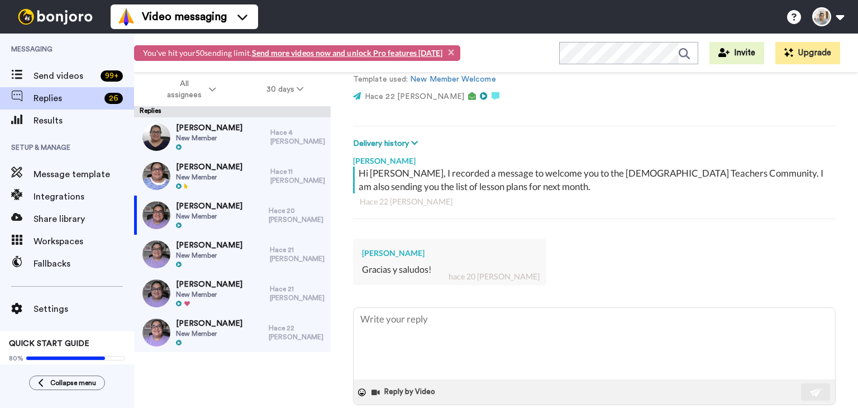
scroll to position [129, 0]
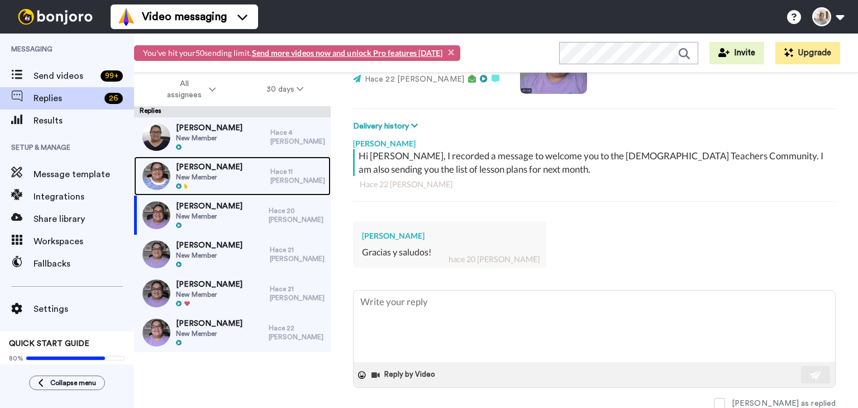
click at [206, 177] on span "New Member" at bounding box center [209, 177] width 67 height 9
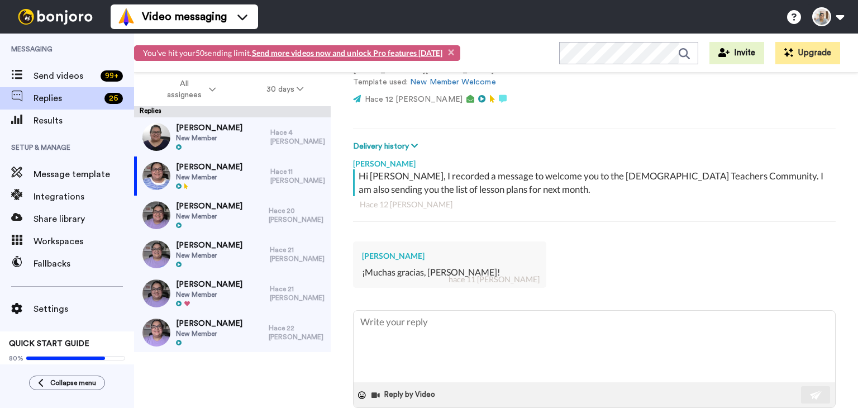
scroll to position [112, 0]
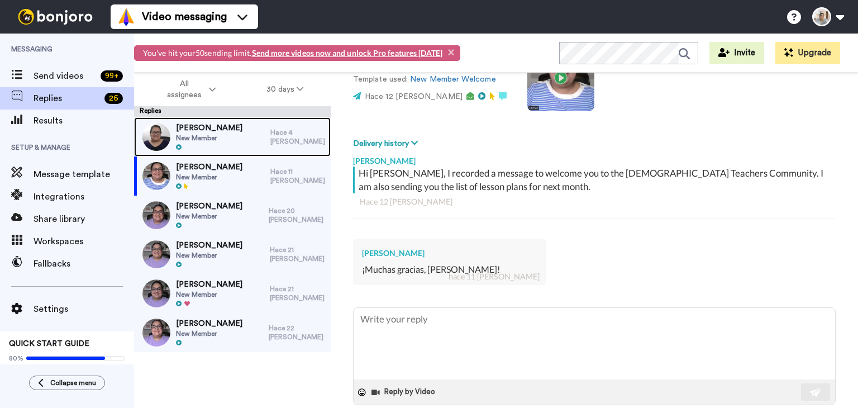
click at [215, 141] on span "New Member" at bounding box center [209, 138] width 67 height 9
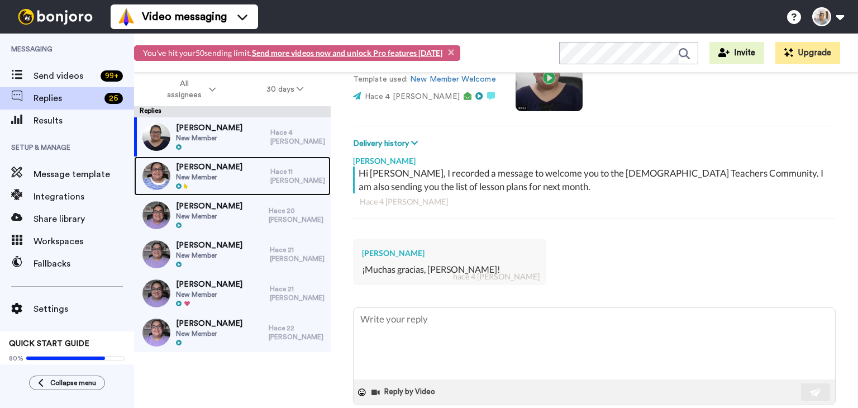
click at [206, 168] on span "[PERSON_NAME]" at bounding box center [209, 167] width 67 height 11
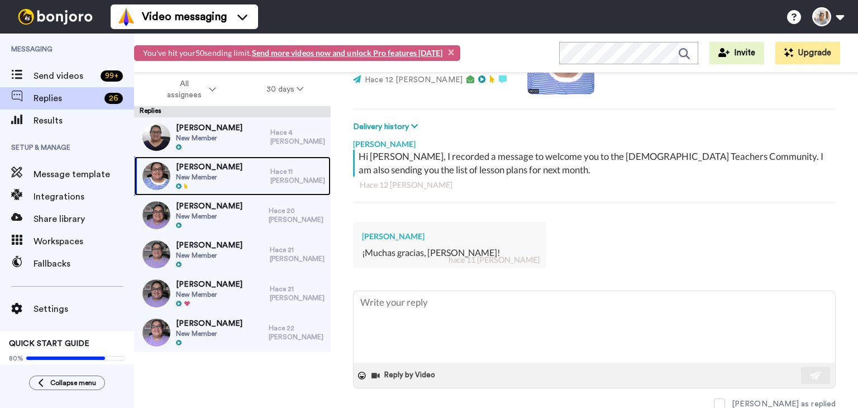
scroll to position [129, 0]
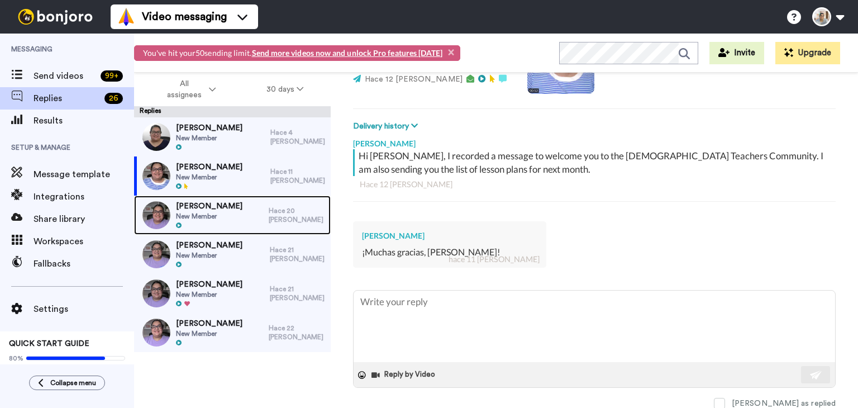
click at [208, 208] on span "[PERSON_NAME]" at bounding box center [209, 206] width 67 height 11
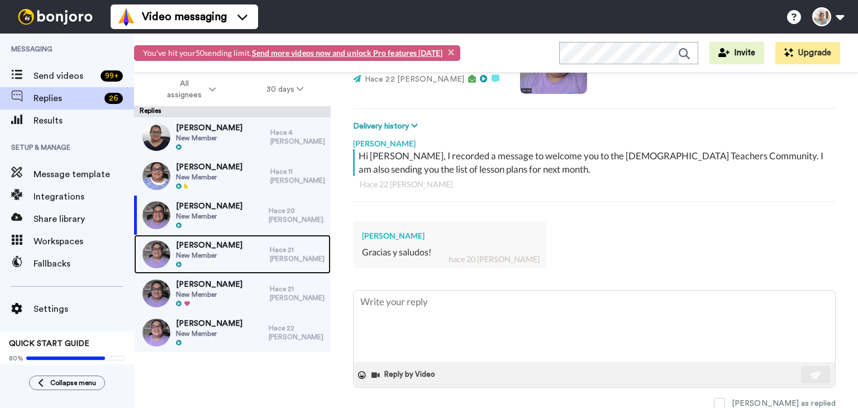
click at [208, 251] on span "New Member" at bounding box center [209, 255] width 67 height 9
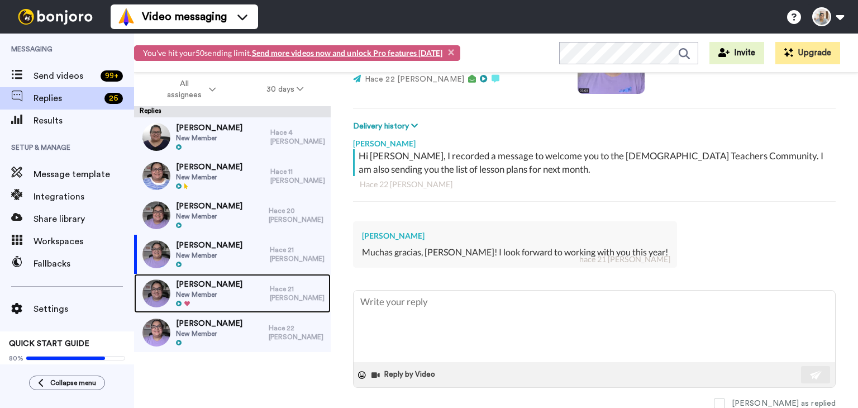
click at [208, 290] on span "New Member" at bounding box center [209, 294] width 67 height 9
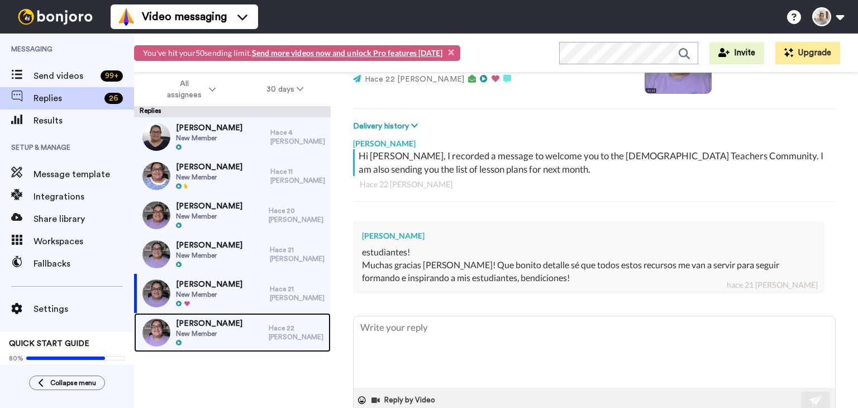
click at [199, 329] on span "New Member" at bounding box center [209, 333] width 67 height 9
type textarea "x"
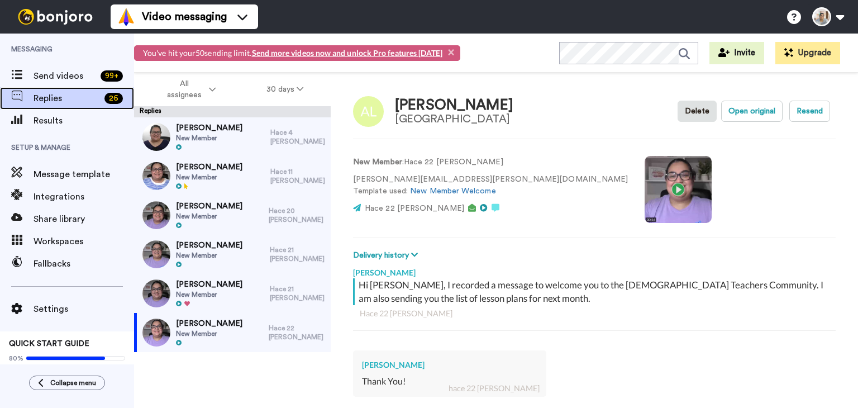
click at [53, 98] on span "Replies" at bounding box center [67, 98] width 67 height 13
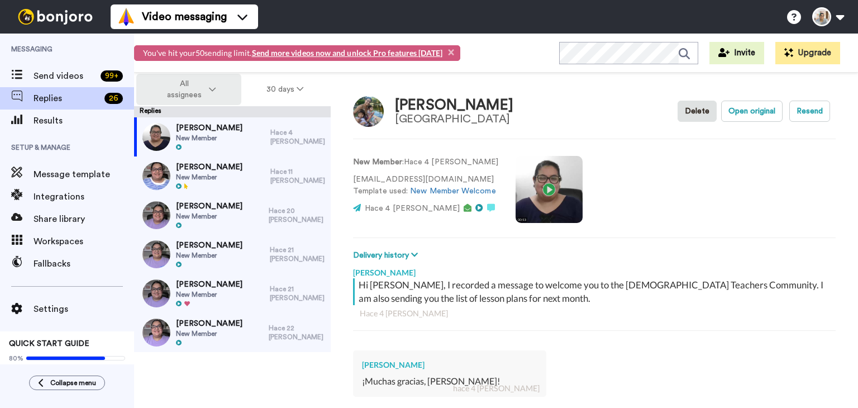
click at [203, 96] on span "All assignees" at bounding box center [184, 89] width 45 height 22
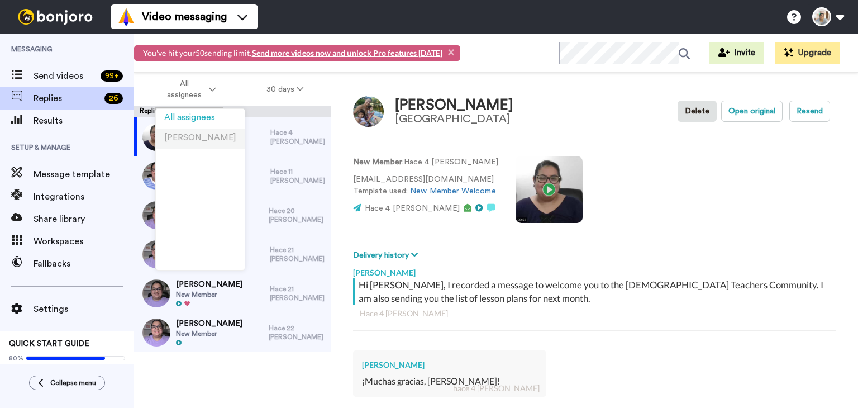
click at [202, 139] on li "[PERSON_NAME]" at bounding box center [200, 139] width 89 height 20
type textarea "x"
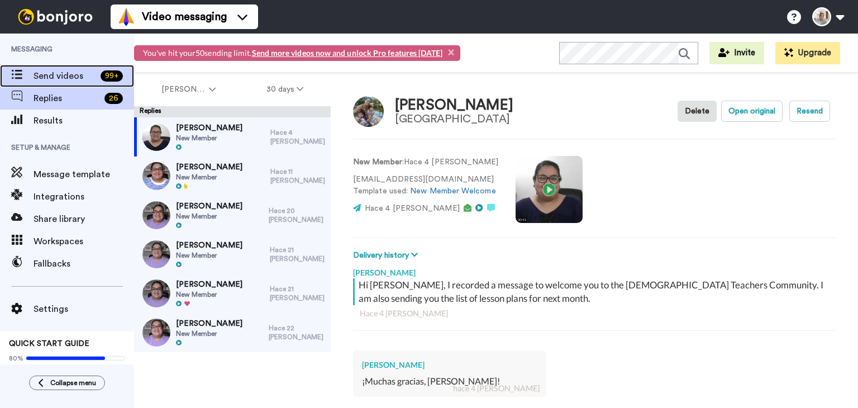
click at [96, 74] on div "99 +" at bounding box center [115, 75] width 38 height 11
click at [58, 75] on span "Send videos" at bounding box center [65, 75] width 63 height 13
